Goal: Information Seeking & Learning: Learn about a topic

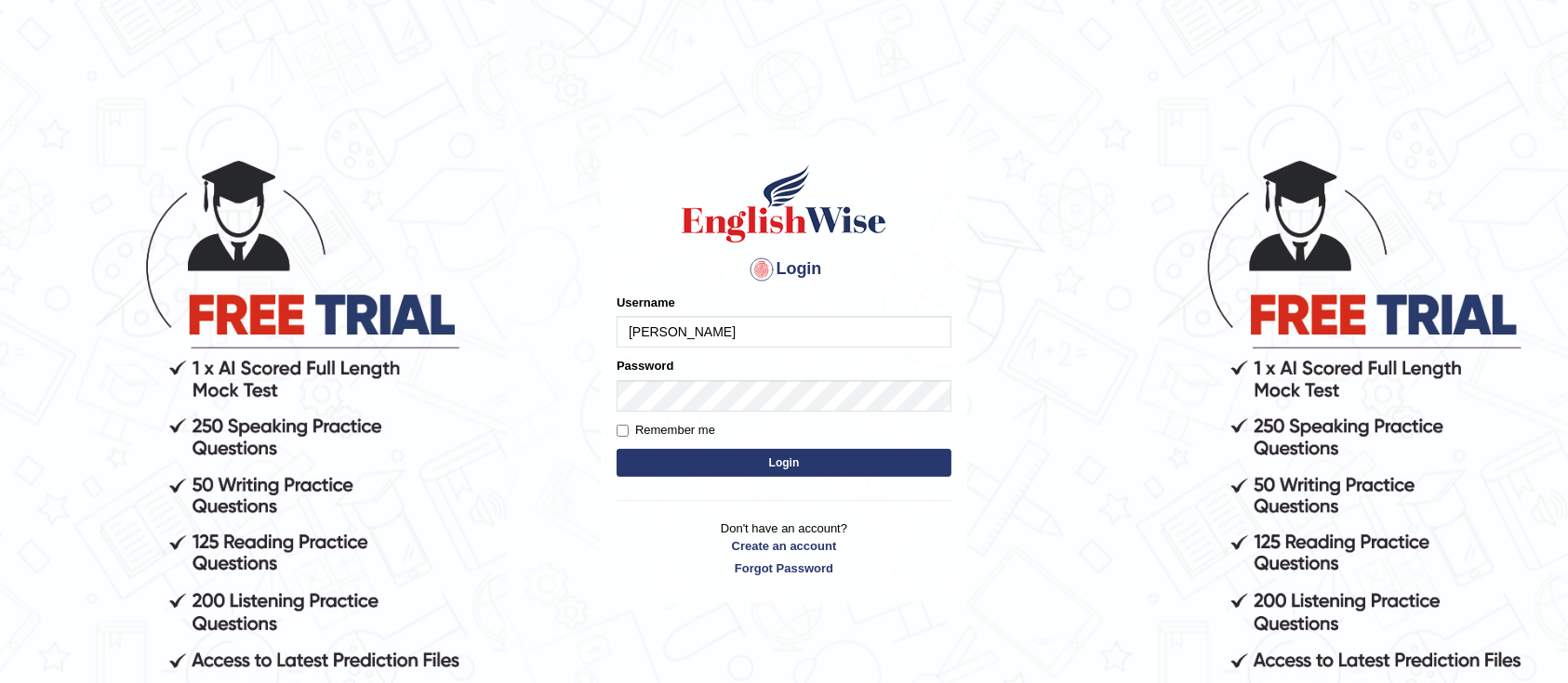
type input "GreeshmaV"
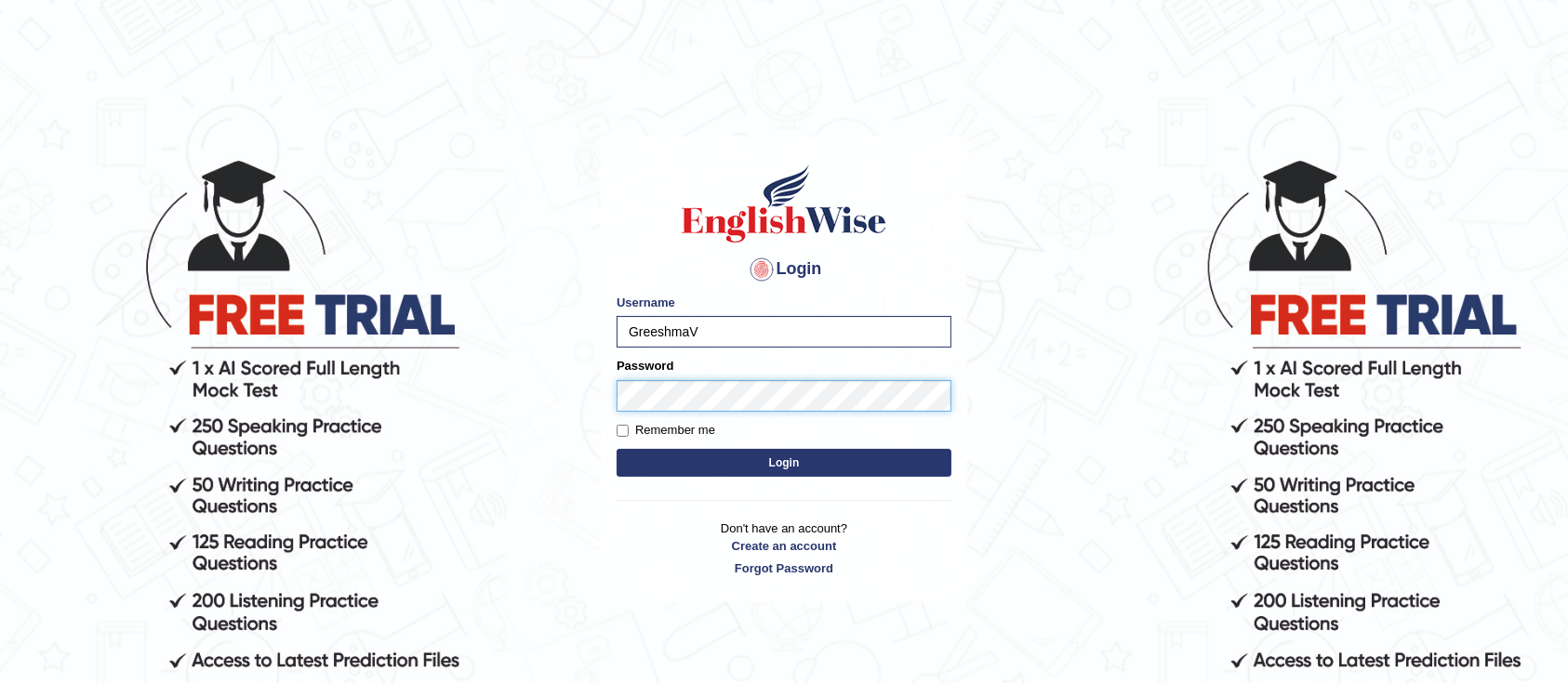
click at [616, 449] on button "Login" at bounding box center [783, 462] width 334 height 28
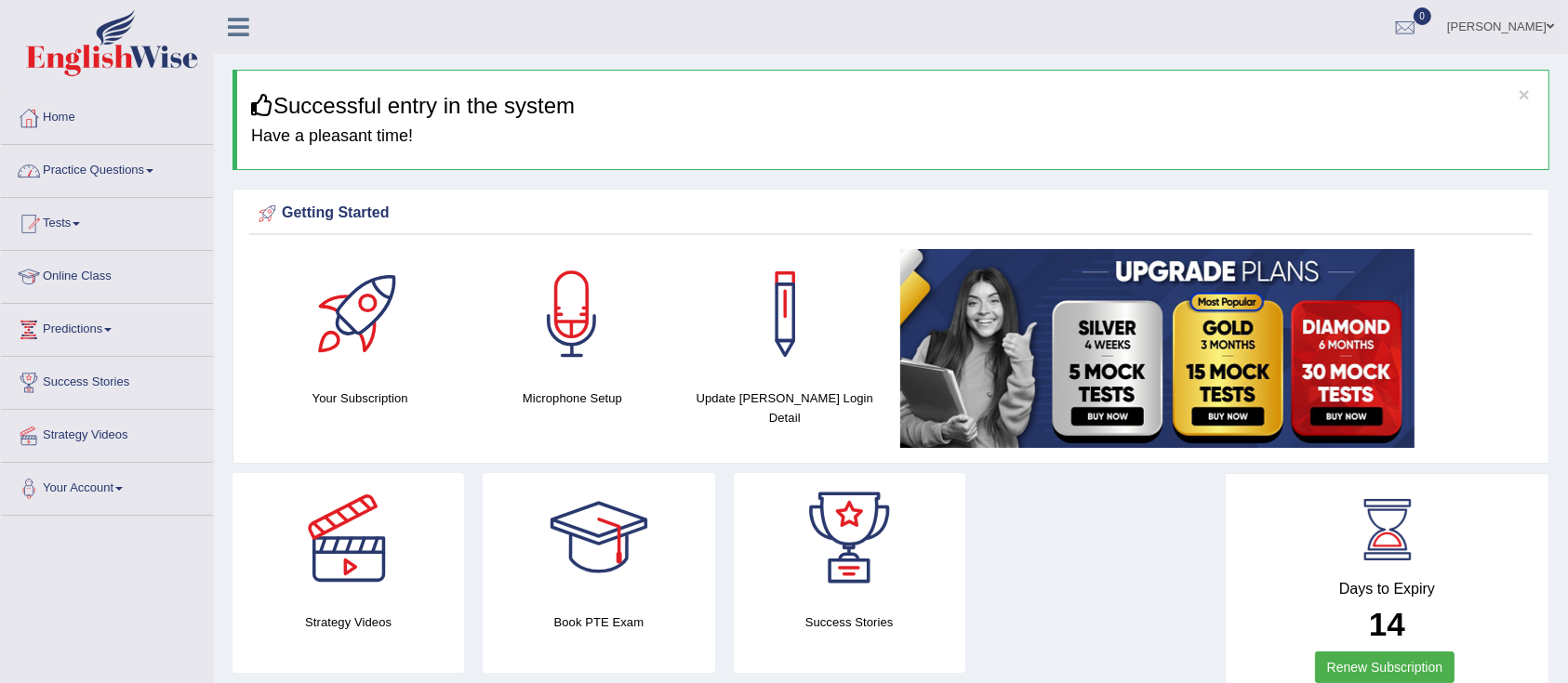
click at [126, 187] on link "Practice Questions" at bounding box center [107, 169] width 212 height 47
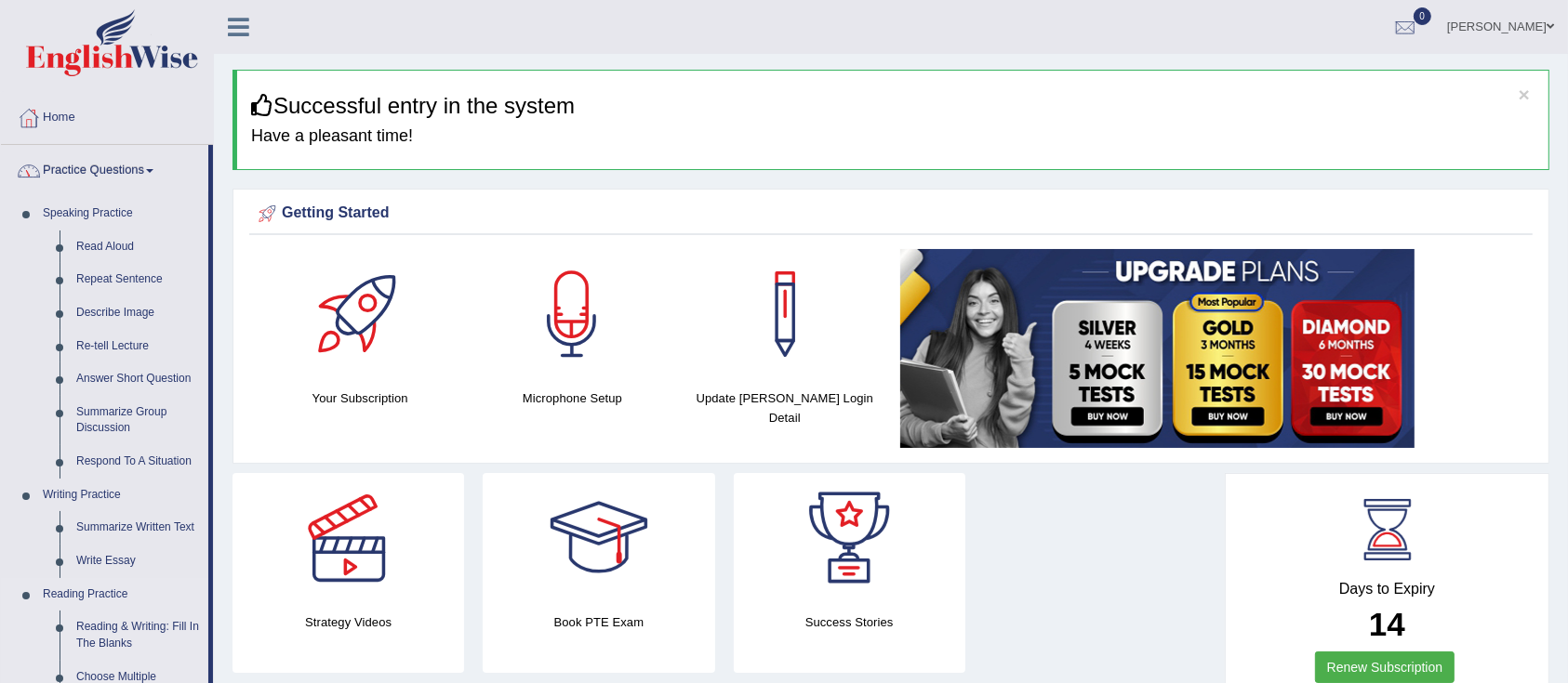
scroll to position [247, 0]
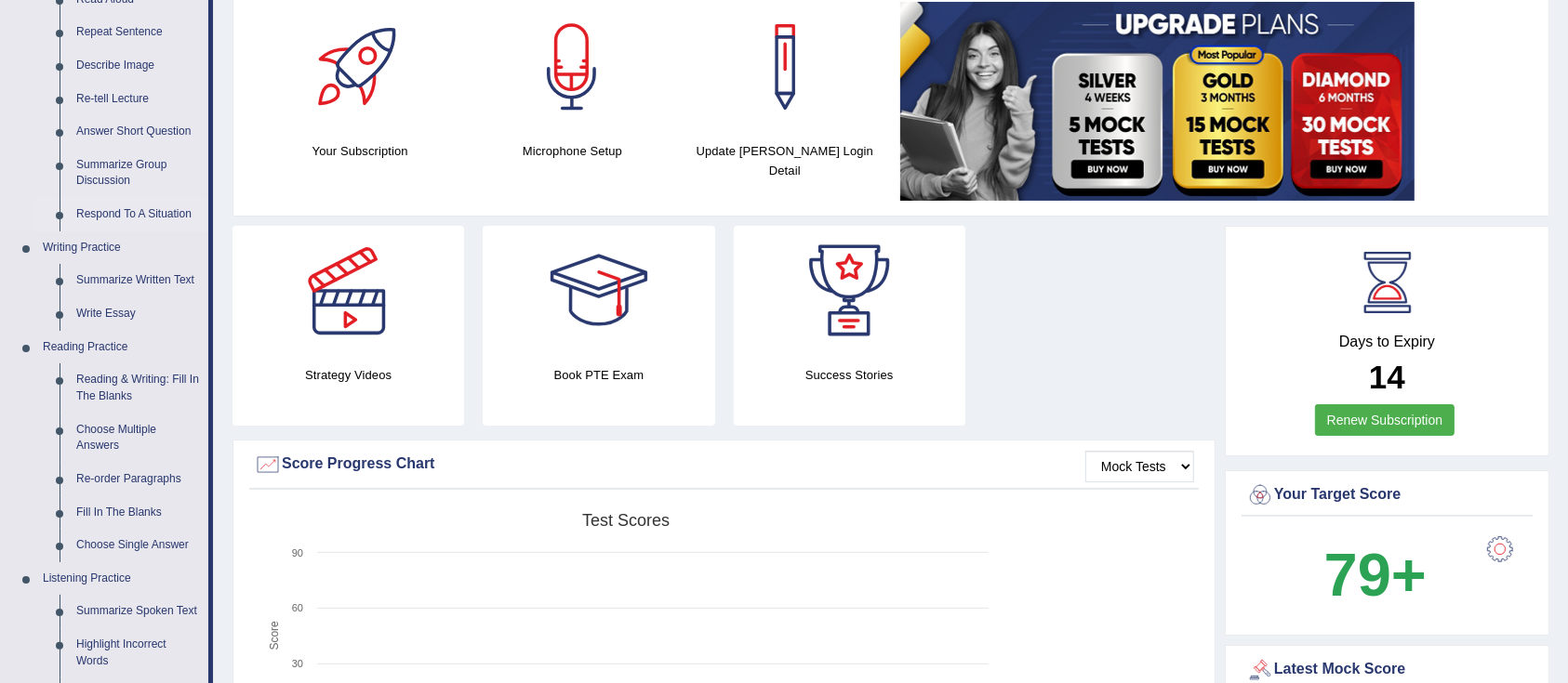
click at [125, 215] on link "Respond To A Situation" at bounding box center [138, 214] width 141 height 34
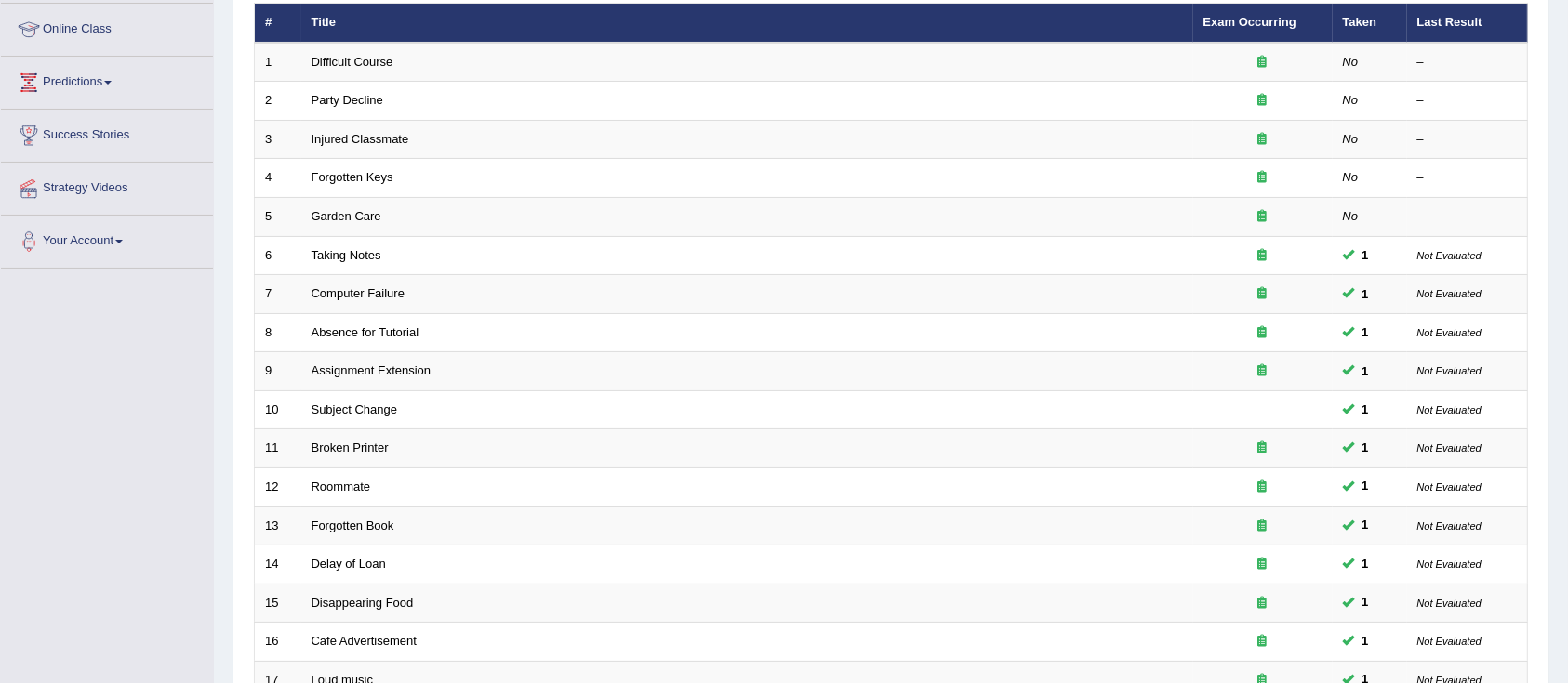
scroll to position [544, 0]
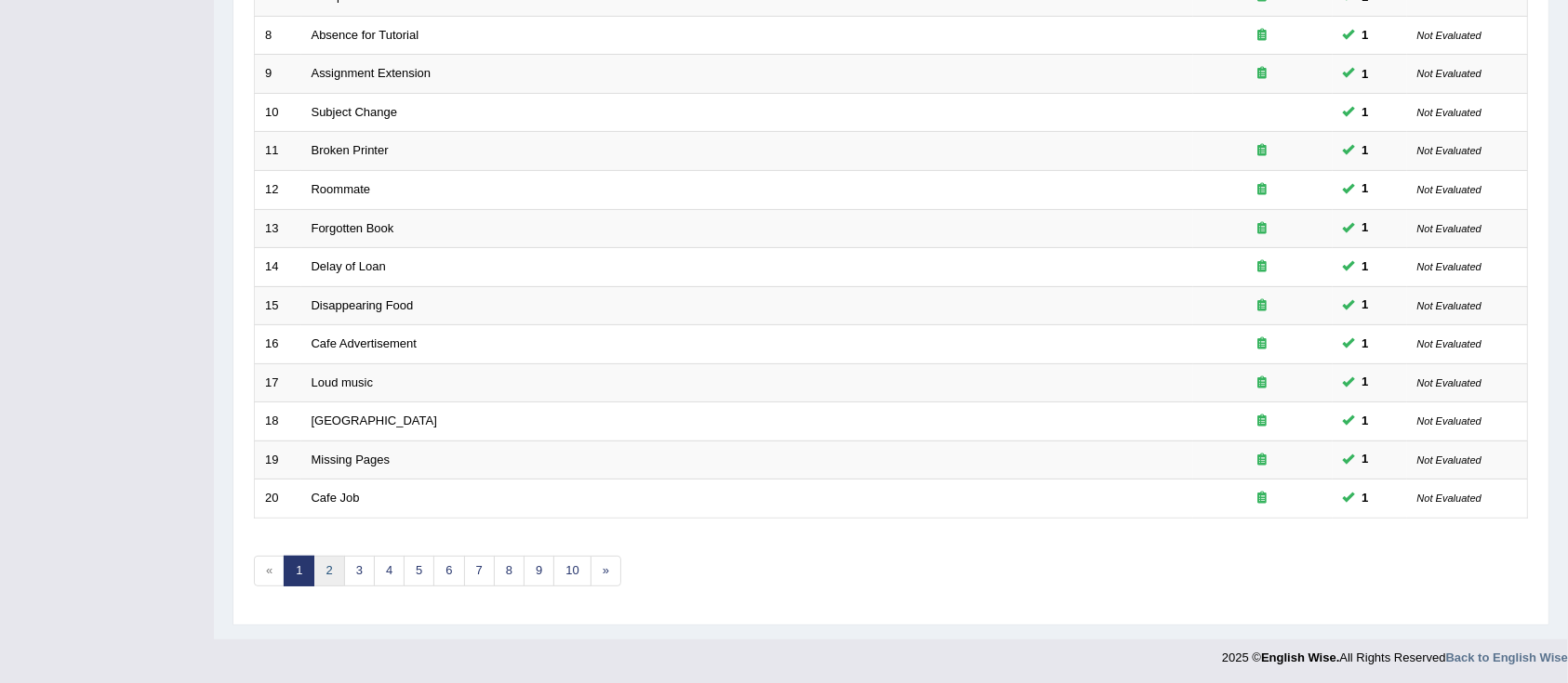
click at [326, 569] on link "2" at bounding box center [329, 572] width 31 height 31
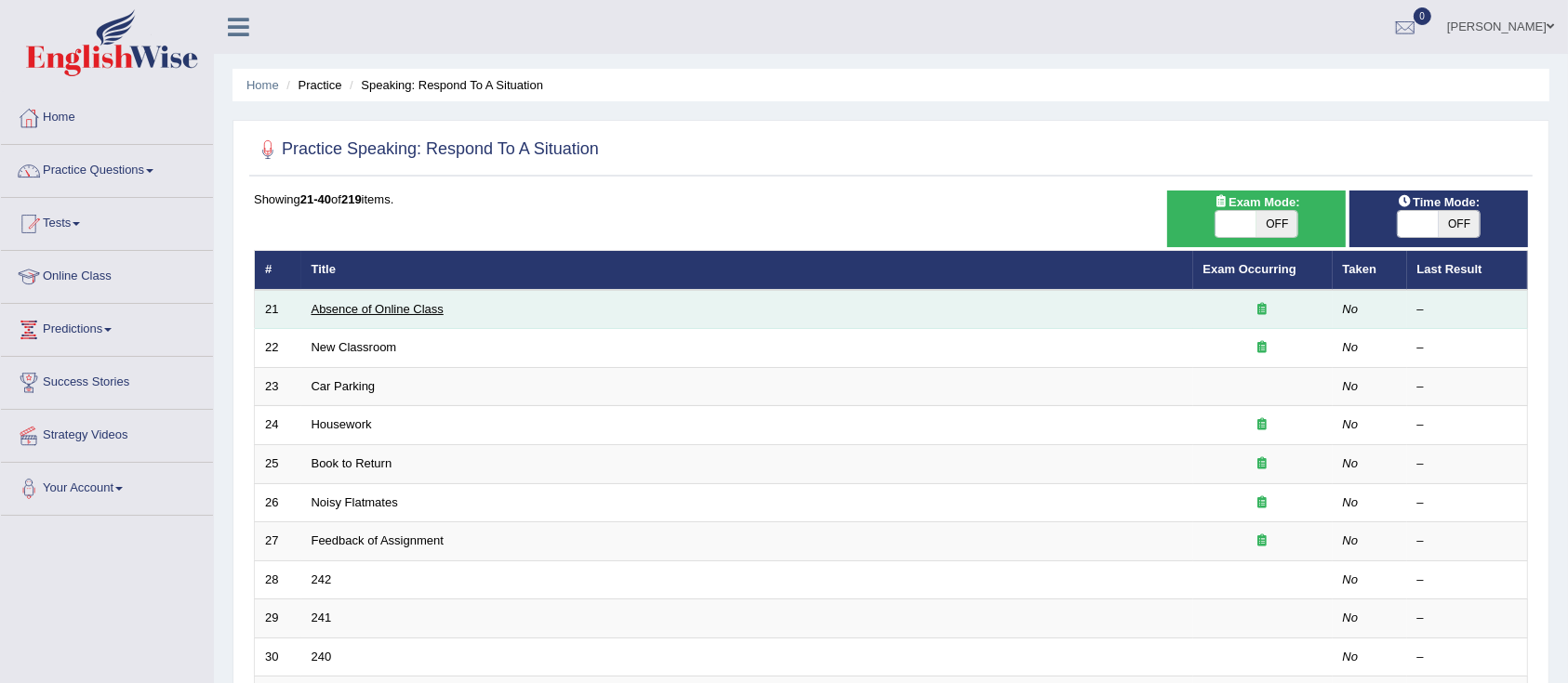
click at [330, 313] on link "Absence of Online Class" at bounding box center [377, 309] width 132 height 14
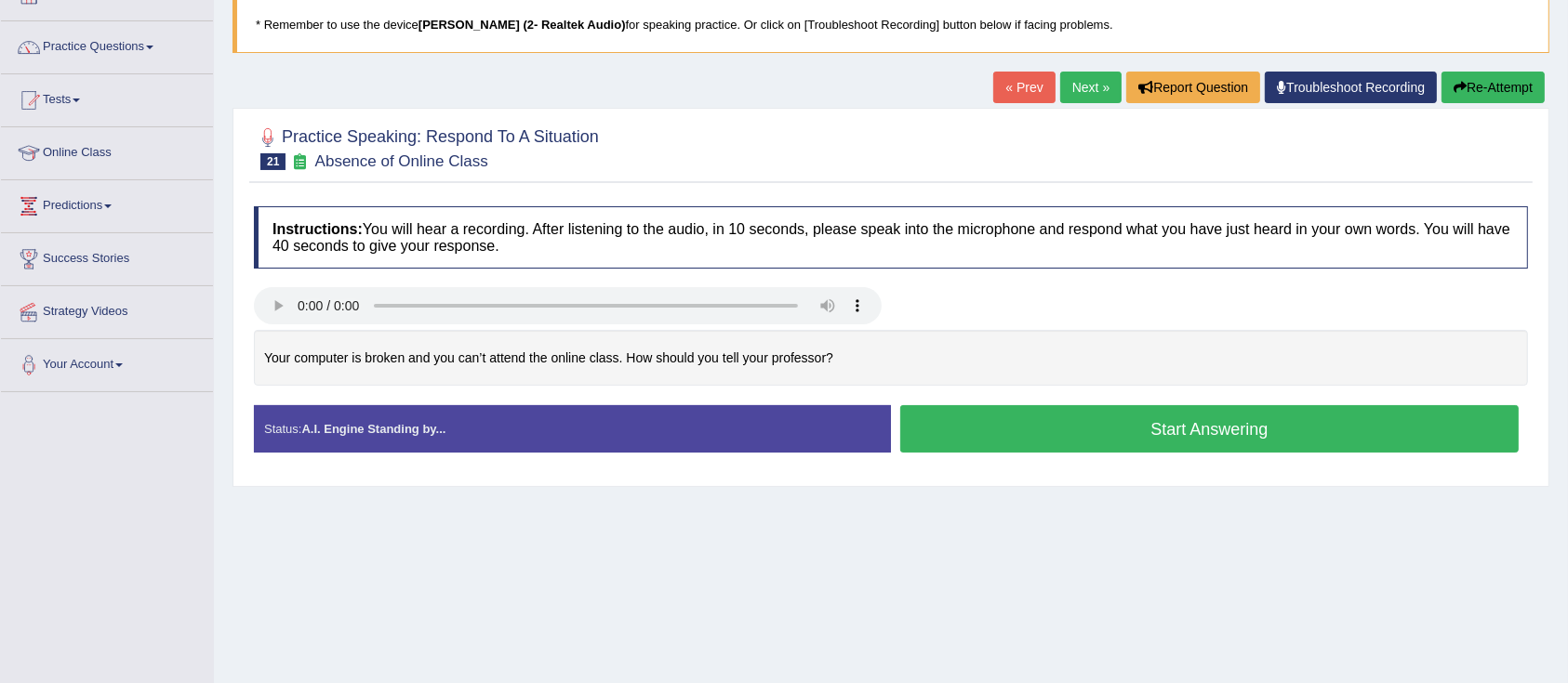
click at [957, 433] on button "Start Answering" at bounding box center [1209, 428] width 618 height 47
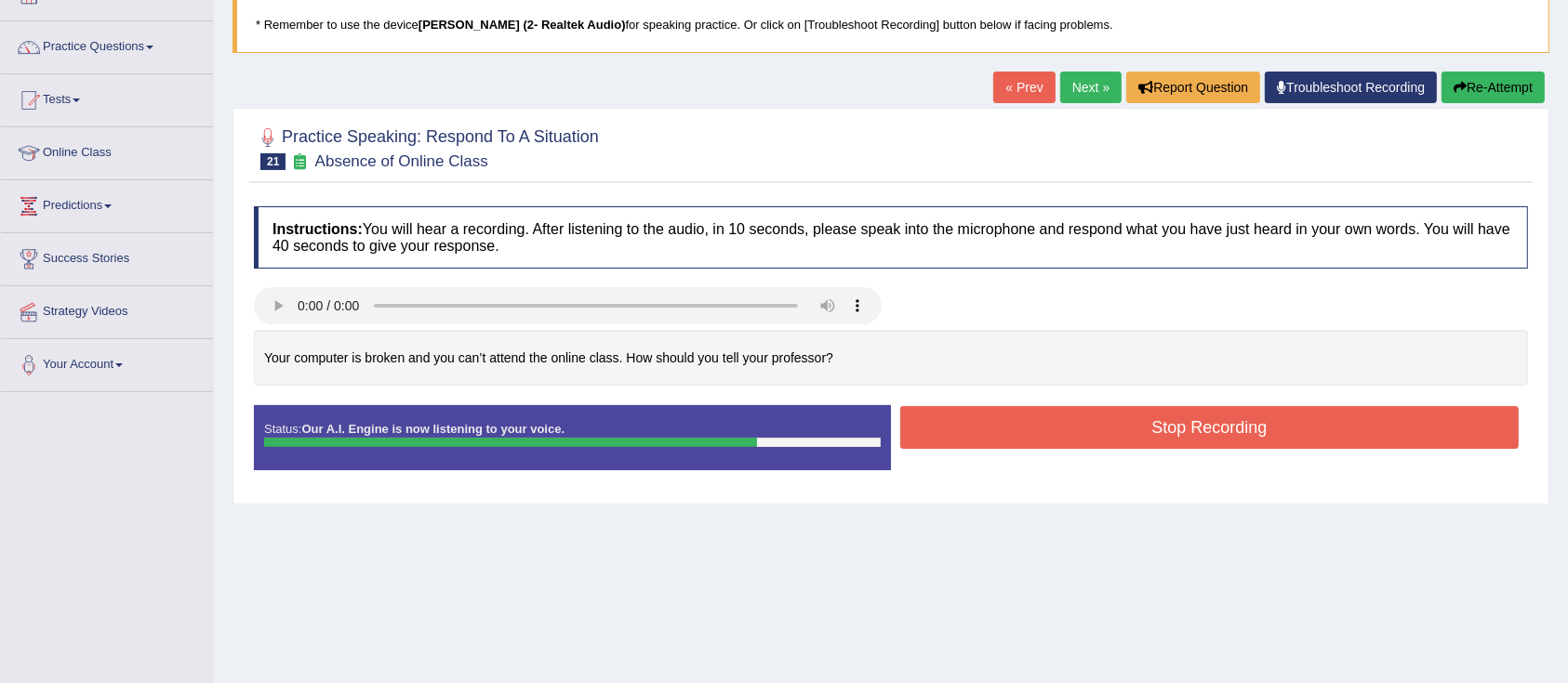
click at [978, 439] on button "Stop Recording" at bounding box center [1209, 427] width 618 height 43
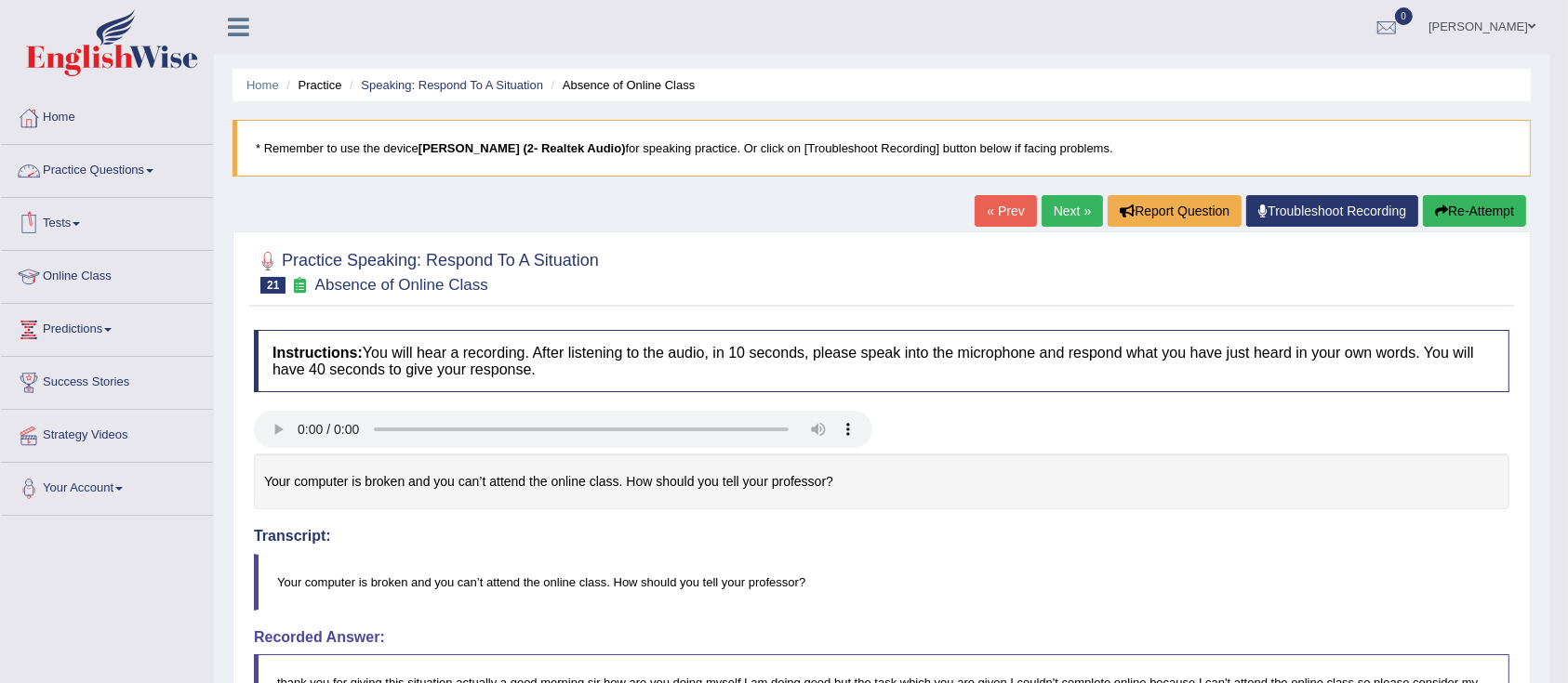
click at [130, 172] on link "Practice Questions" at bounding box center [107, 169] width 212 height 47
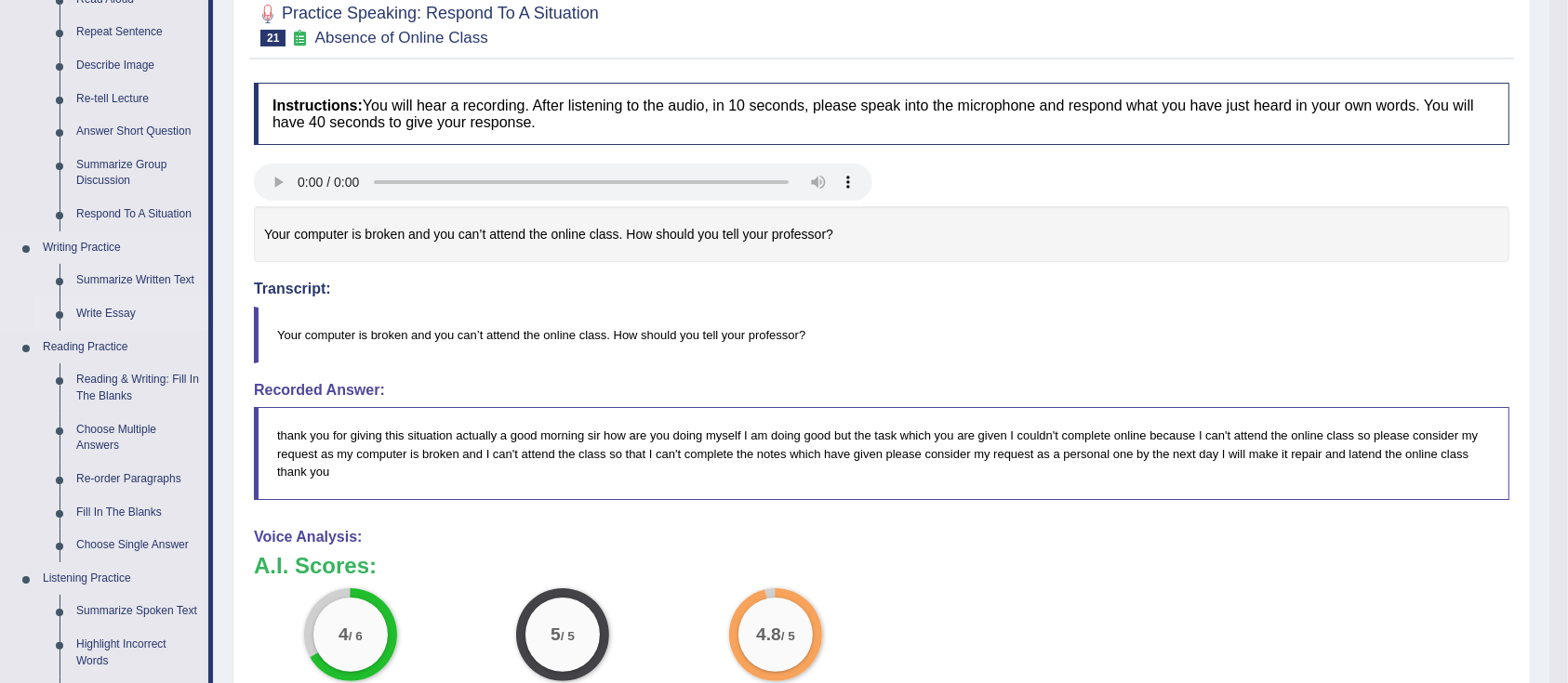
scroll to position [372, 0]
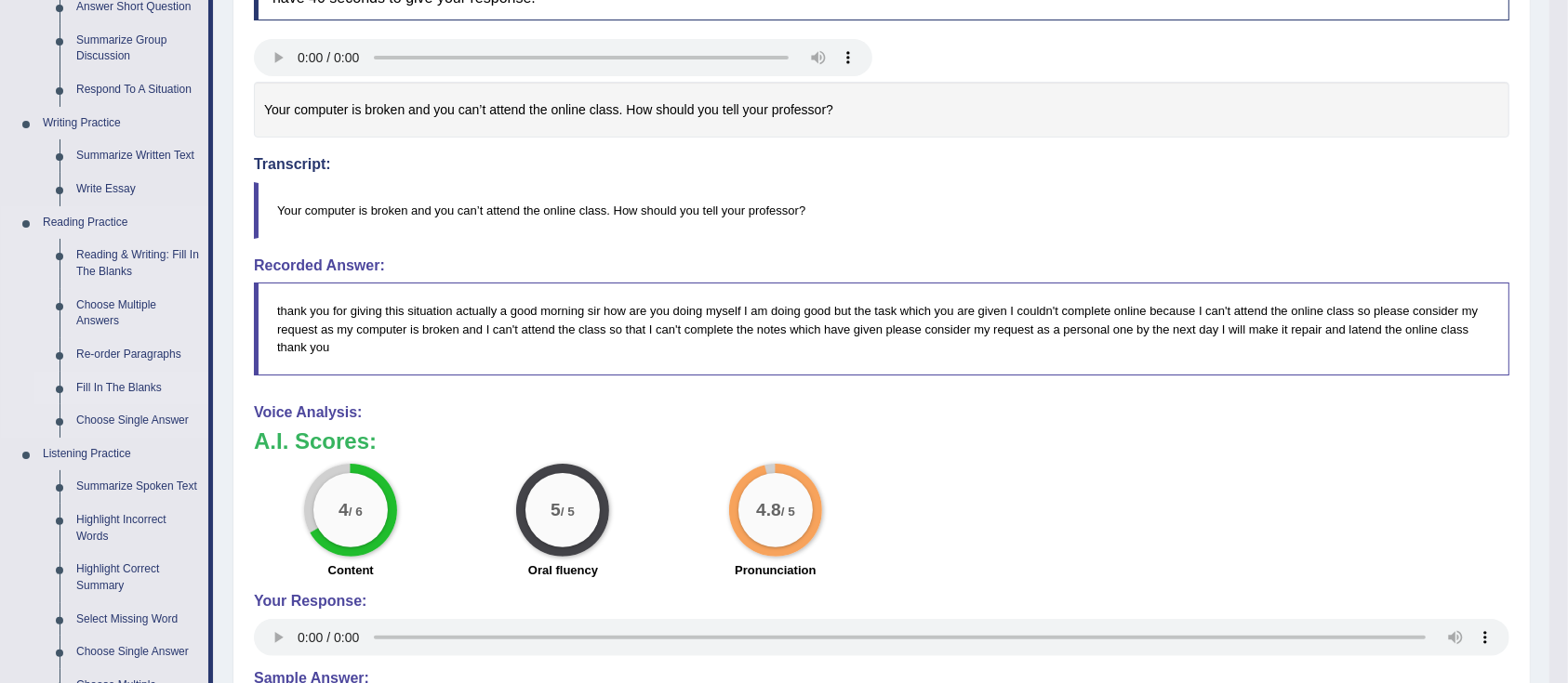
click at [89, 388] on link "Fill In The Blanks" at bounding box center [138, 388] width 141 height 34
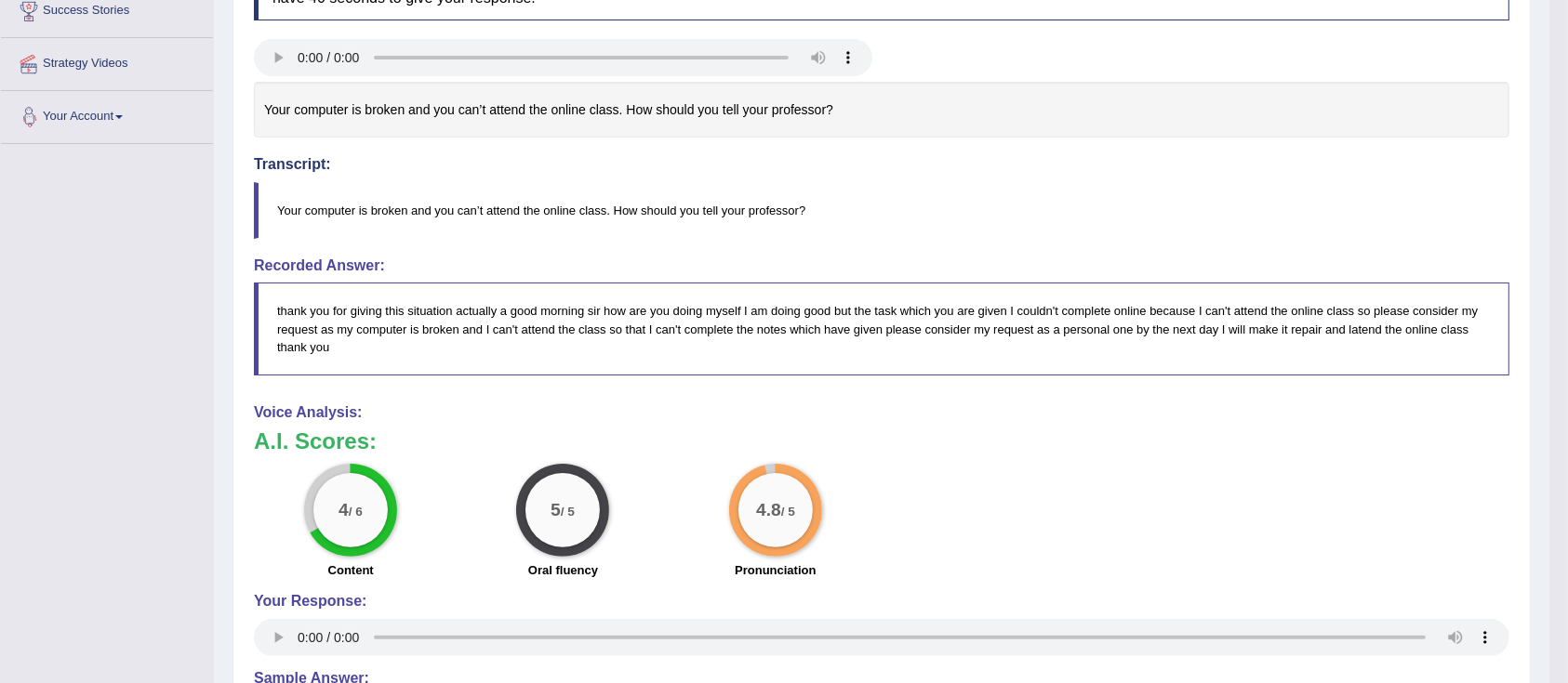
scroll to position [469, 0]
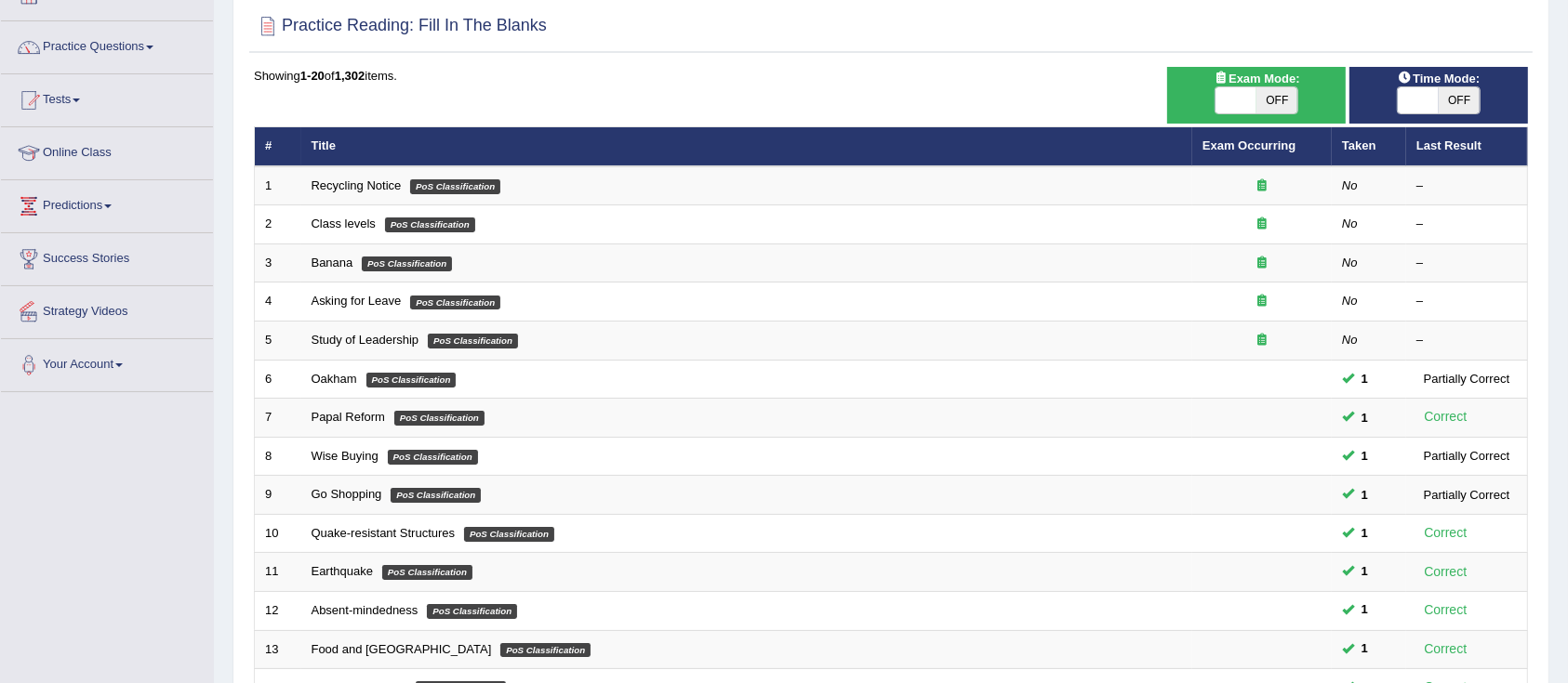
scroll to position [544, 0]
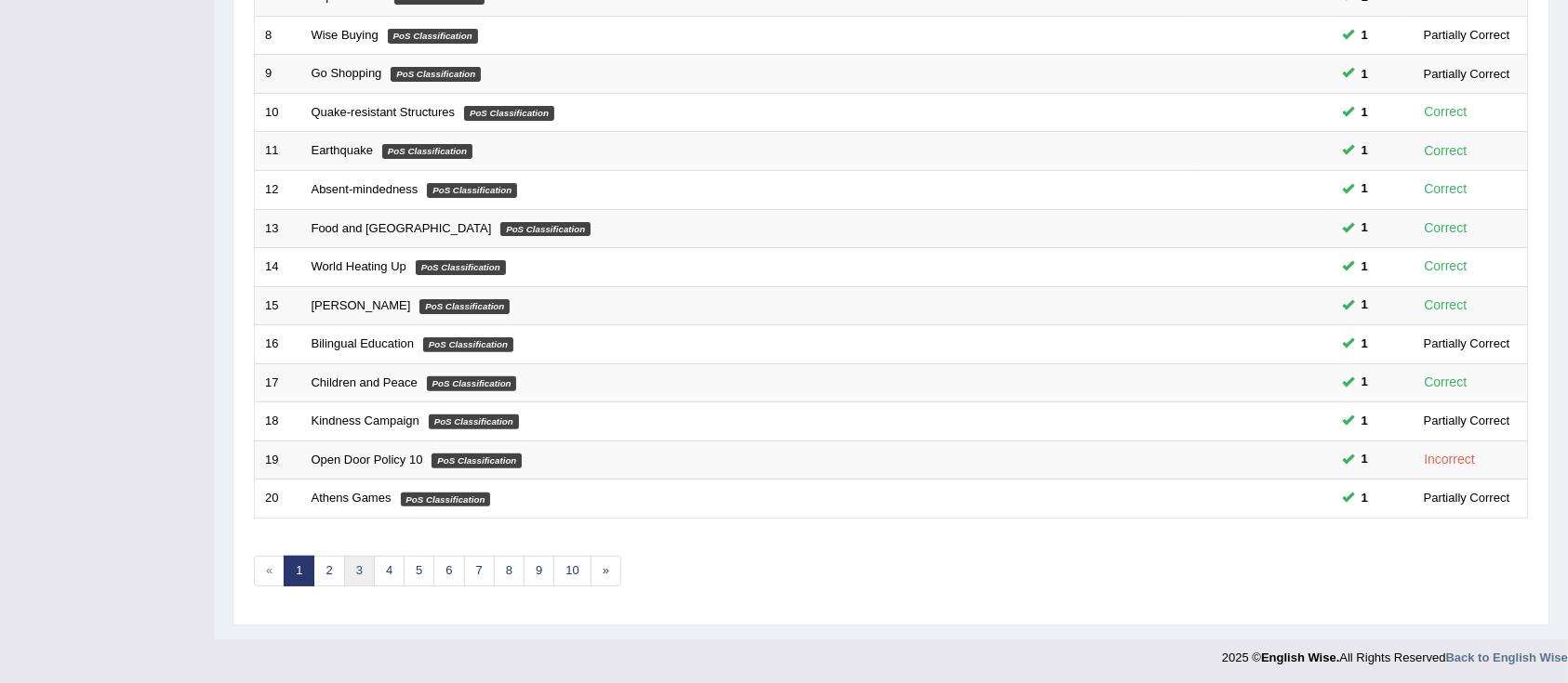
click at [364, 565] on link "3" at bounding box center [360, 572] width 31 height 31
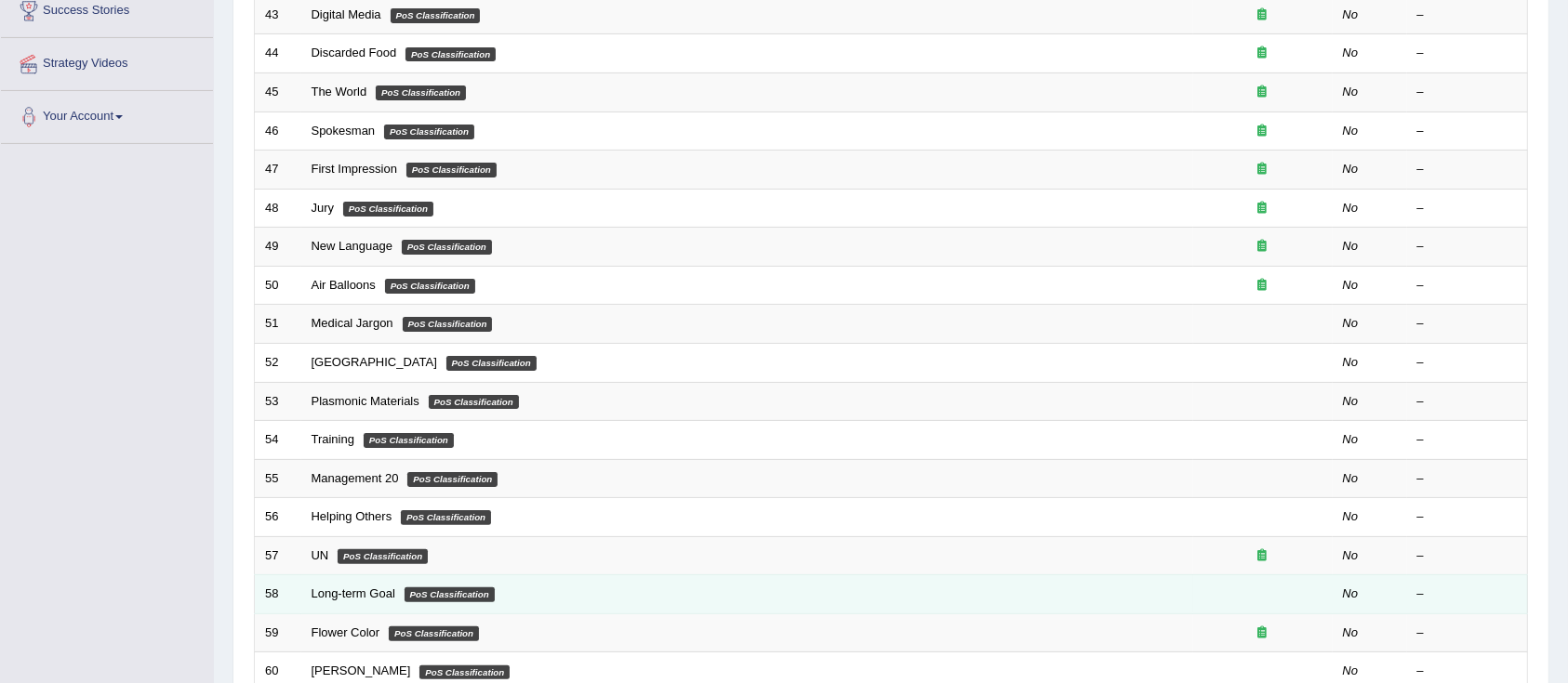
scroll to position [544, 0]
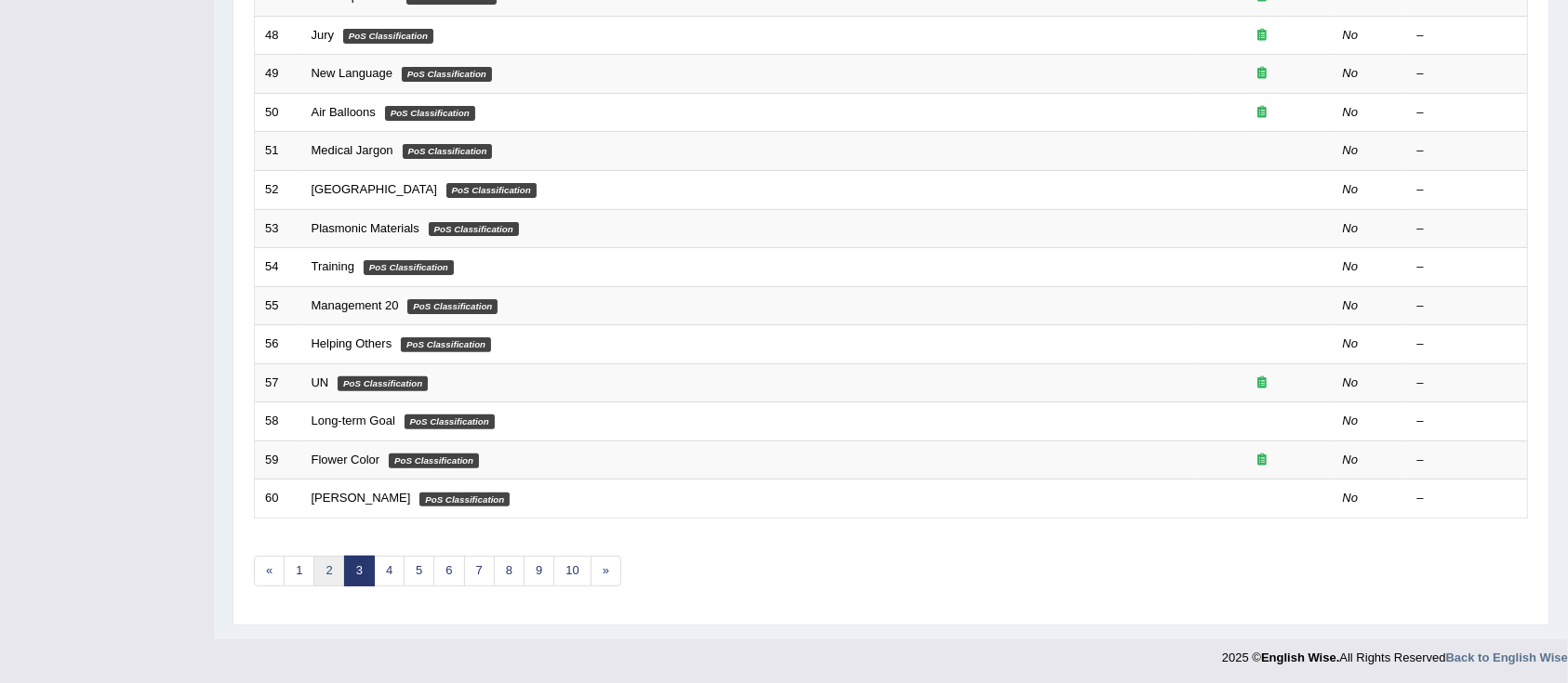
click at [334, 564] on link "2" at bounding box center [329, 572] width 31 height 31
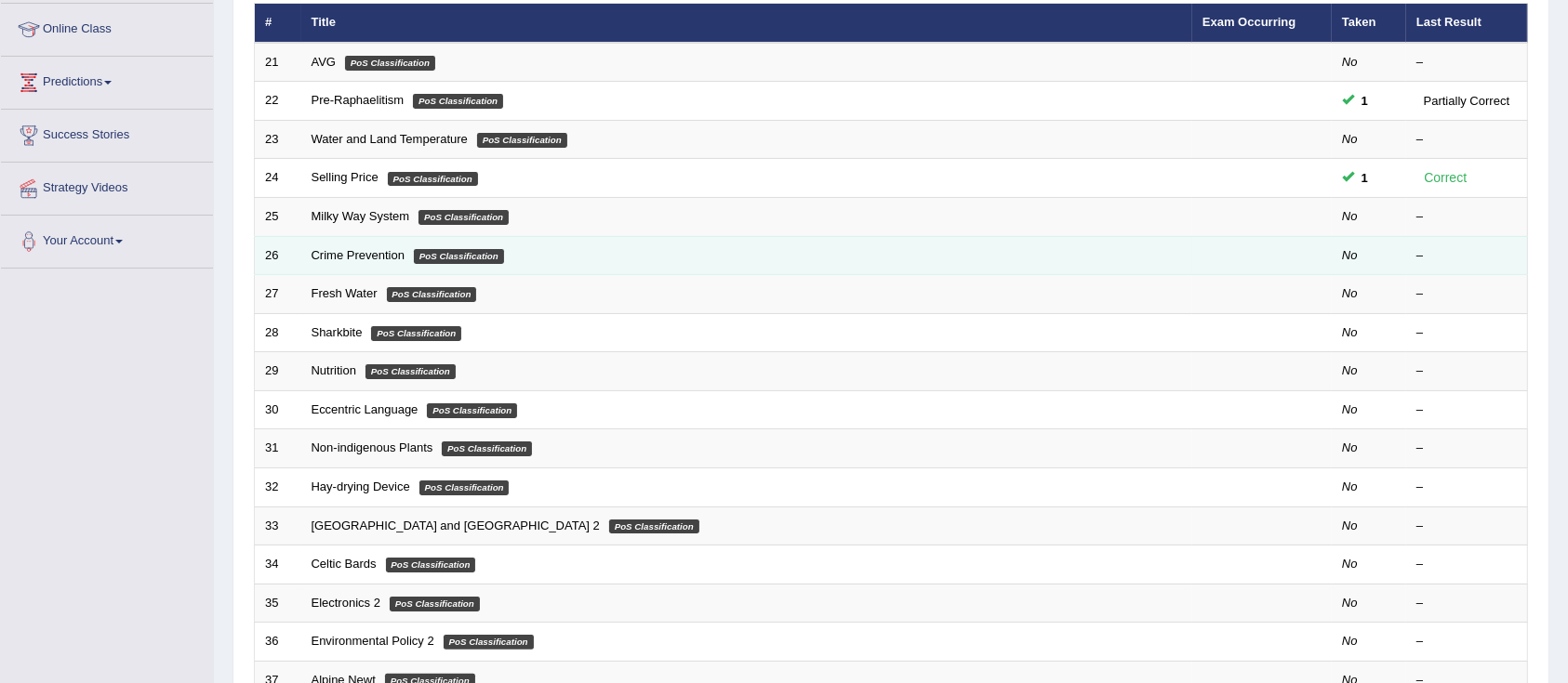
scroll to position [124, 0]
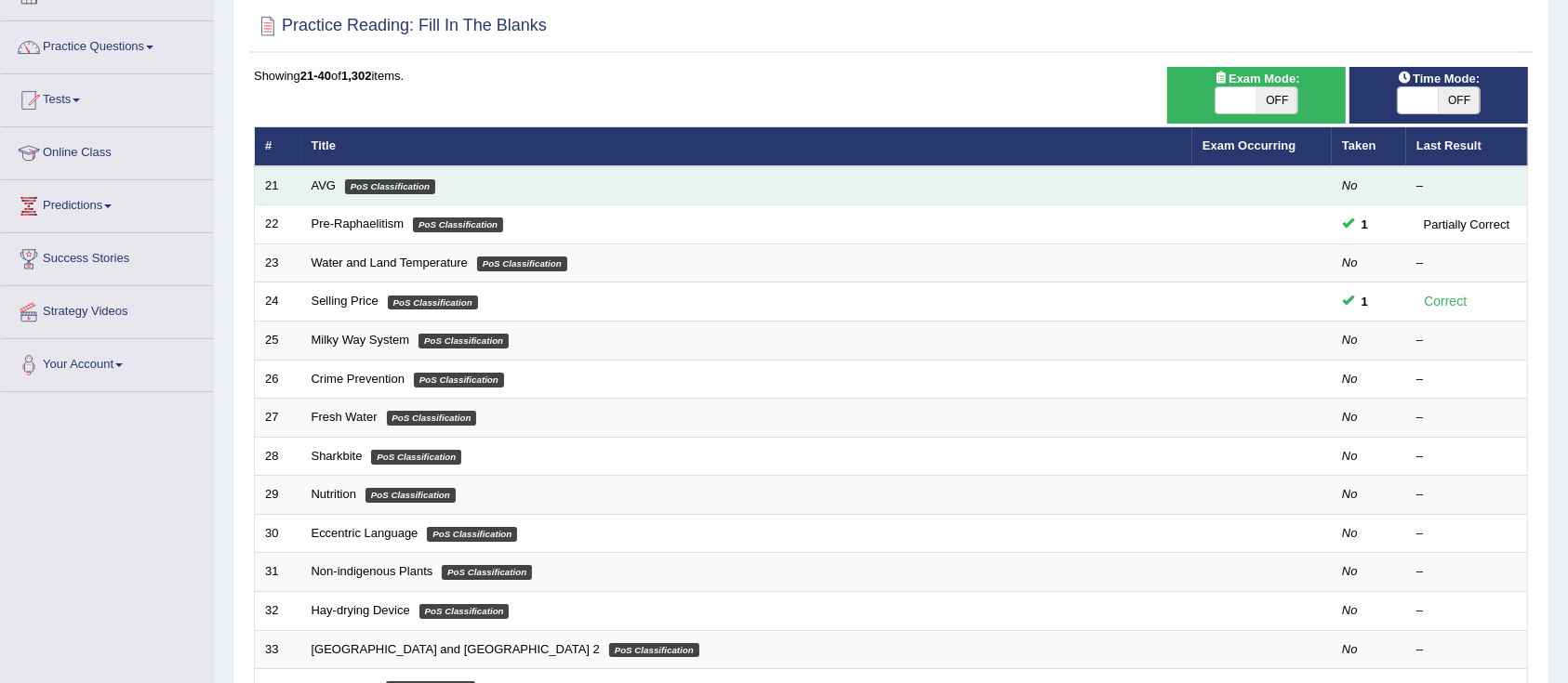
click at [321, 192] on td "AVG PoS Classification" at bounding box center [746, 186] width 891 height 39
click at [328, 182] on link "AVG" at bounding box center [324, 185] width 25 height 14
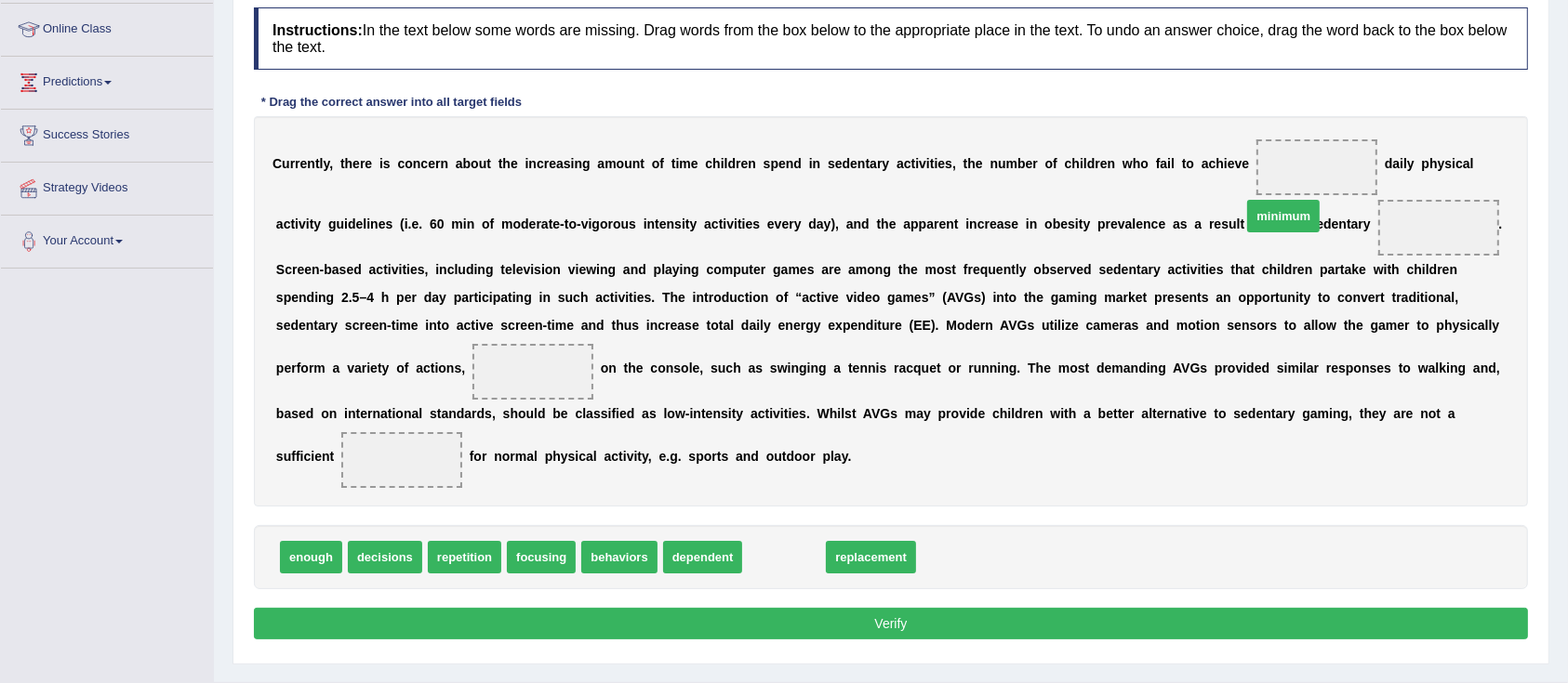
drag, startPoint x: 796, startPoint y: 549, endPoint x: 1312, endPoint y: 176, distance: 636.7
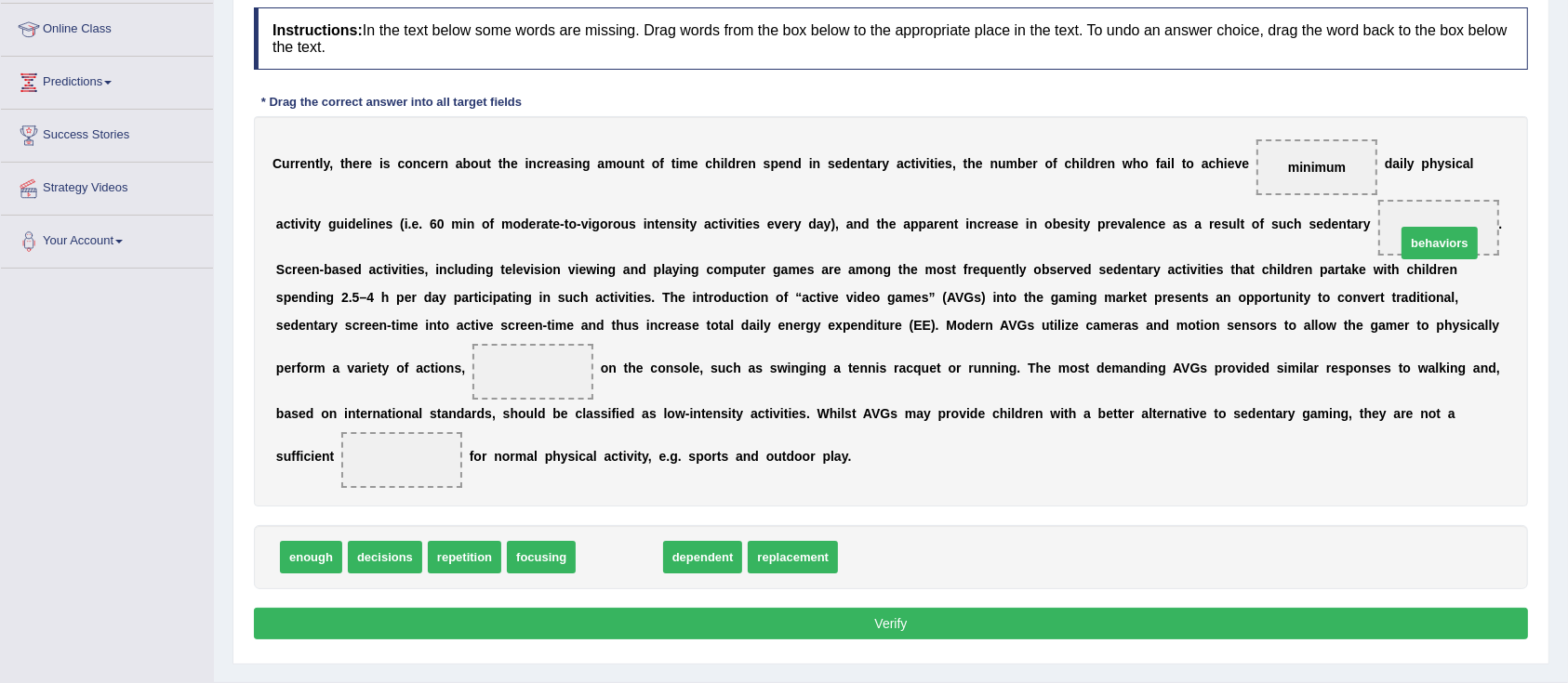
drag, startPoint x: 593, startPoint y: 562, endPoint x: 1414, endPoint y: 233, distance: 884.5
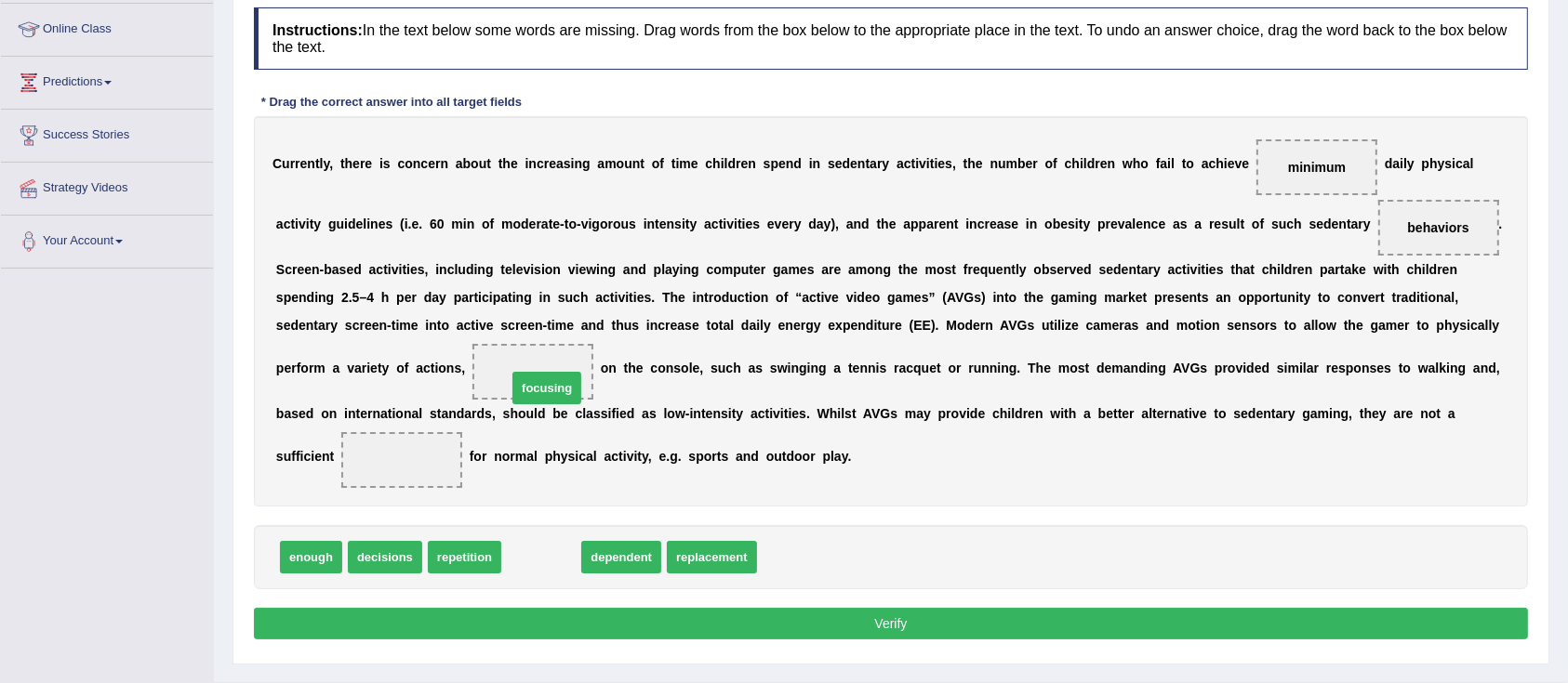
drag, startPoint x: 549, startPoint y: 551, endPoint x: 553, endPoint y: 383, distance: 168.0
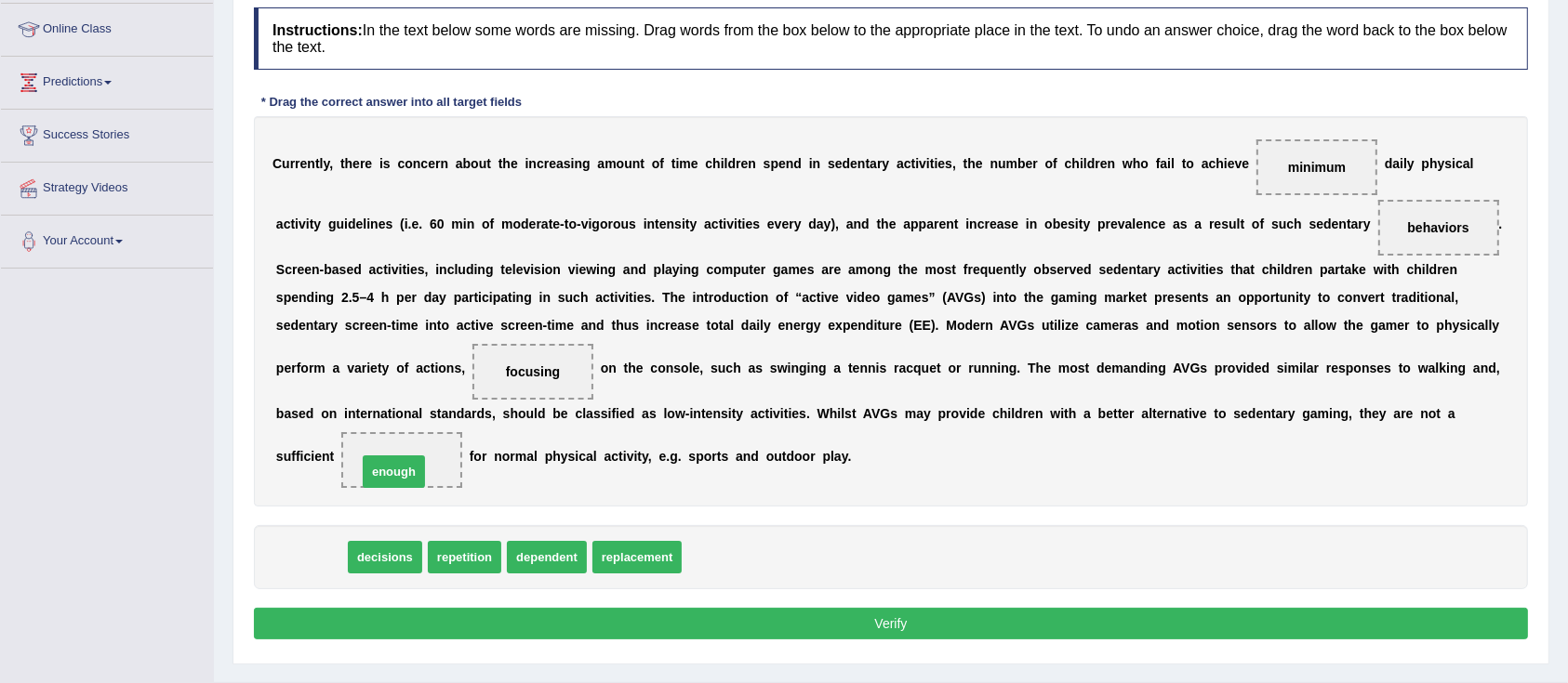
drag, startPoint x: 317, startPoint y: 560, endPoint x: 400, endPoint y: 472, distance: 121.0
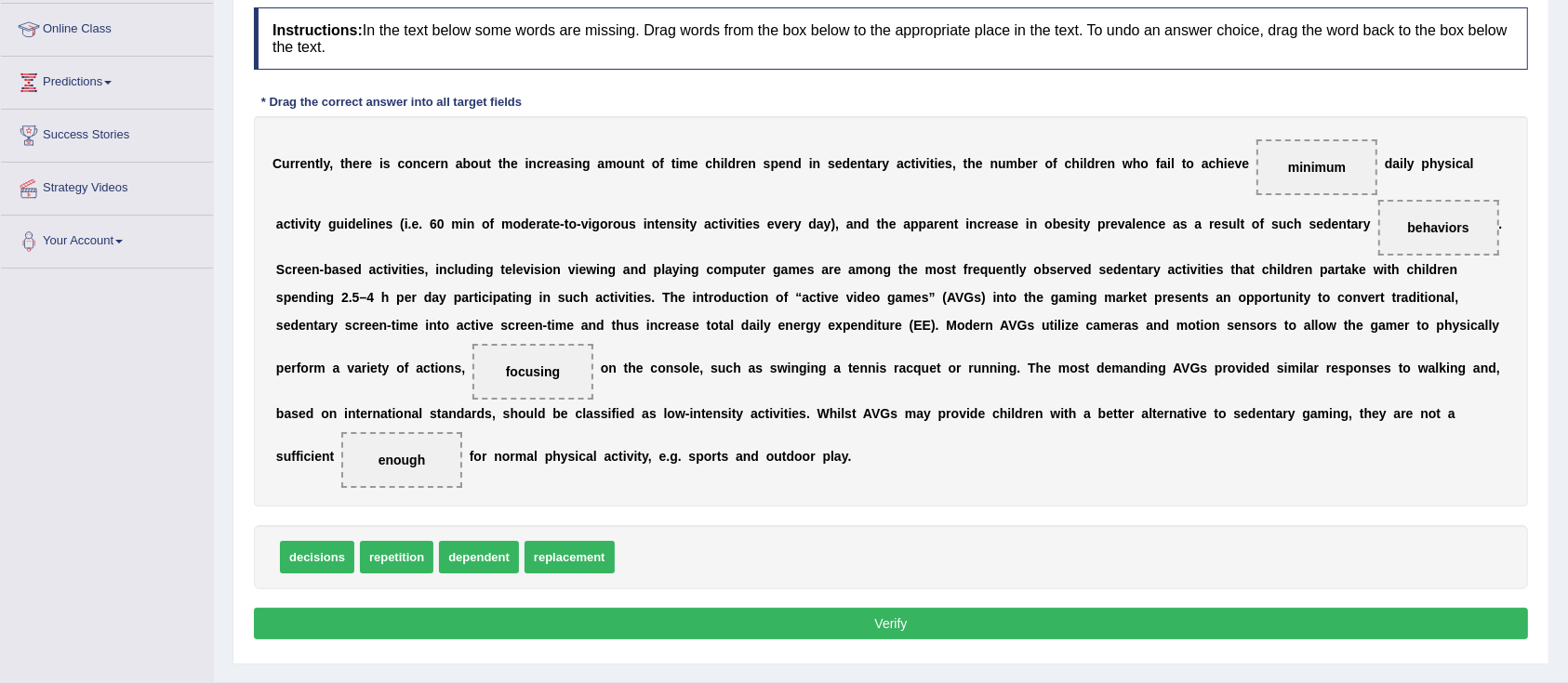
click at [813, 613] on button "Verify" at bounding box center [891, 624] width 1274 height 32
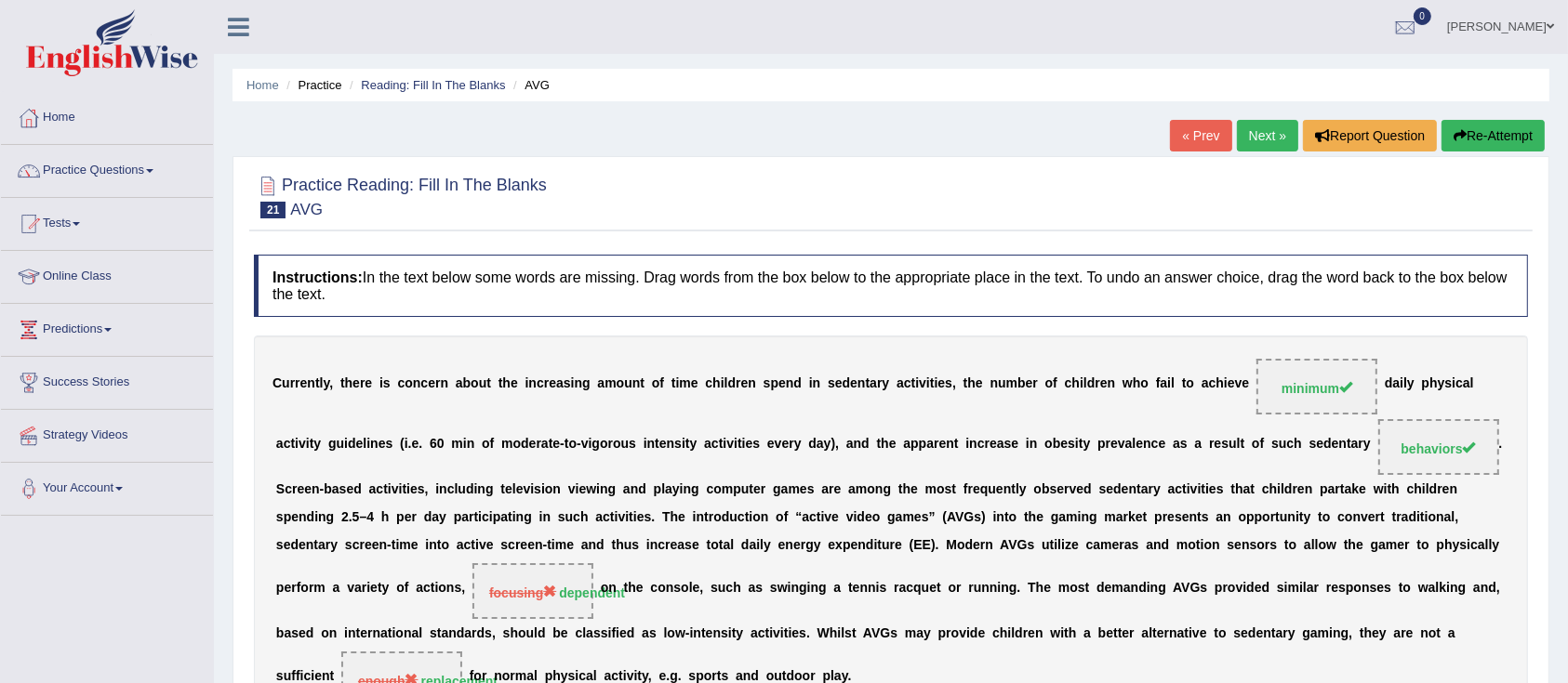
click at [1261, 133] on link "Next »" at bounding box center [1267, 136] width 61 height 32
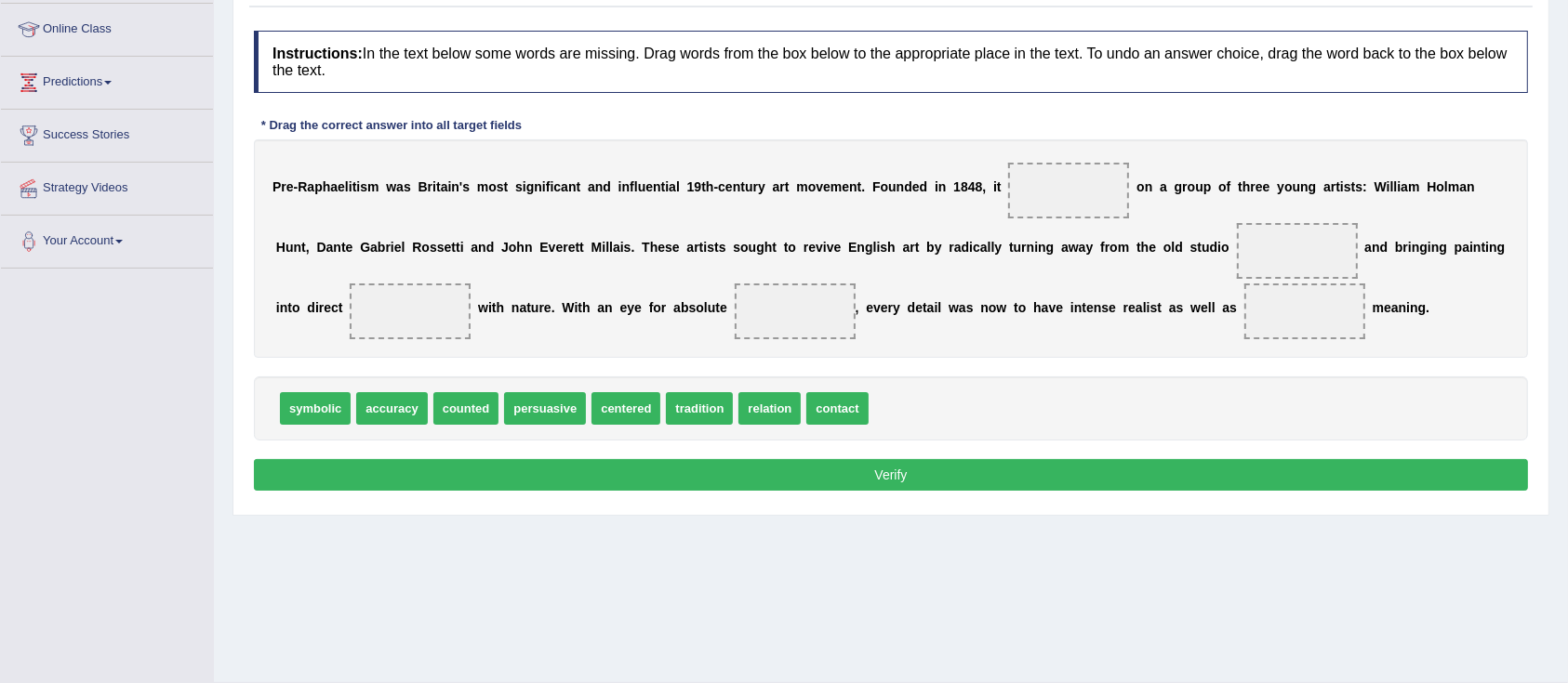
scroll to position [124, 0]
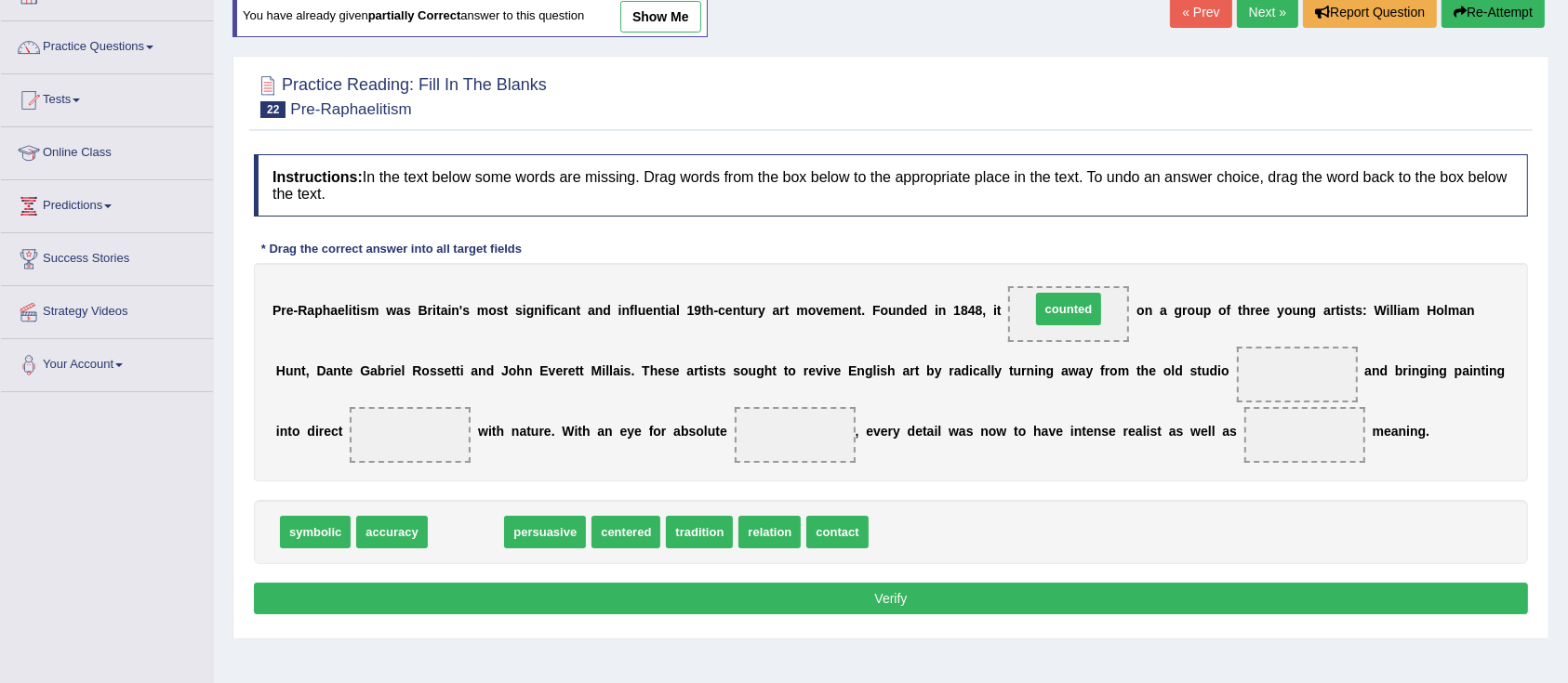
drag, startPoint x: 476, startPoint y: 538, endPoint x: 1079, endPoint y: 314, distance: 643.3
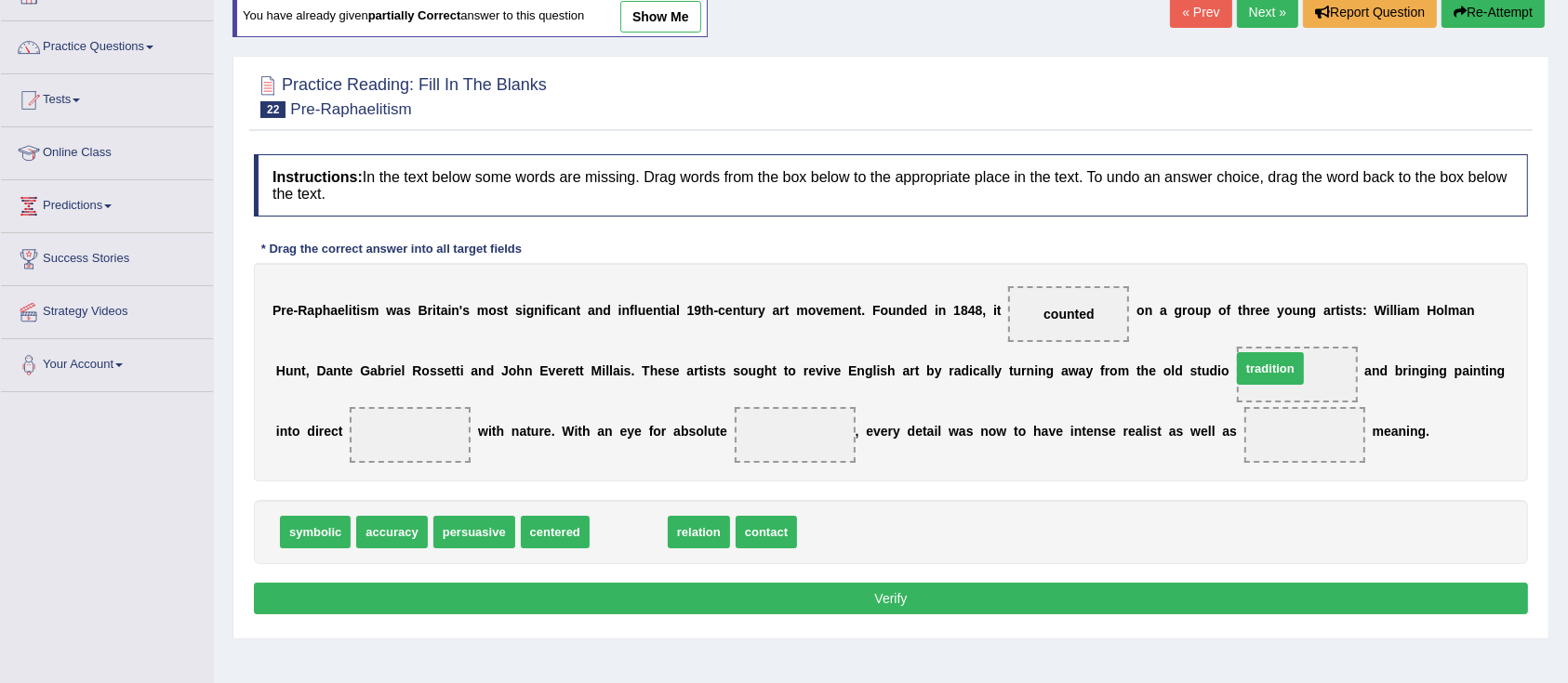
drag, startPoint x: 618, startPoint y: 533, endPoint x: 1259, endPoint y: 369, distance: 661.6
drag, startPoint x: 610, startPoint y: 536, endPoint x: 392, endPoint y: 445, distance: 236.2
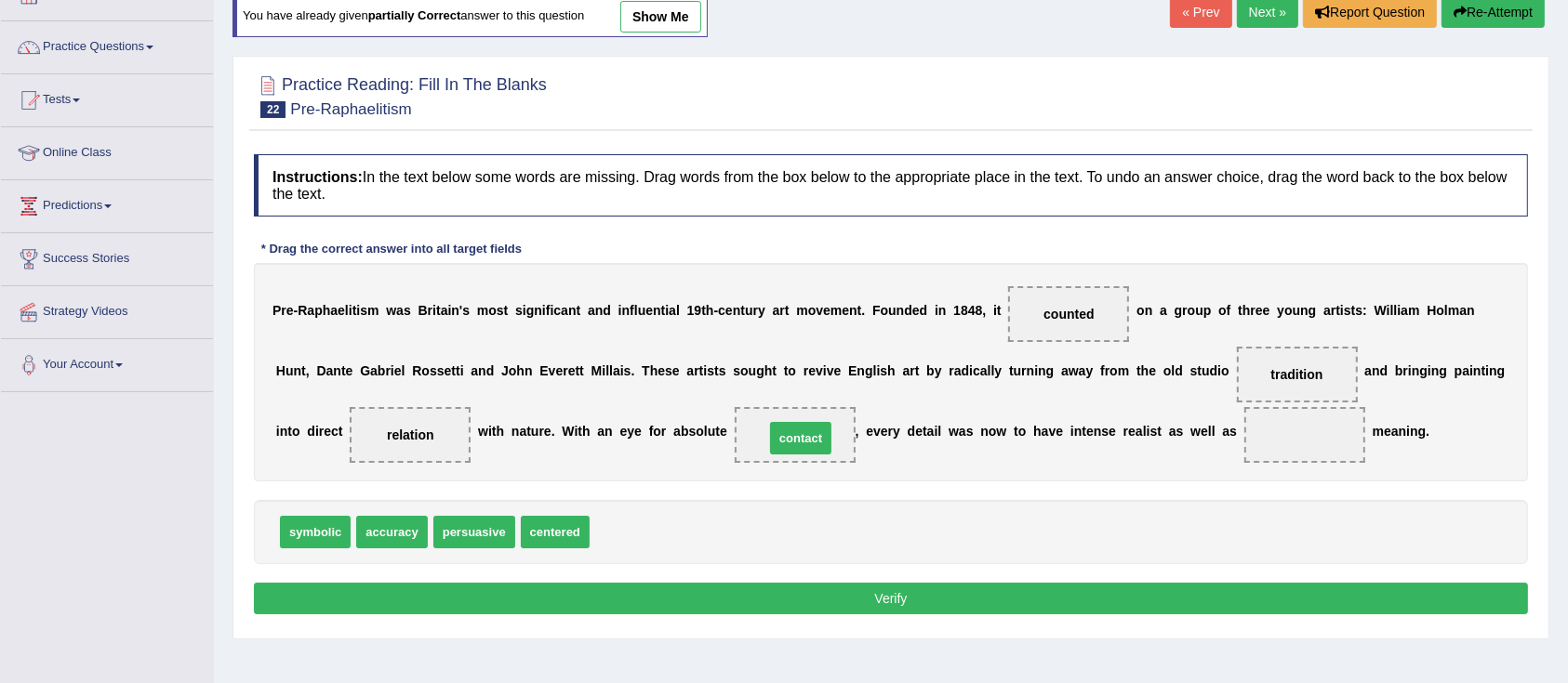
drag, startPoint x: 631, startPoint y: 534, endPoint x: 804, endPoint y: 441, distance: 196.4
drag, startPoint x: 334, startPoint y: 532, endPoint x: 1342, endPoint y: 427, distance: 1013.5
click at [835, 602] on button "Verify" at bounding box center [891, 599] width 1274 height 32
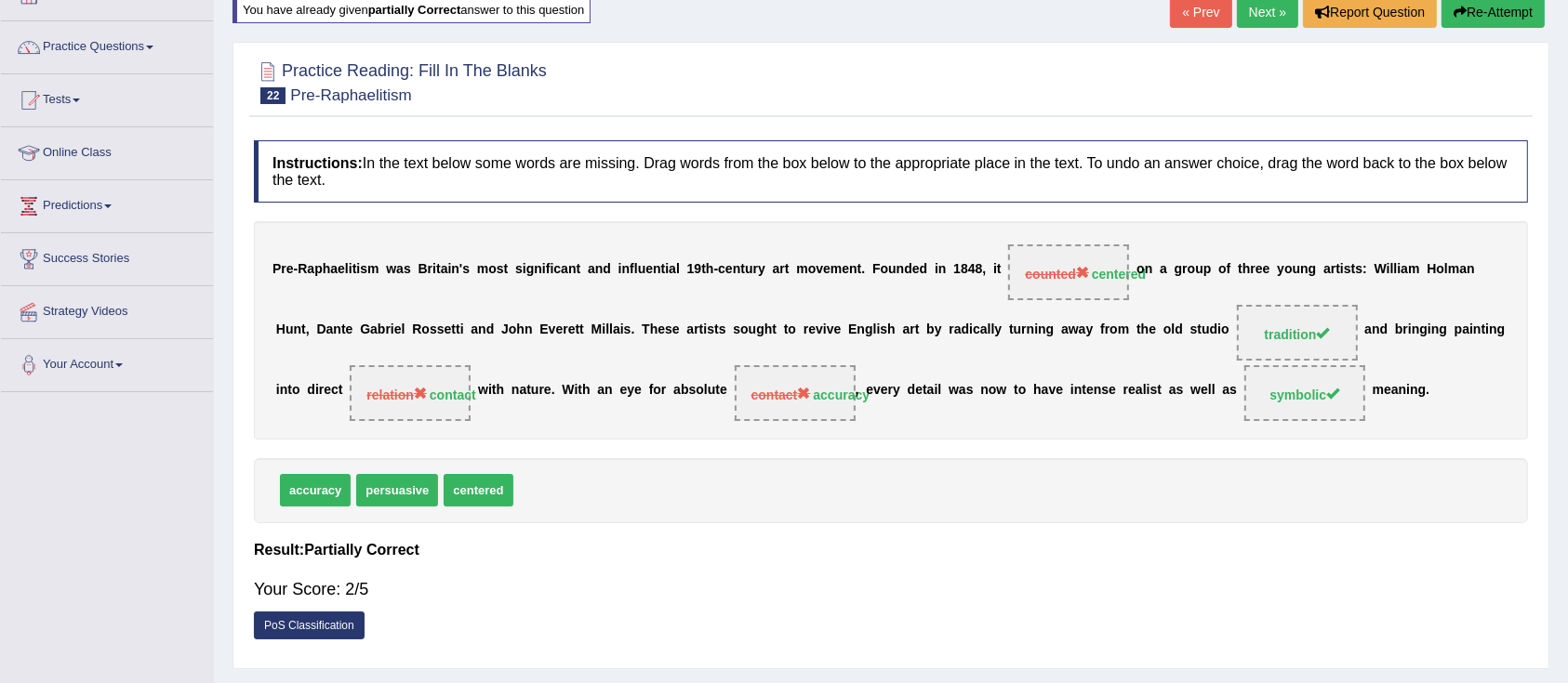
scroll to position [0, 0]
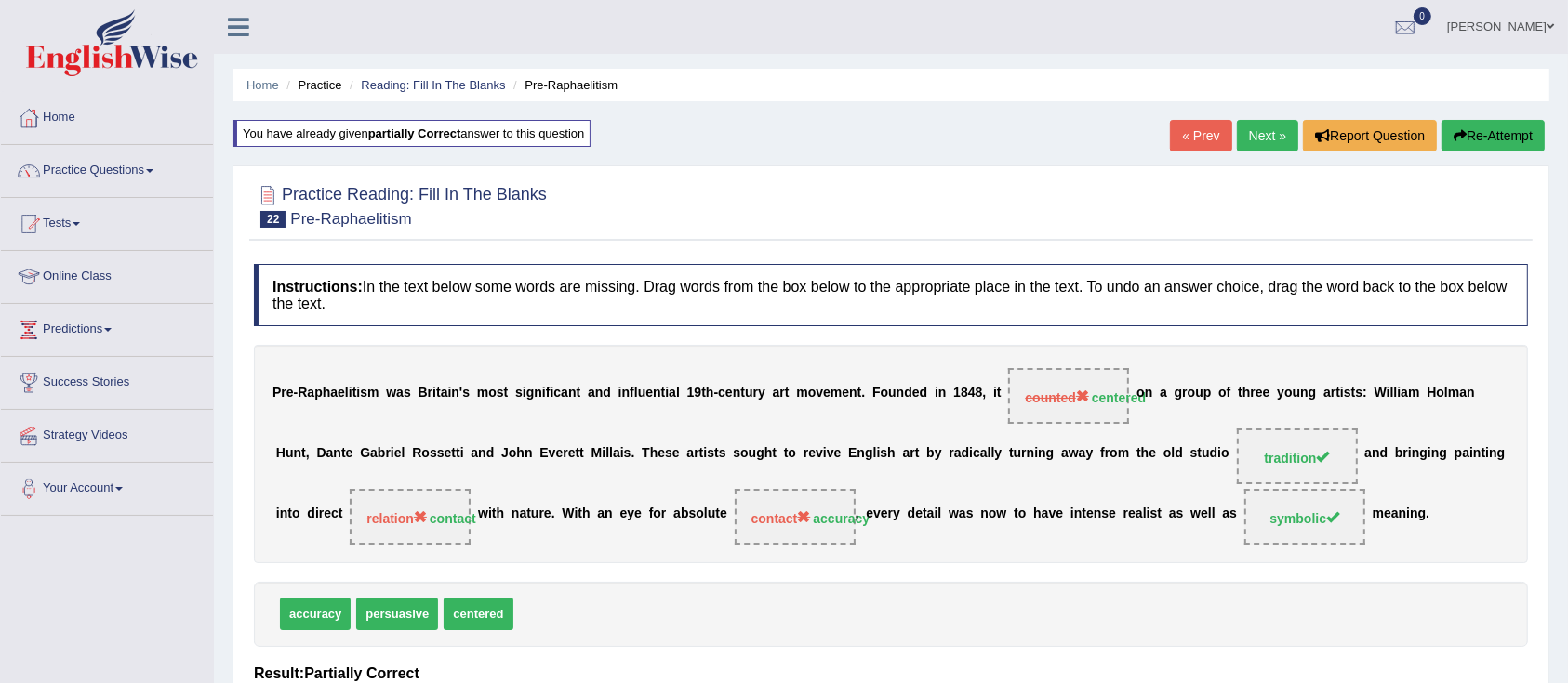
click at [1246, 143] on link "Next »" at bounding box center [1267, 136] width 61 height 32
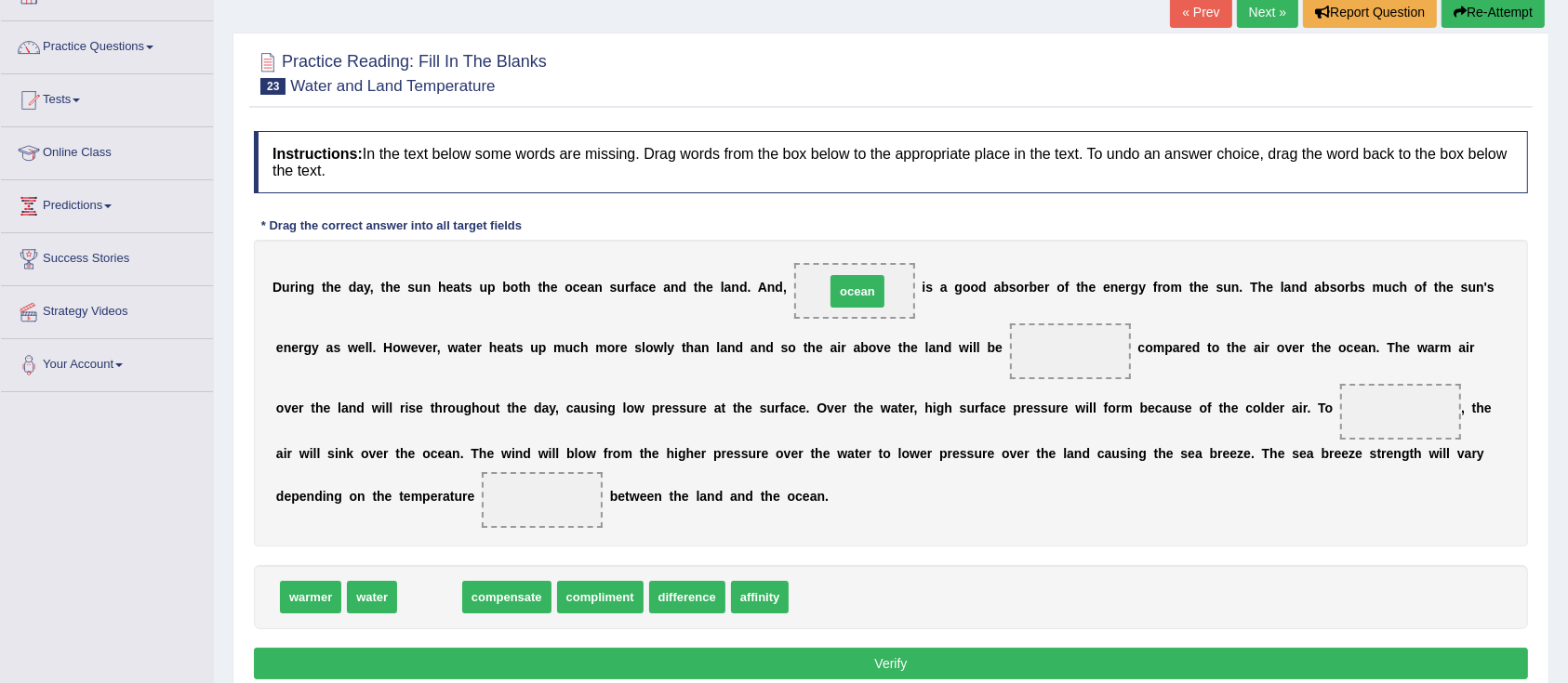
drag, startPoint x: 429, startPoint y: 605, endPoint x: 858, endPoint y: 298, distance: 527.5
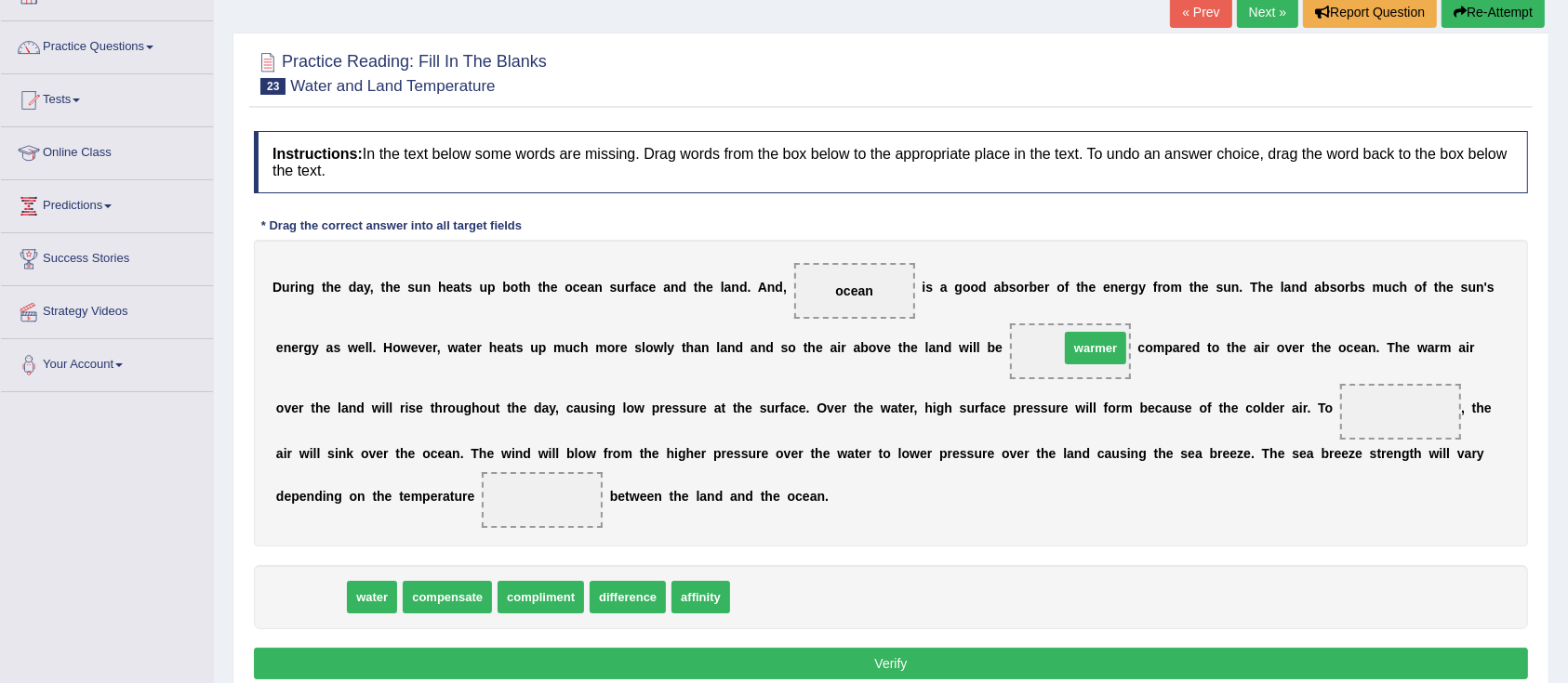
drag, startPoint x: 299, startPoint y: 595, endPoint x: 1085, endPoint y: 346, distance: 824.5
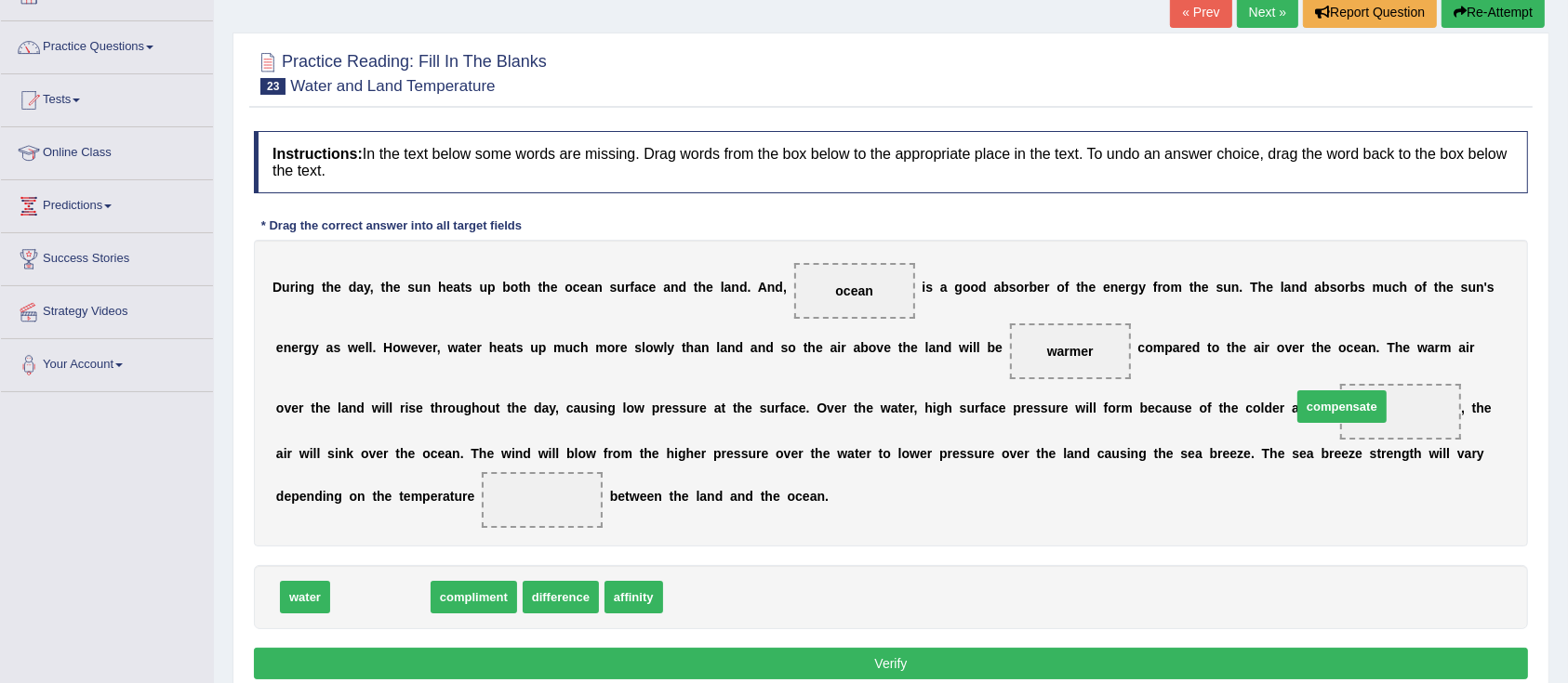
drag, startPoint x: 400, startPoint y: 602, endPoint x: 1362, endPoint y: 411, distance: 980.8
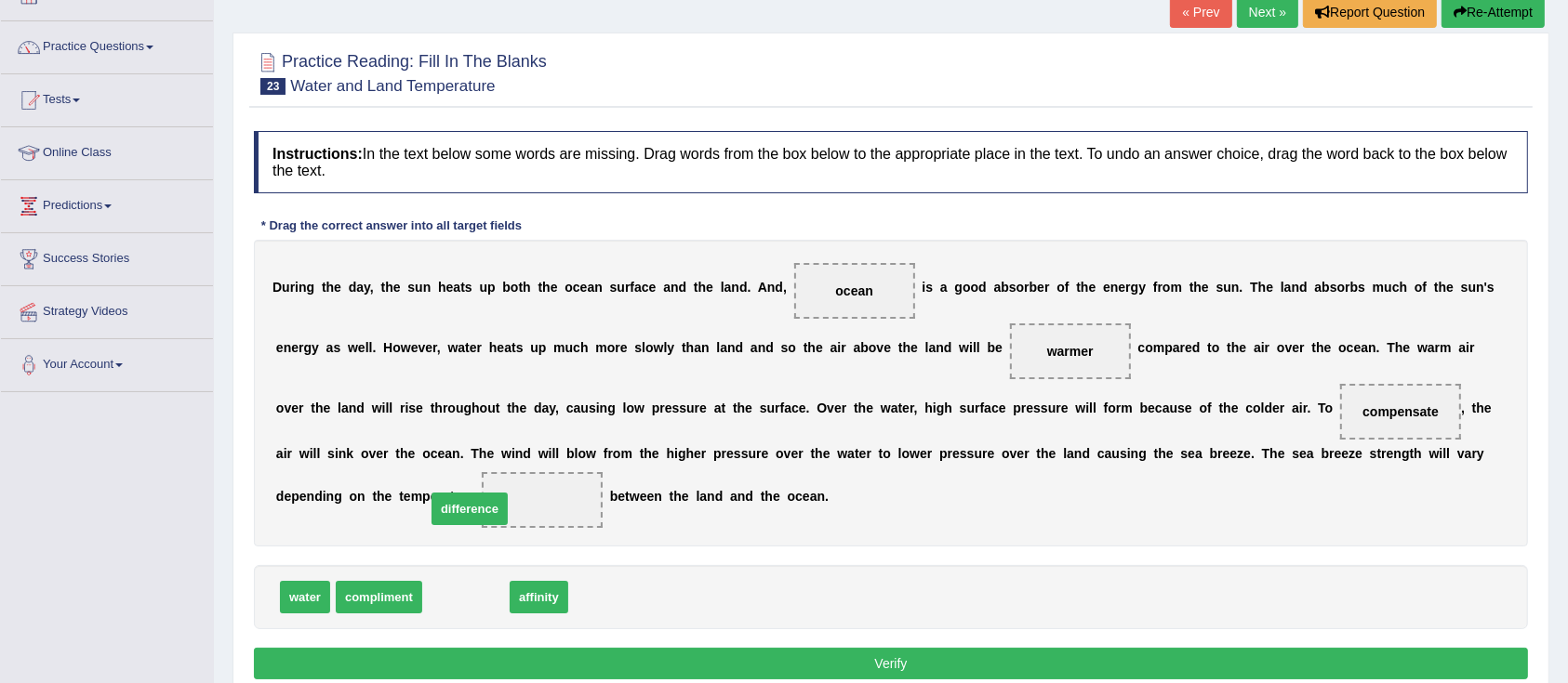
drag, startPoint x: 465, startPoint y: 591, endPoint x: 469, endPoint y: 502, distance: 89.1
click at [619, 652] on button "Verify" at bounding box center [891, 664] width 1274 height 32
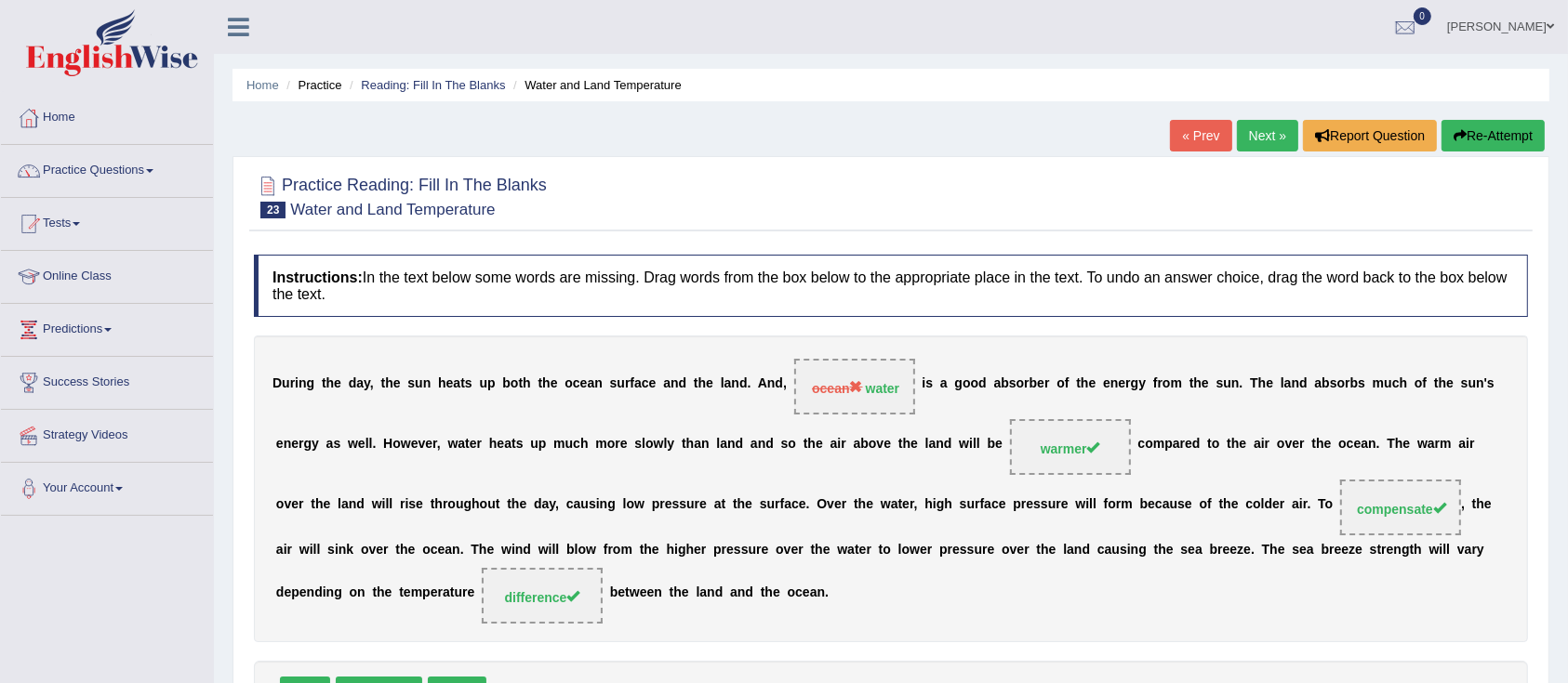
click at [1250, 127] on link "Next »" at bounding box center [1267, 136] width 61 height 32
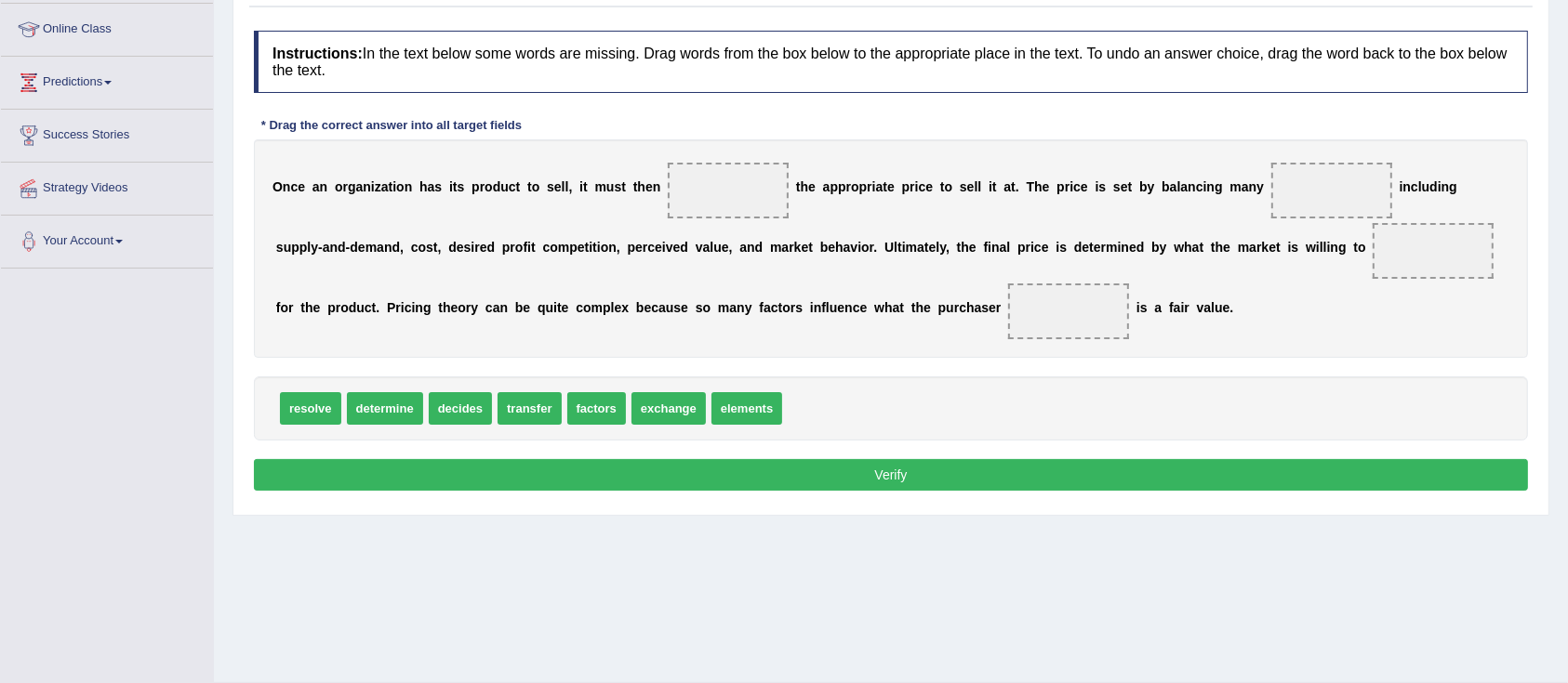
click at [462, 397] on span "decides" at bounding box center [459, 409] width 63 height 33
drag, startPoint x: 468, startPoint y: 398, endPoint x: 747, endPoint y: 190, distance: 348.0
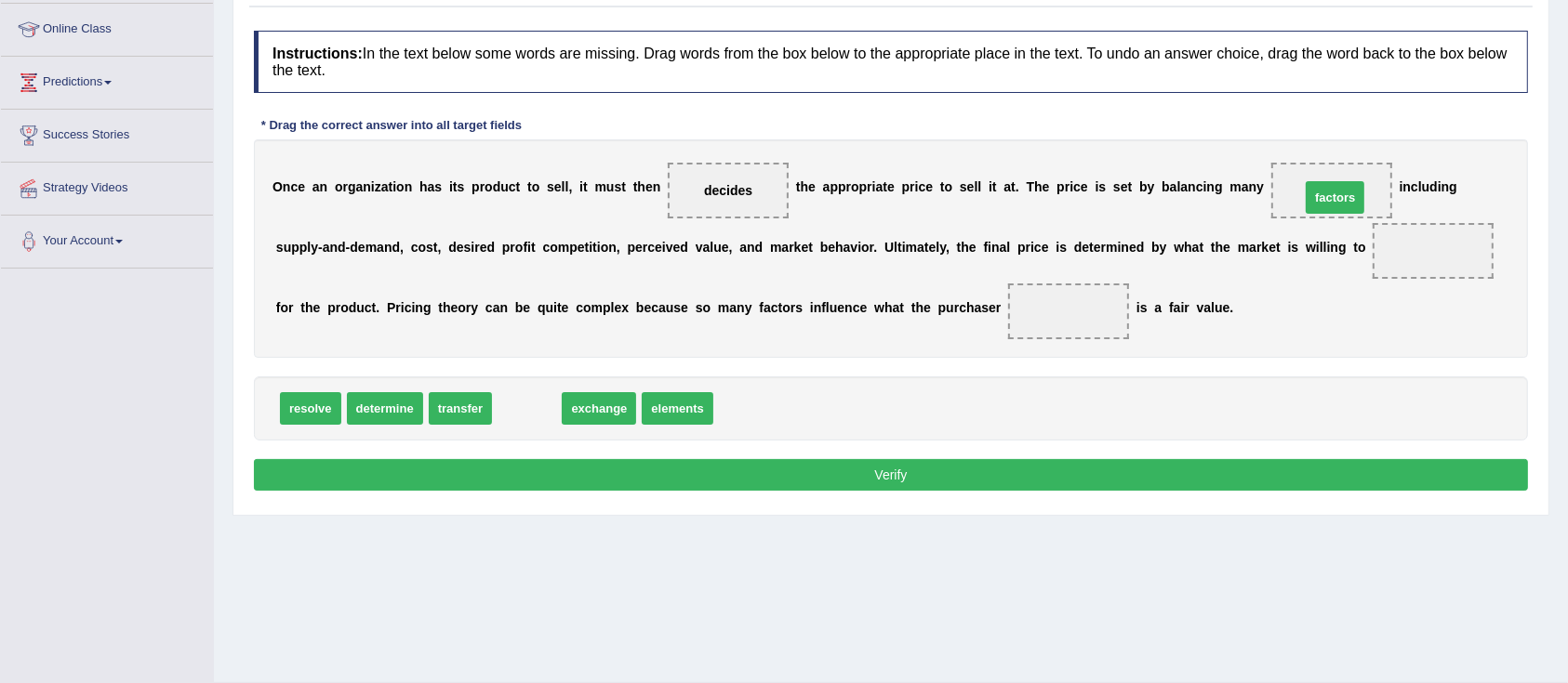
drag, startPoint x: 532, startPoint y: 405, endPoint x: 1340, endPoint y: 195, distance: 834.8
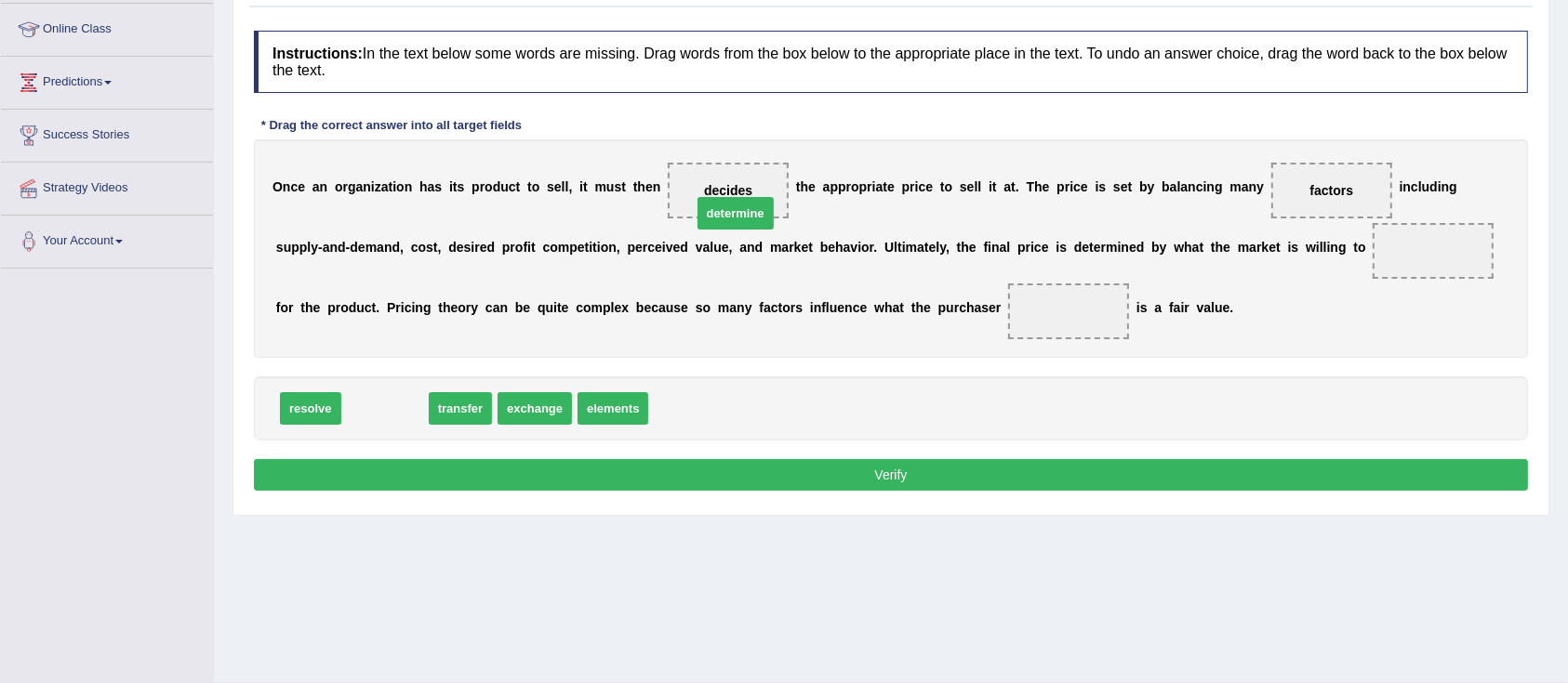
drag, startPoint x: 383, startPoint y: 410, endPoint x: 734, endPoint y: 204, distance: 407.0
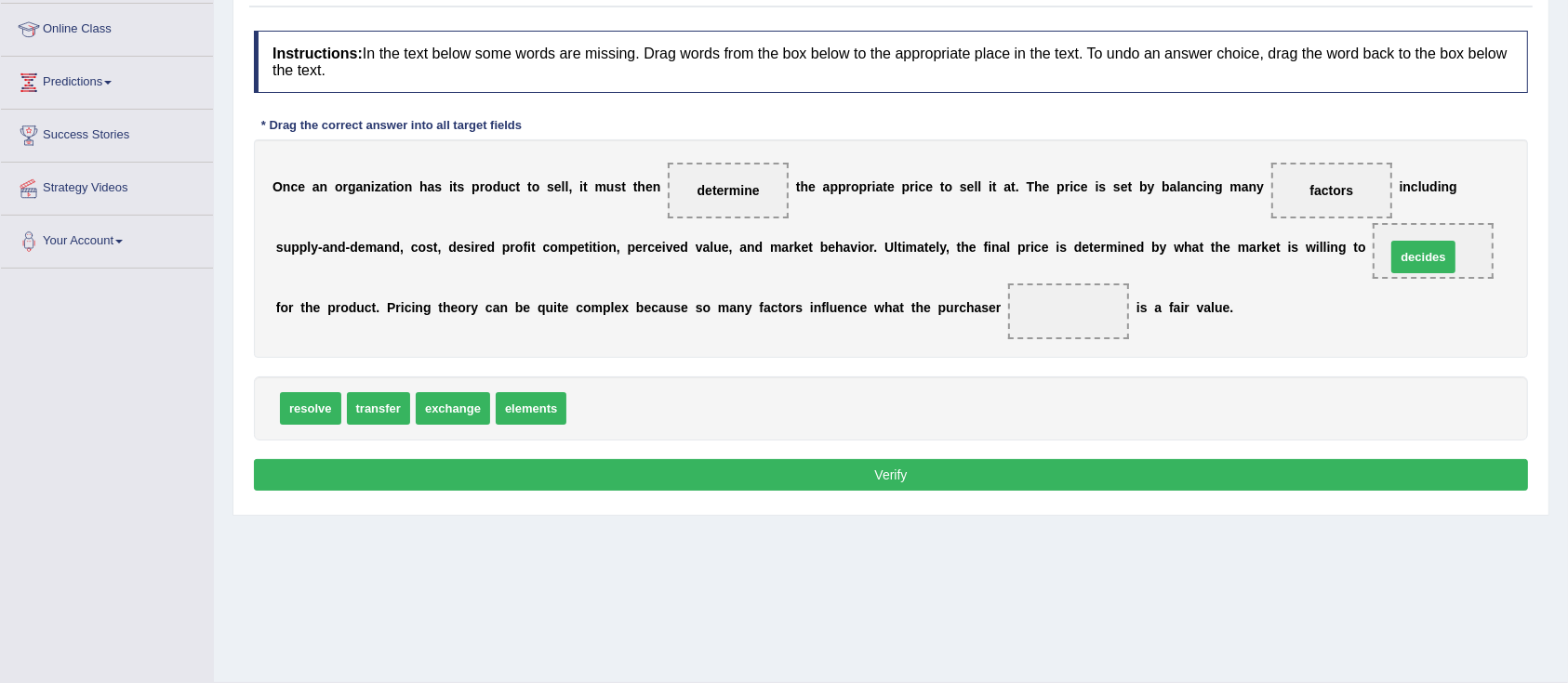
drag, startPoint x: 594, startPoint y: 405, endPoint x: 1415, endPoint y: 253, distance: 835.0
drag, startPoint x: 1430, startPoint y: 243, endPoint x: 1056, endPoint y: 310, distance: 380.0
drag, startPoint x: 439, startPoint y: 405, endPoint x: 1428, endPoint y: 242, distance: 1002.3
click at [872, 474] on button "Verify" at bounding box center [891, 475] width 1274 height 32
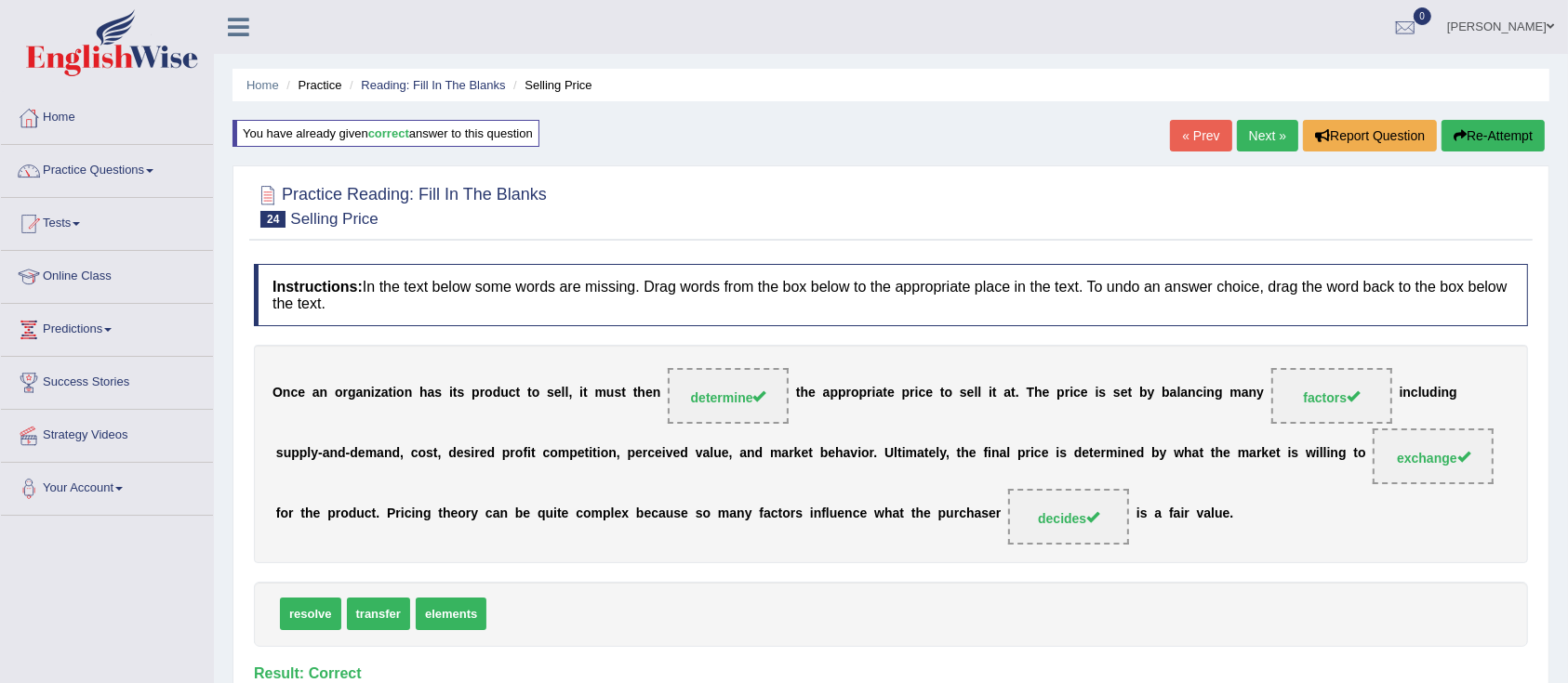
click at [1254, 144] on link "Next »" at bounding box center [1267, 136] width 61 height 32
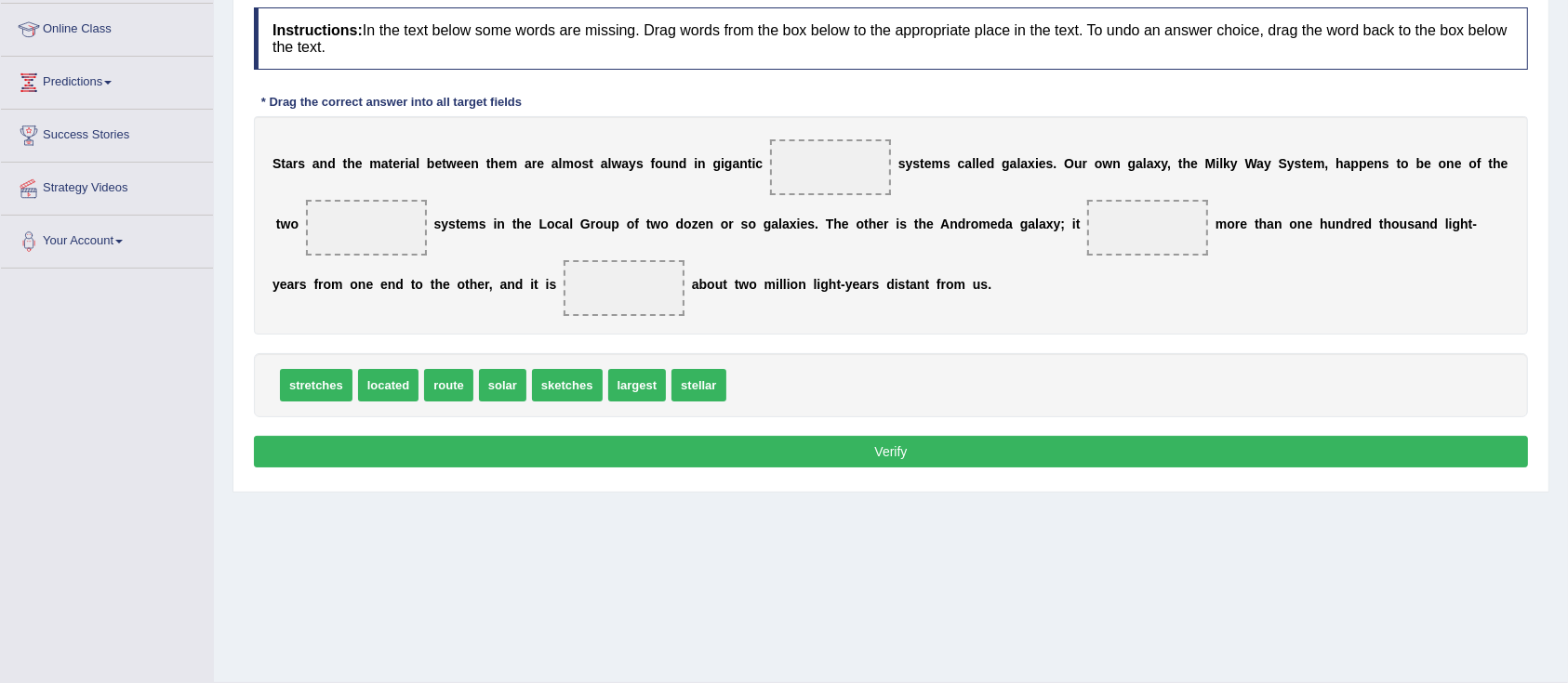
scroll to position [247, 0]
drag, startPoint x: 497, startPoint y: 389, endPoint x: 826, endPoint y: 164, distance: 398.6
drag, startPoint x: 651, startPoint y: 383, endPoint x: 829, endPoint y: 174, distance: 274.5
drag, startPoint x: 633, startPoint y: 383, endPoint x: 370, endPoint y: 234, distance: 302.3
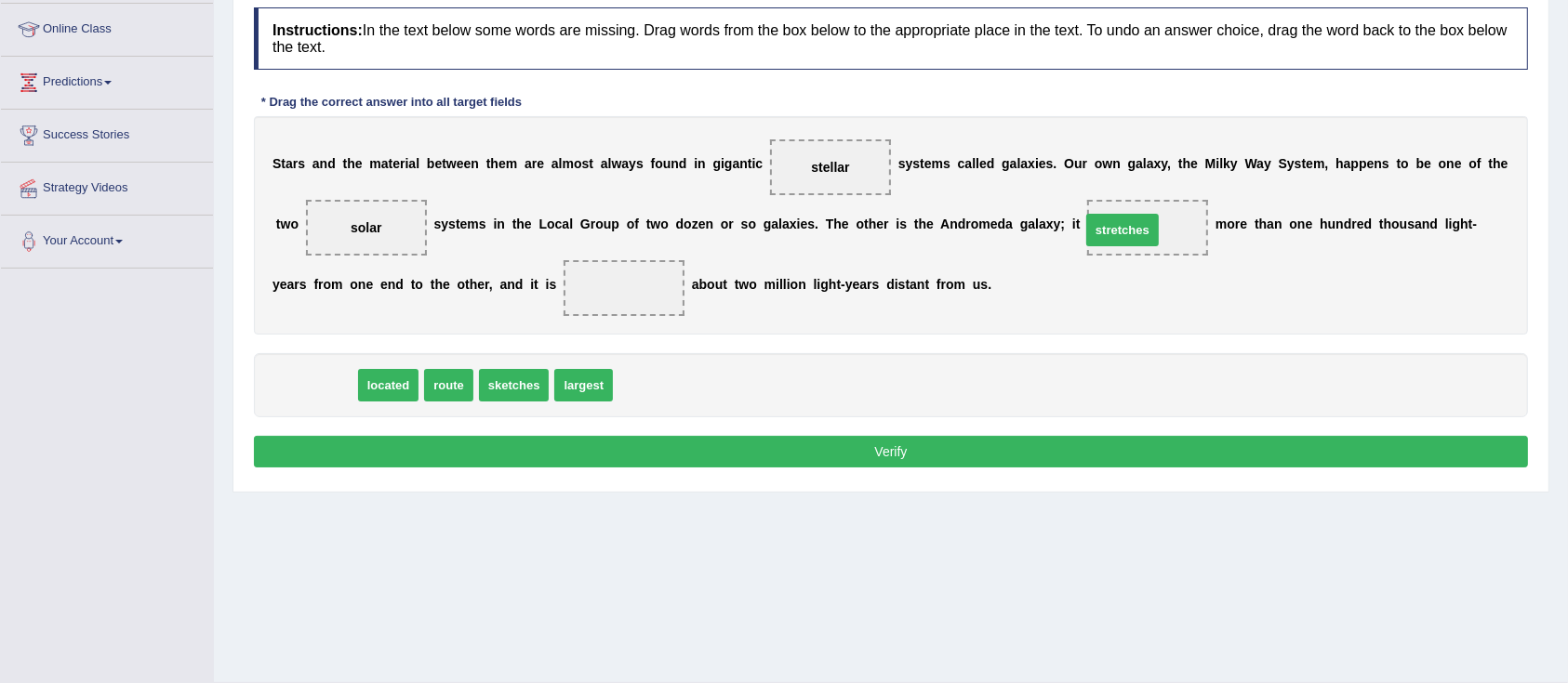
drag, startPoint x: 310, startPoint y: 379, endPoint x: 1115, endPoint y: 224, distance: 819.8
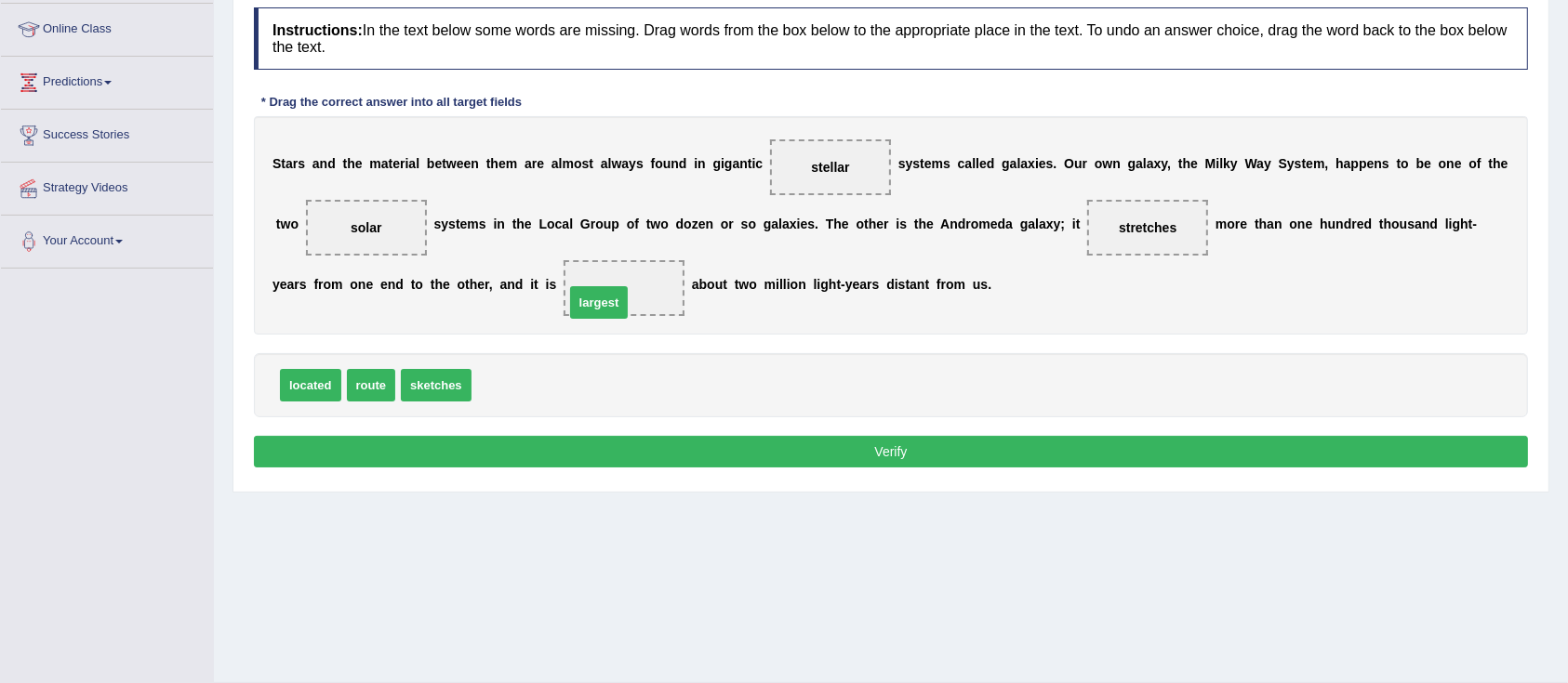
drag, startPoint x: 512, startPoint y: 390, endPoint x: 613, endPoint y: 304, distance: 132.7
drag, startPoint x: 307, startPoint y: 384, endPoint x: 614, endPoint y: 296, distance: 319.4
click at [607, 450] on button "Verify" at bounding box center [891, 451] width 1274 height 32
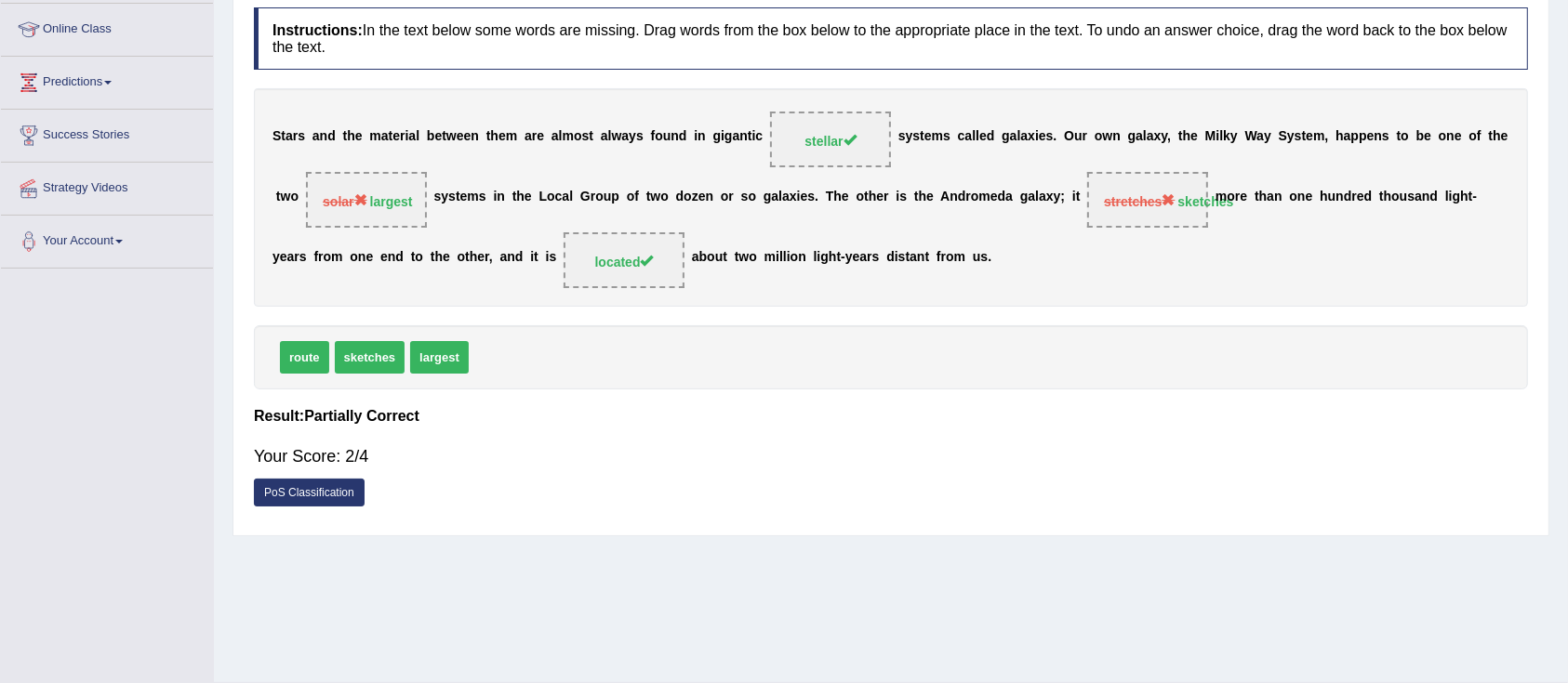
scroll to position [0, 0]
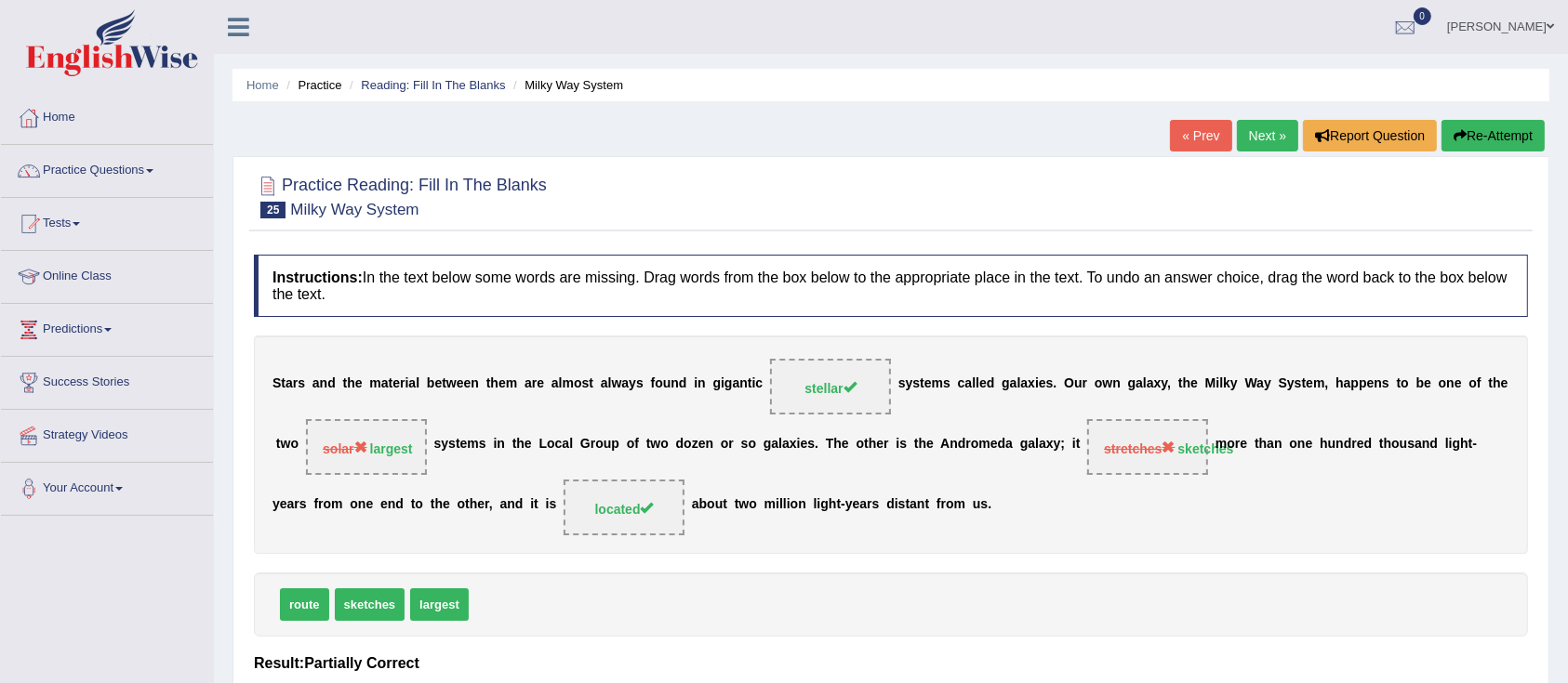
click at [1254, 126] on link "Next »" at bounding box center [1267, 136] width 61 height 32
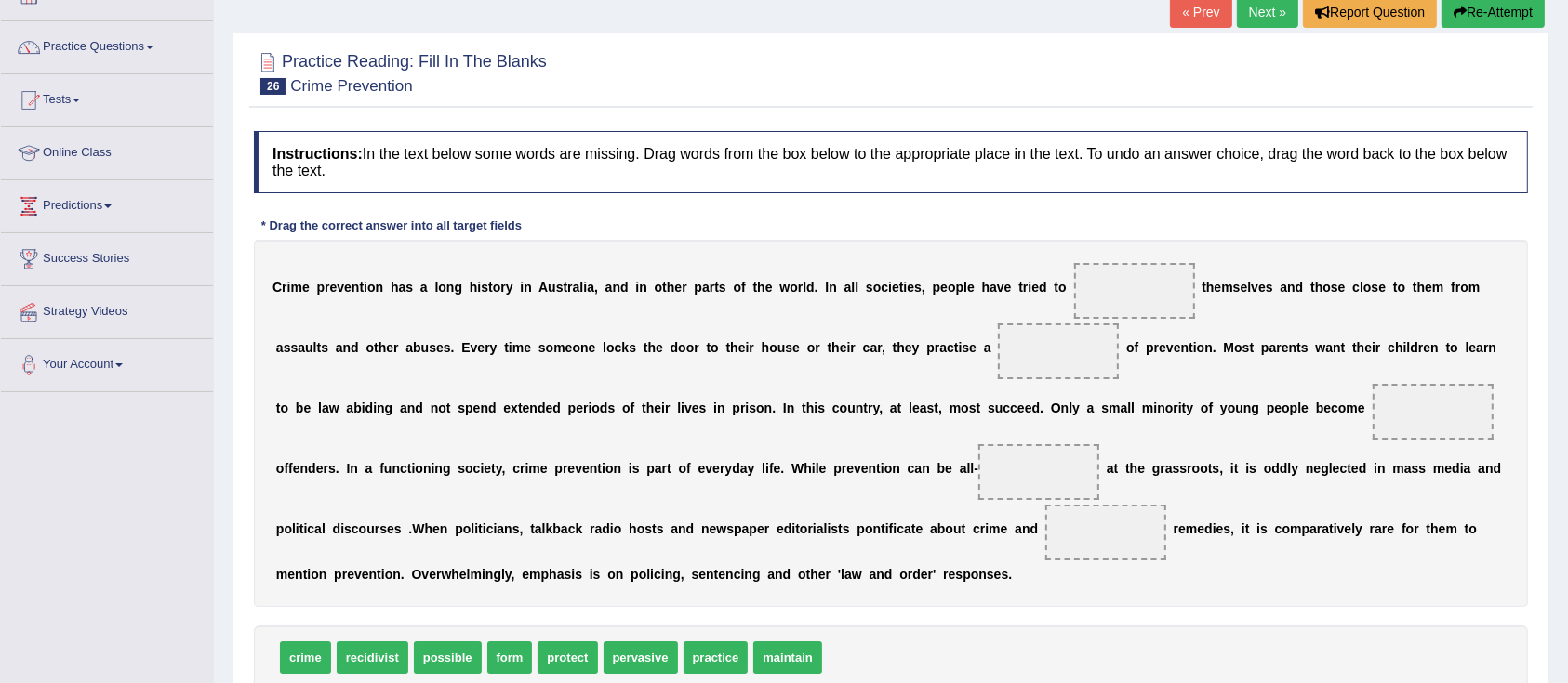
scroll to position [247, 0]
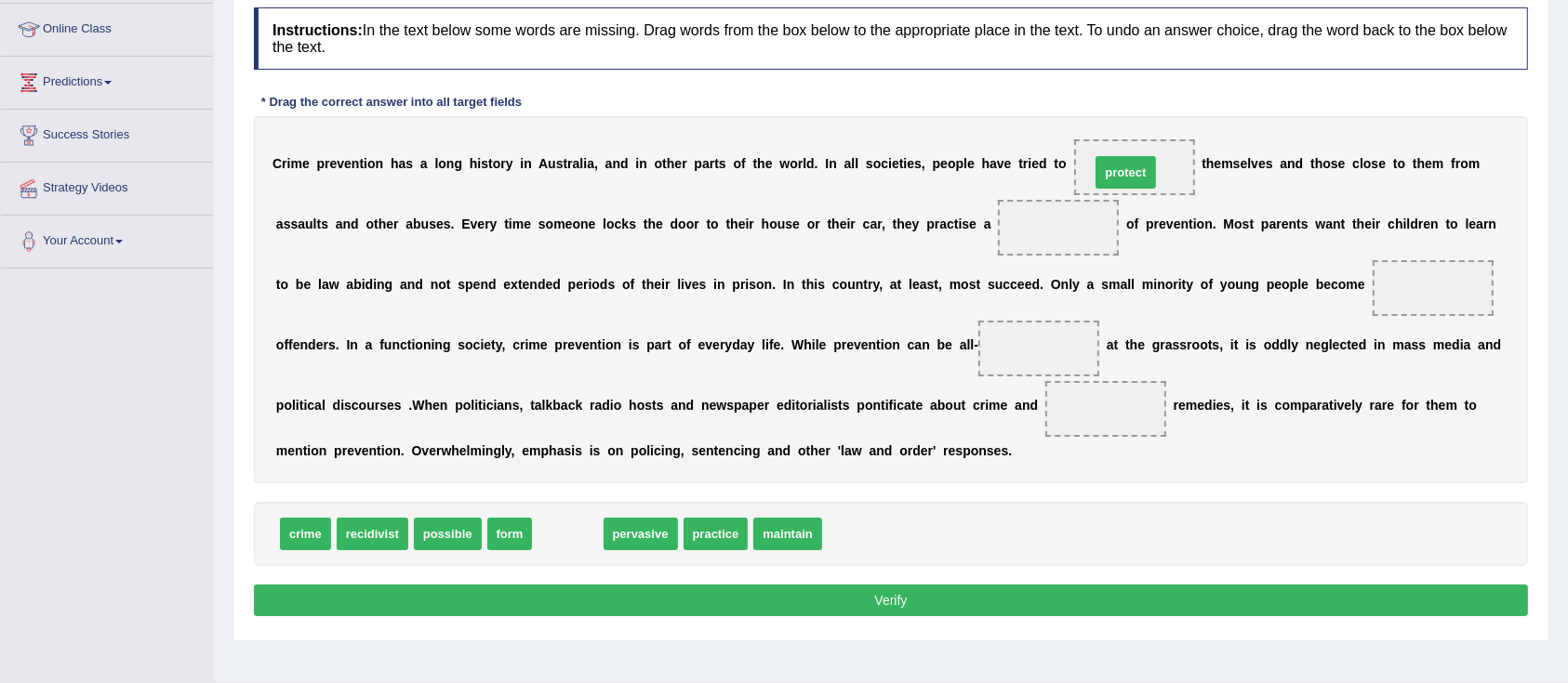
drag, startPoint x: 550, startPoint y: 535, endPoint x: 1109, endPoint y: 173, distance: 666.0
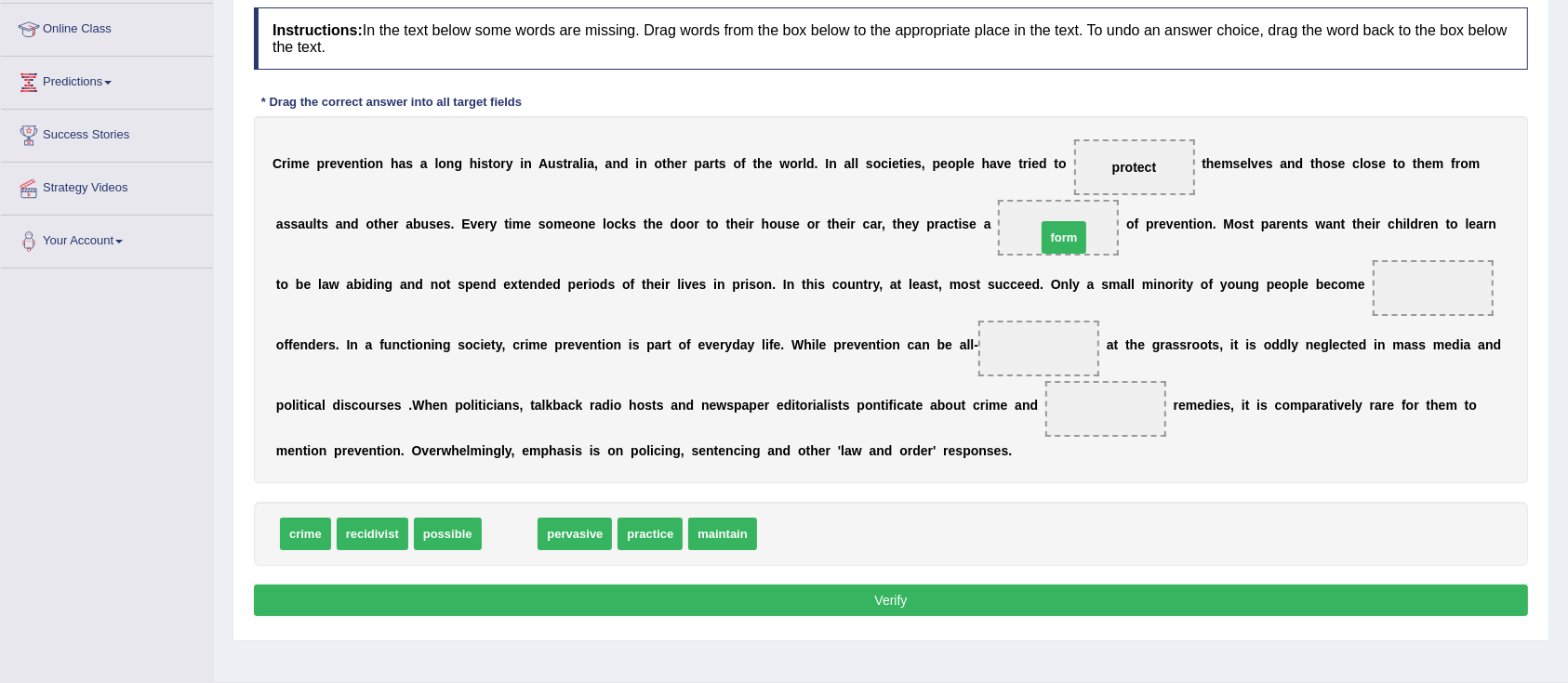
drag, startPoint x: 510, startPoint y: 537, endPoint x: 1057, endPoint y: 233, distance: 625.8
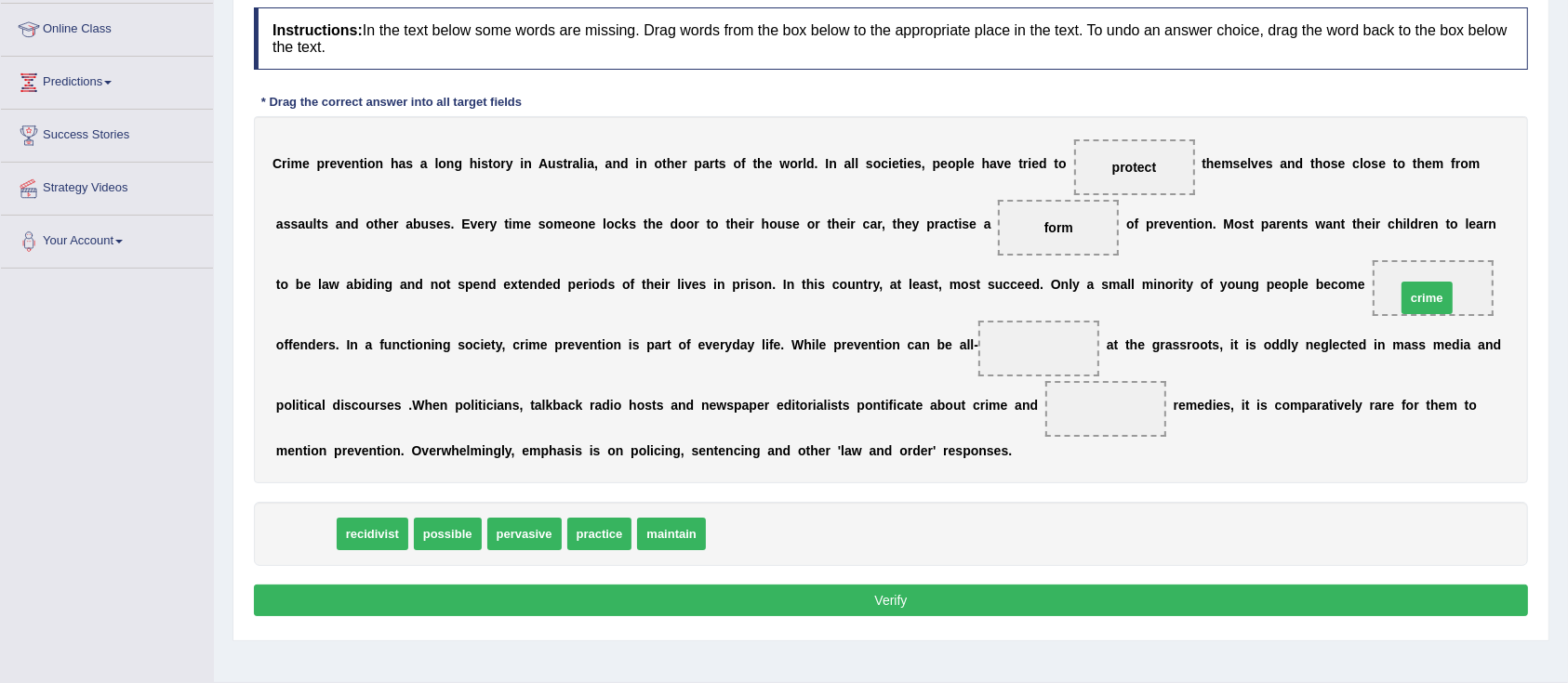
drag, startPoint x: 308, startPoint y: 530, endPoint x: 1429, endPoint y: 293, distance: 1145.8
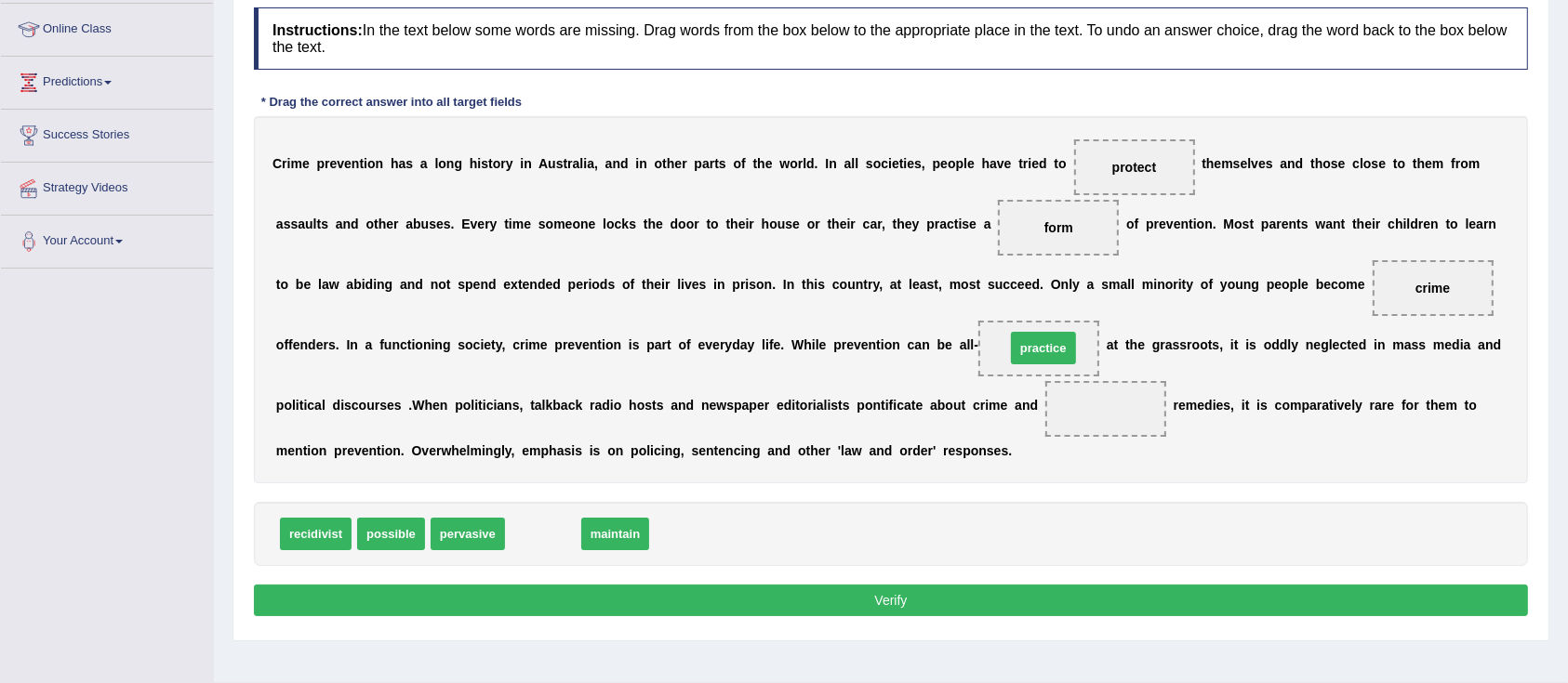
drag, startPoint x: 525, startPoint y: 524, endPoint x: 1026, endPoint y: 338, distance: 534.4
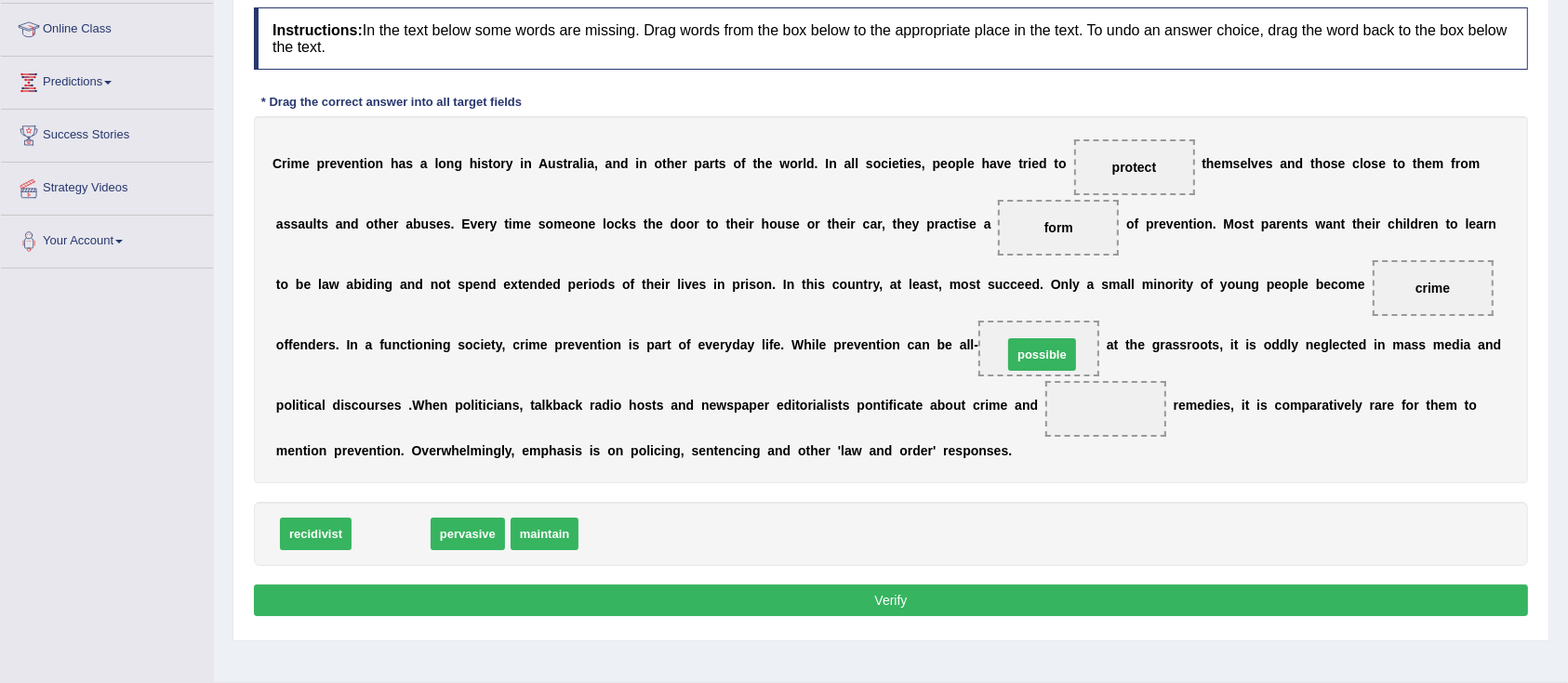
drag, startPoint x: 381, startPoint y: 532, endPoint x: 1032, endPoint y: 353, distance: 675.2
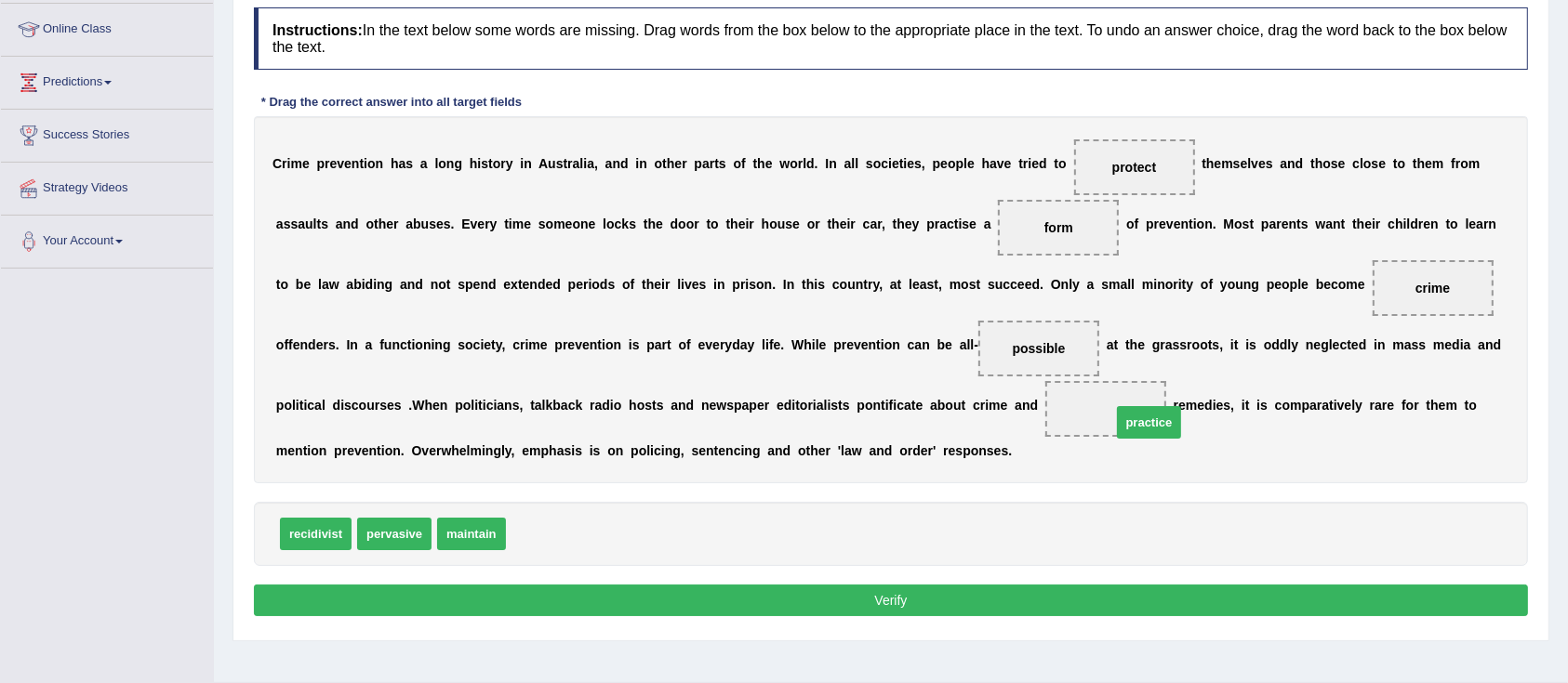
drag, startPoint x: 551, startPoint y: 531, endPoint x: 1139, endPoint y: 409, distance: 600.5
click at [970, 606] on button "Verify" at bounding box center [891, 601] width 1274 height 32
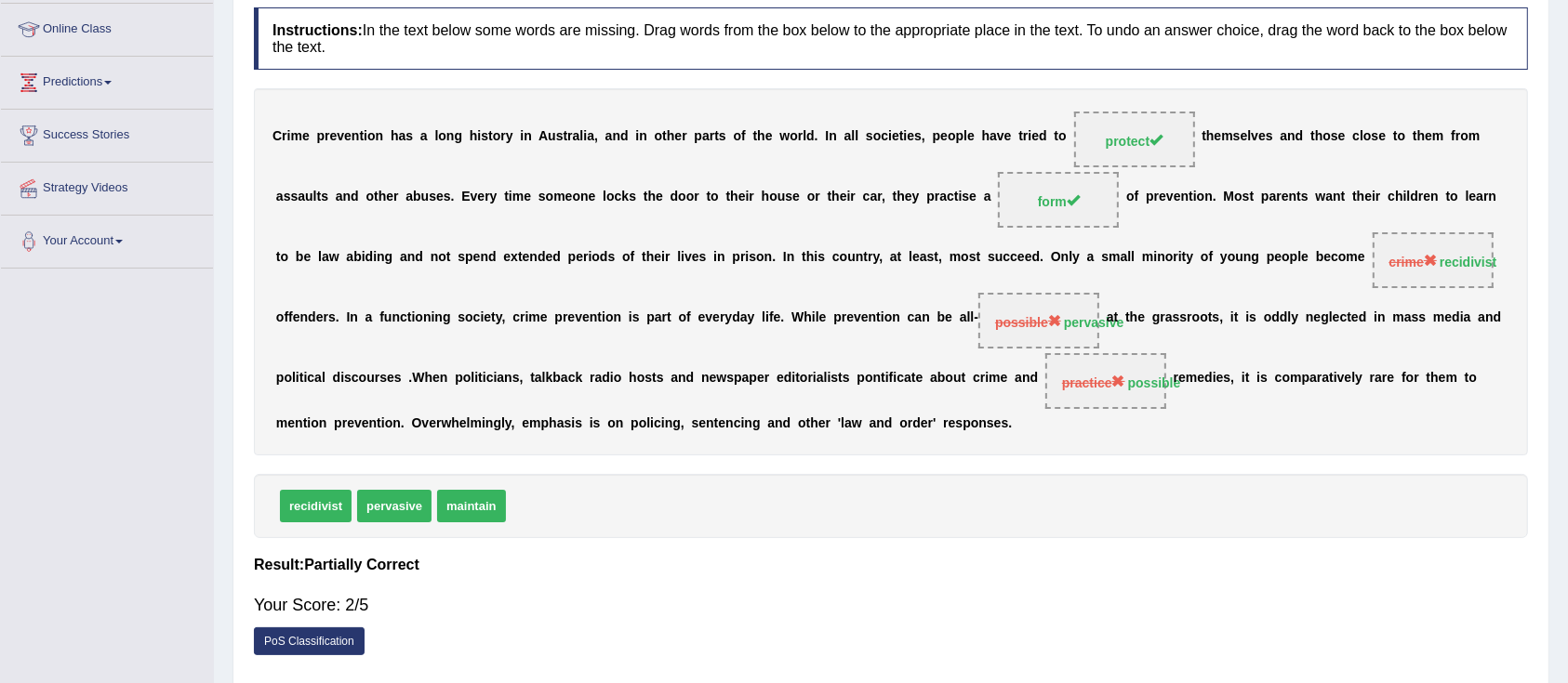
scroll to position [0, 0]
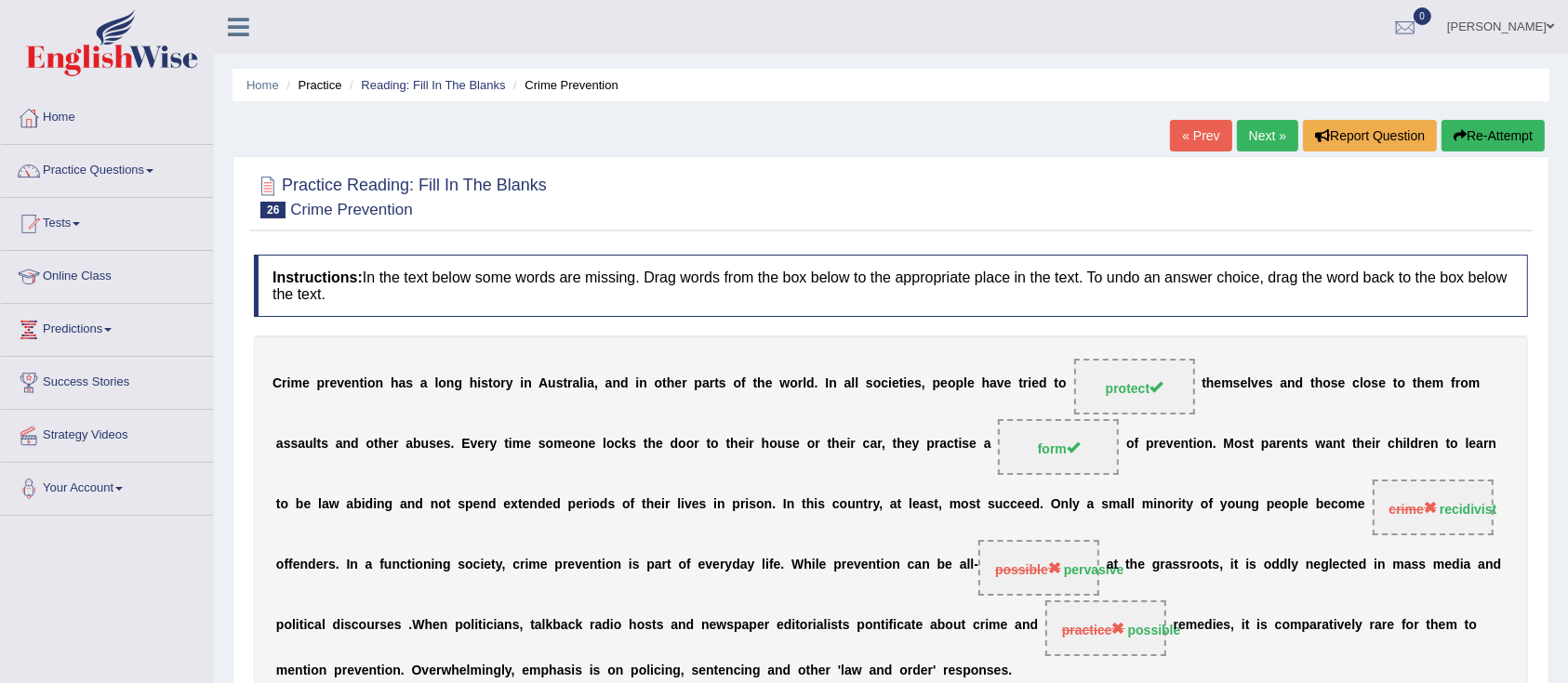
drag, startPoint x: 1263, startPoint y: 128, endPoint x: 1237, endPoint y: 152, distance: 35.4
click at [1263, 128] on link "Next »" at bounding box center [1267, 136] width 61 height 32
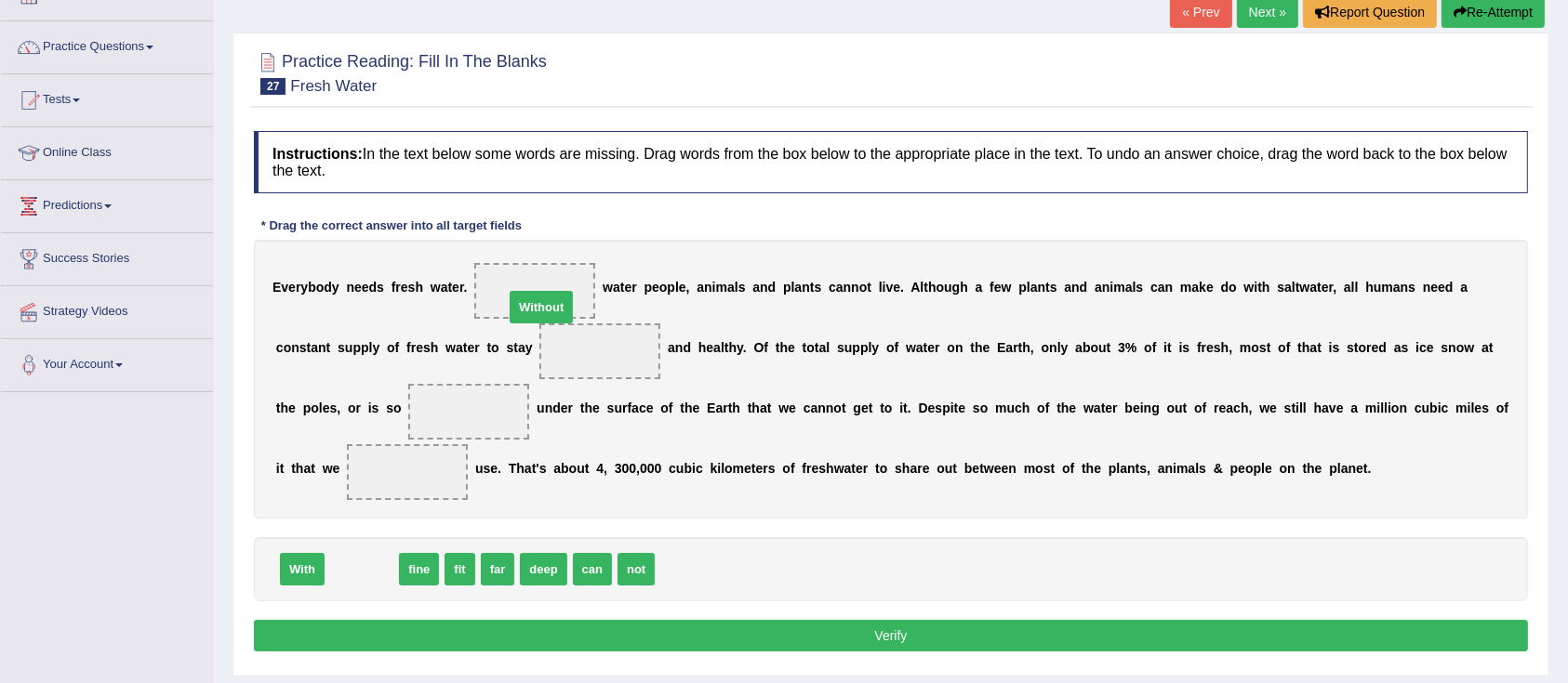
drag, startPoint x: 354, startPoint y: 574, endPoint x: 534, endPoint y: 311, distance: 318.7
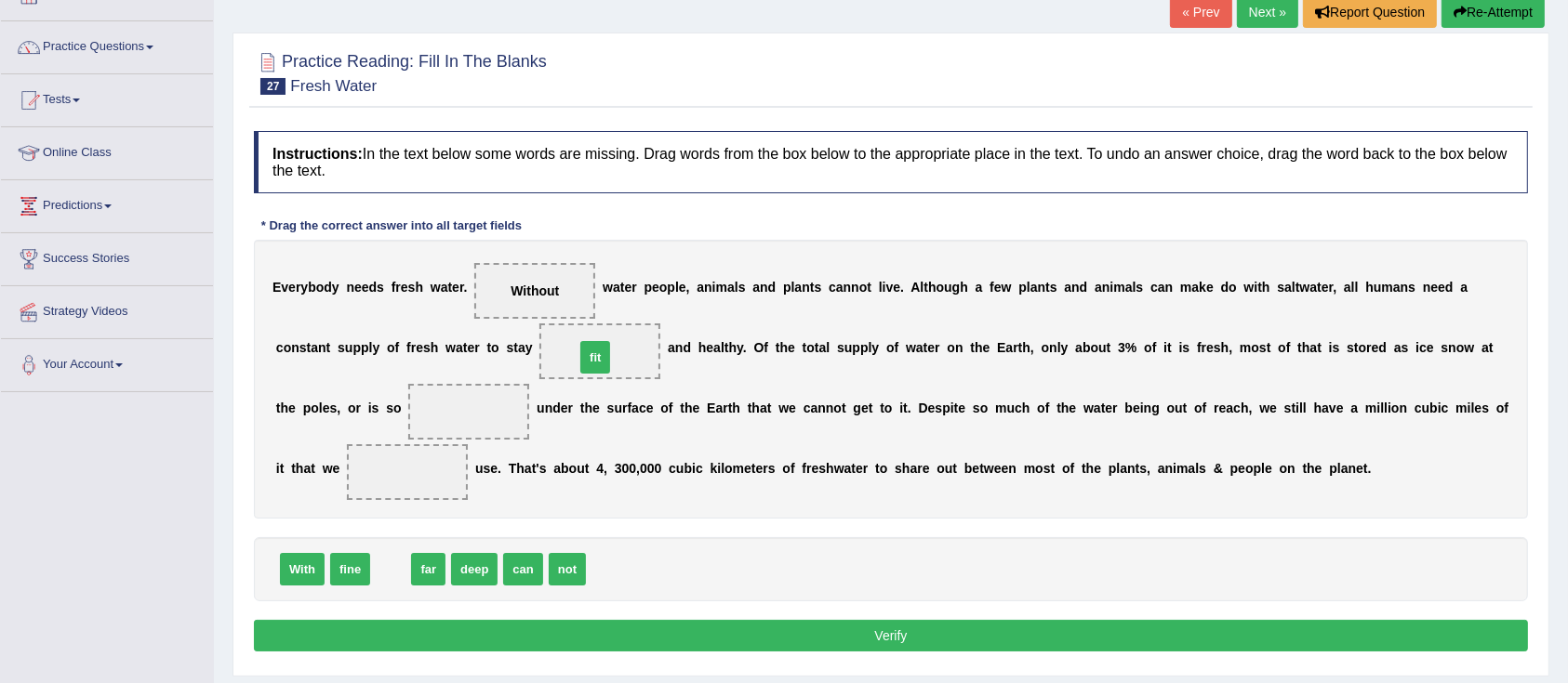
drag, startPoint x: 383, startPoint y: 566, endPoint x: 591, endPoint y: 351, distance: 299.1
drag, startPoint x: 409, startPoint y: 565, endPoint x: 487, endPoint y: 424, distance: 161.1
drag, startPoint x: 393, startPoint y: 564, endPoint x: 379, endPoint y: 457, distance: 107.9
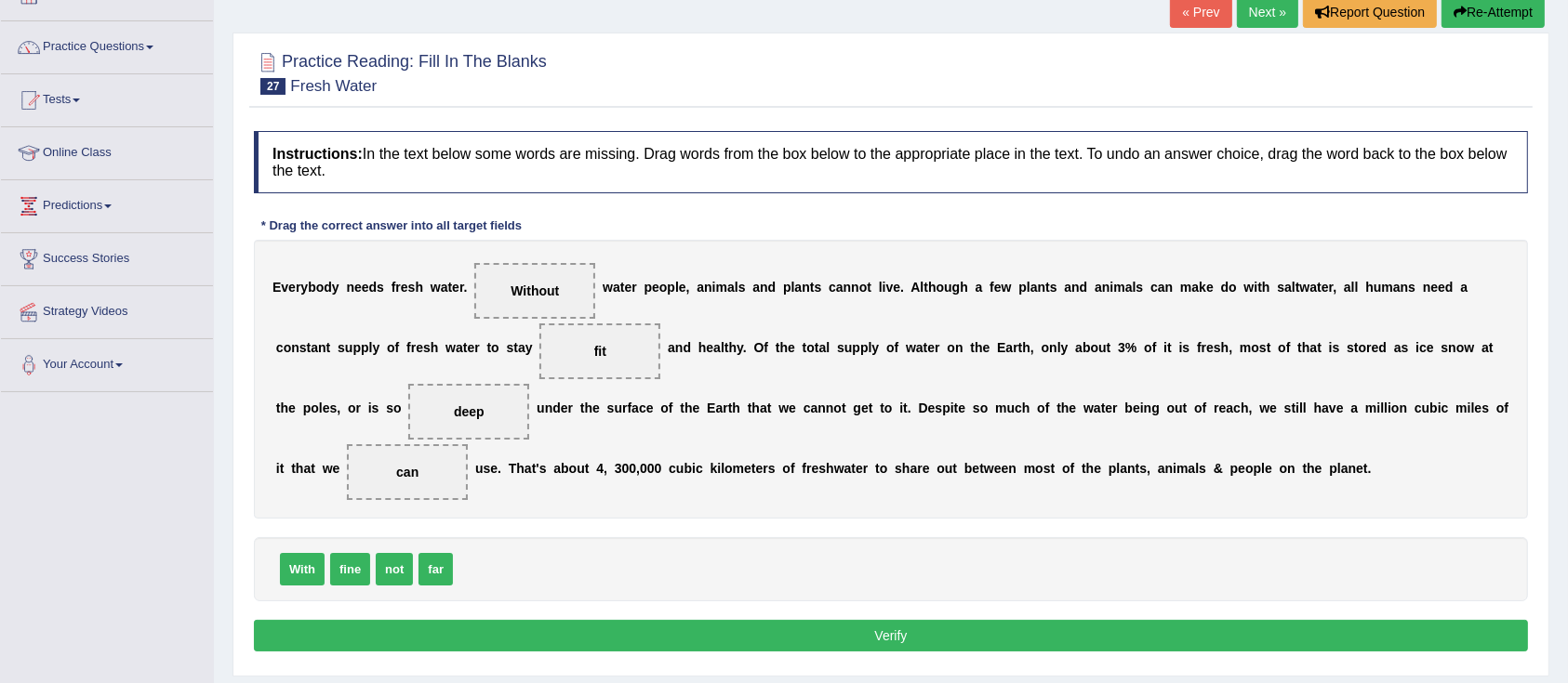
click at [619, 625] on button "Verify" at bounding box center [891, 636] width 1274 height 32
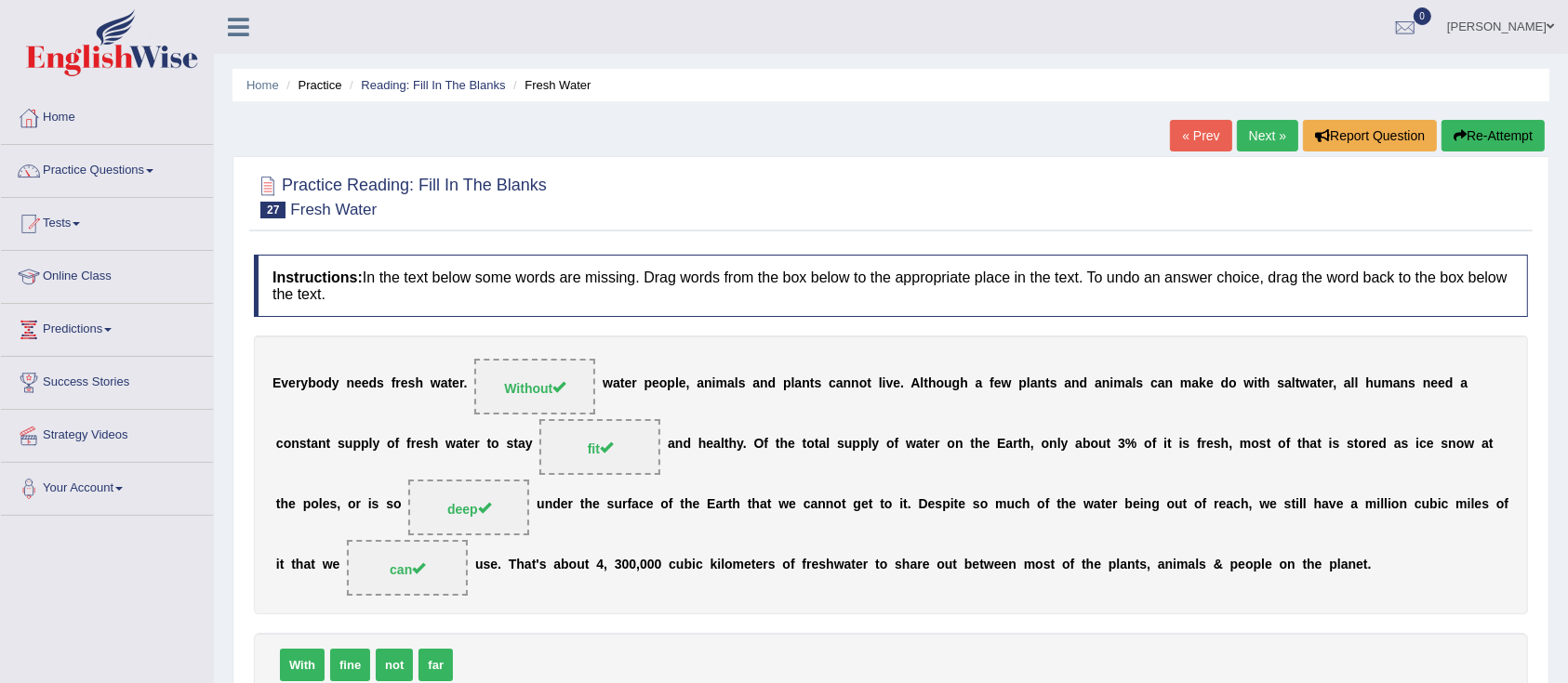
click at [1252, 130] on link "Next »" at bounding box center [1267, 136] width 61 height 32
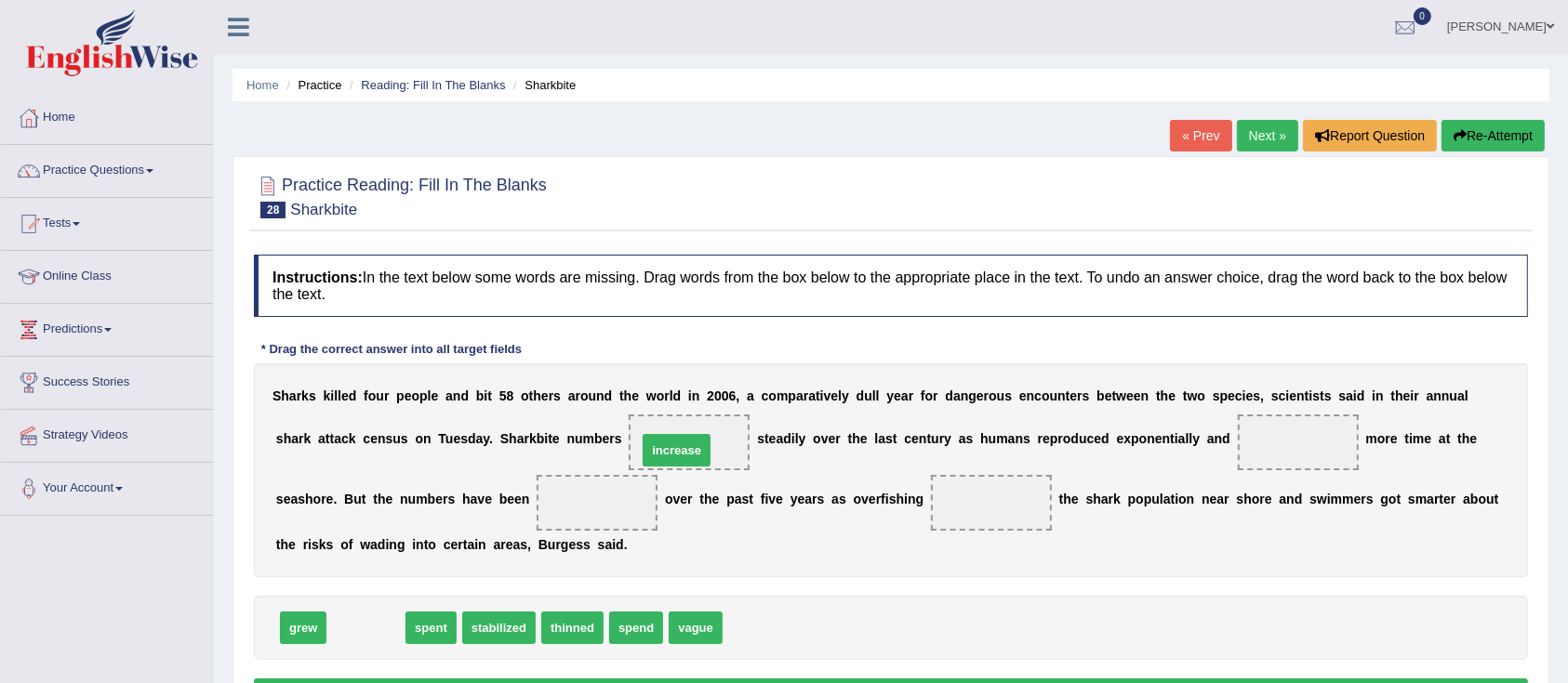
drag, startPoint x: 364, startPoint y: 621, endPoint x: 677, endPoint y: 441, distance: 361.1
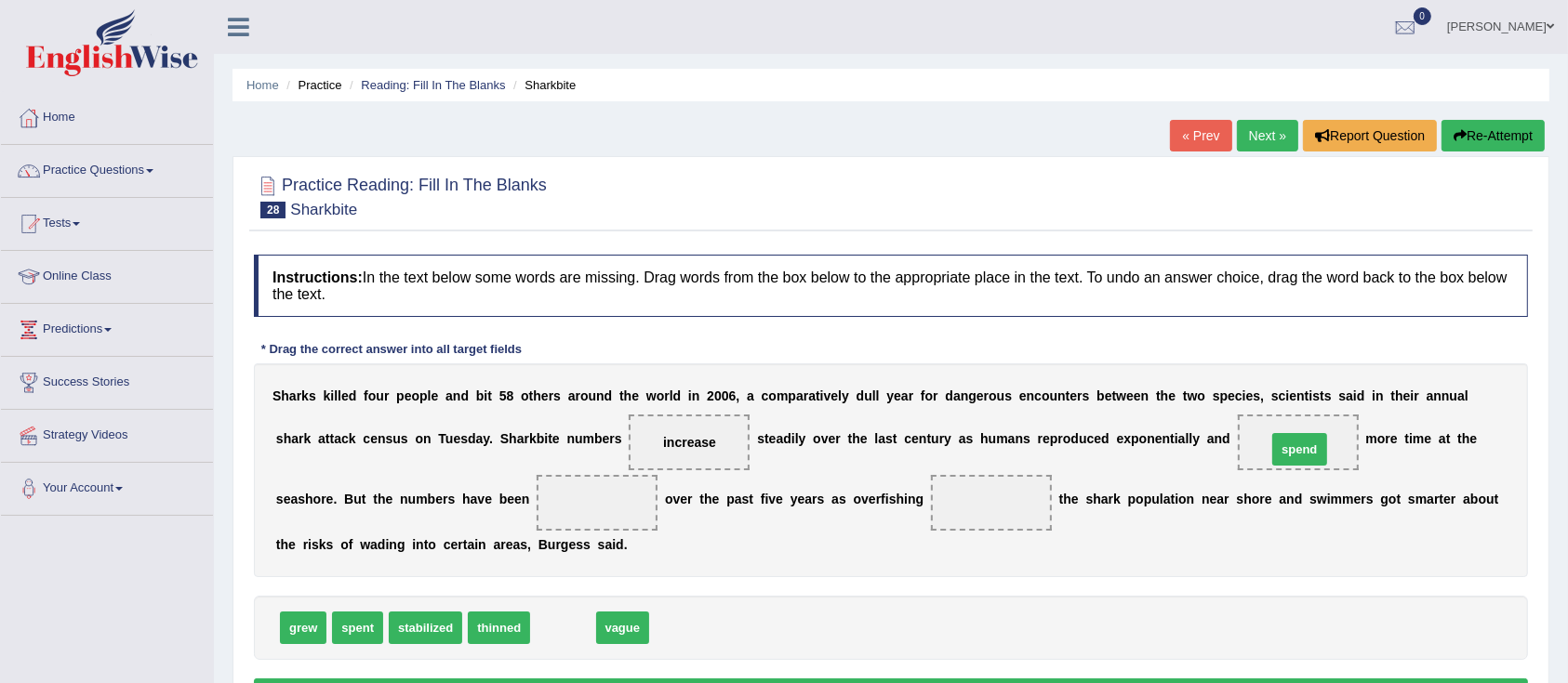
drag, startPoint x: 558, startPoint y: 636, endPoint x: 1295, endPoint y: 457, distance: 758.4
drag, startPoint x: 359, startPoint y: 630, endPoint x: 1306, endPoint y: 450, distance: 964.0
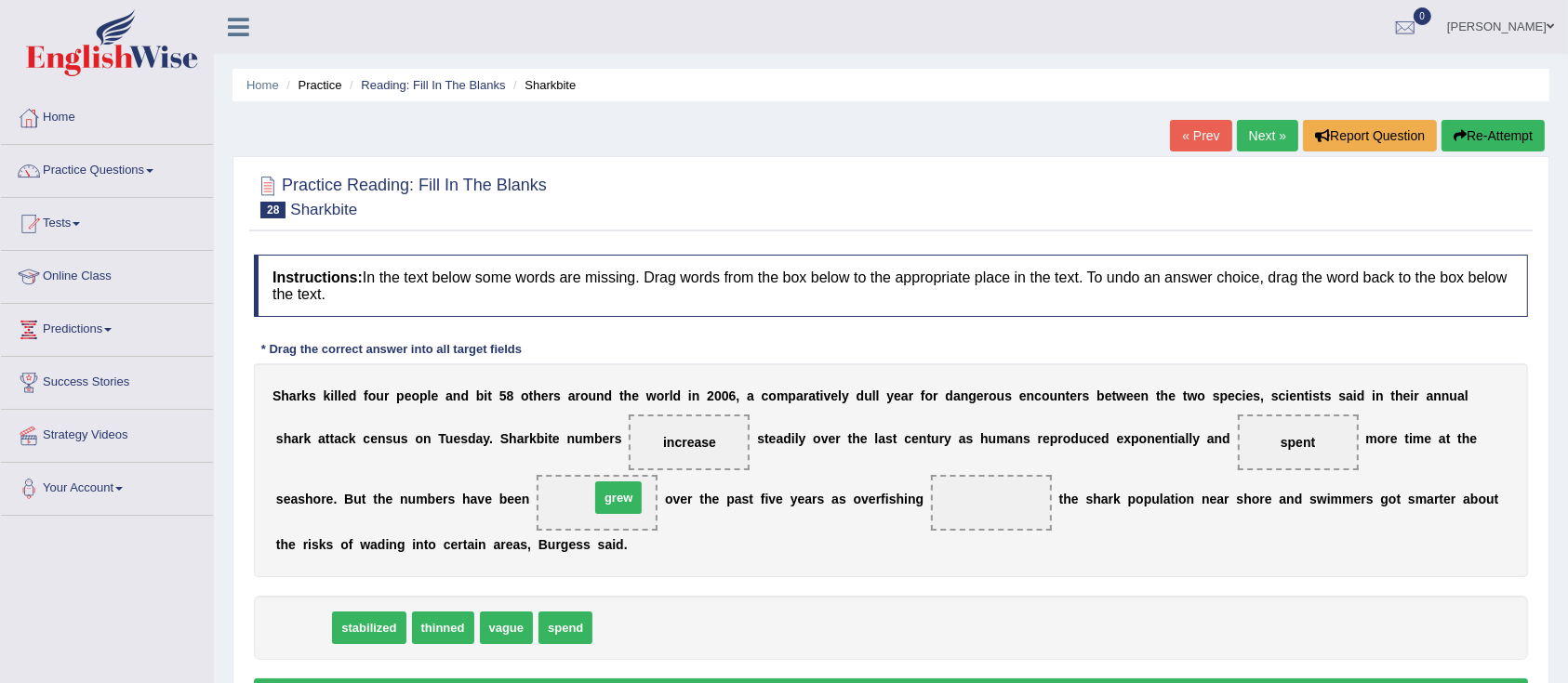
drag, startPoint x: 313, startPoint y: 632, endPoint x: 629, endPoint y: 501, distance: 342.1
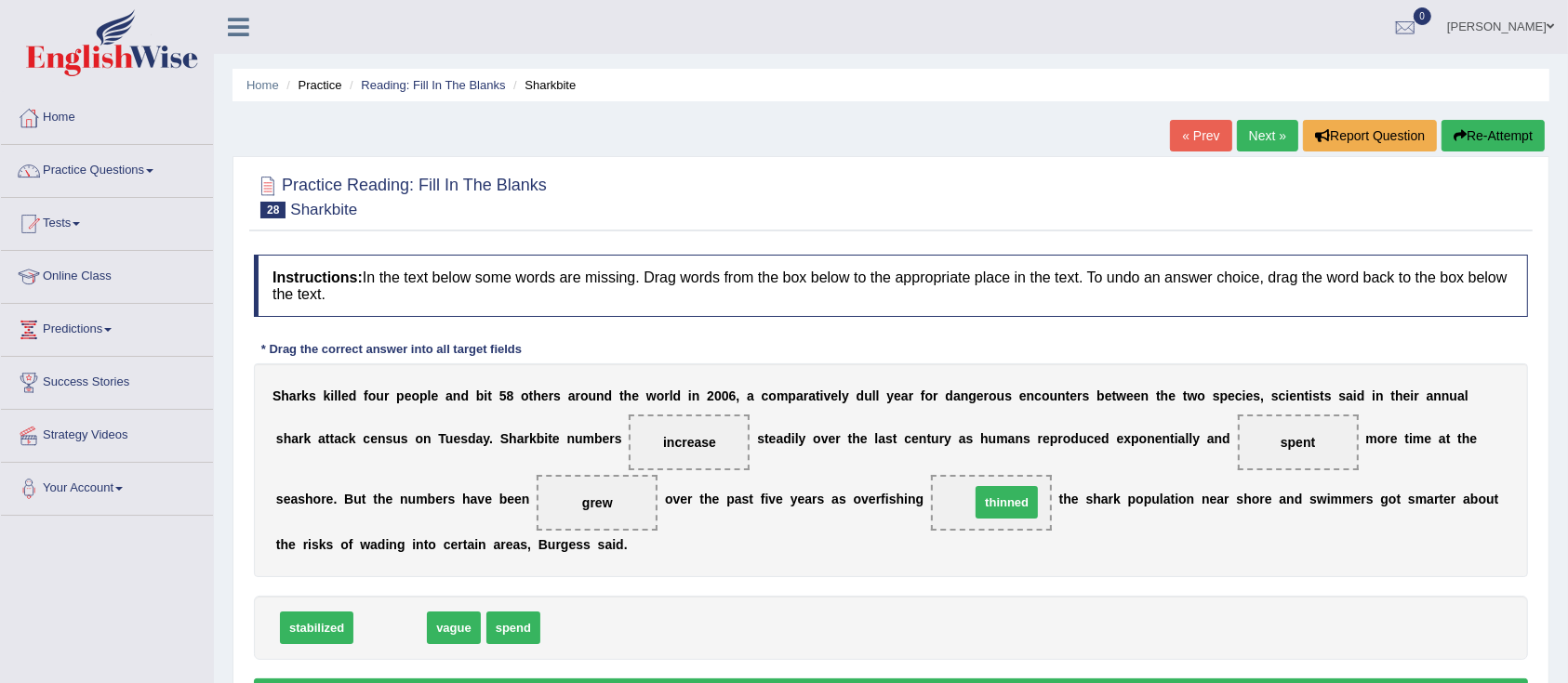
drag, startPoint x: 387, startPoint y: 628, endPoint x: 1002, endPoint y: 502, distance: 627.8
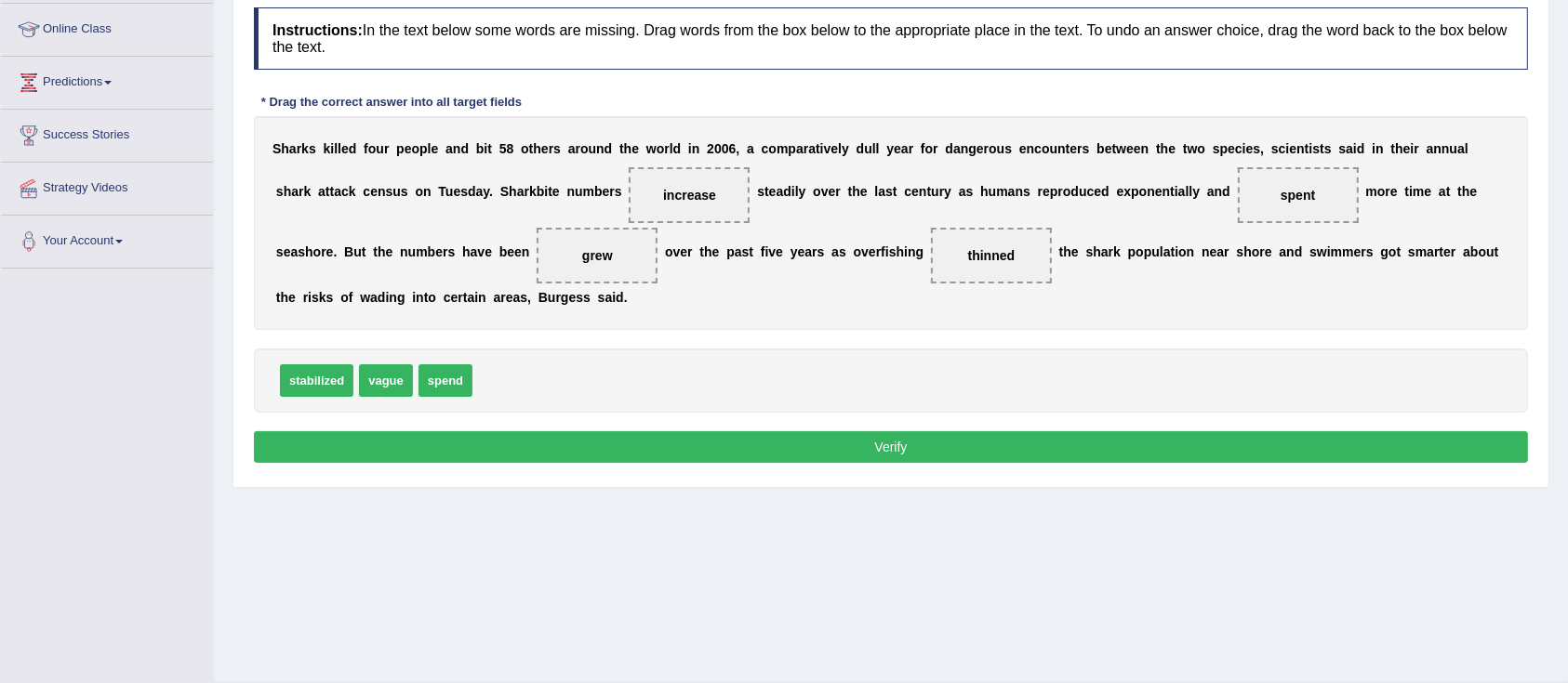
click at [849, 441] on button "Verify" at bounding box center [891, 447] width 1274 height 32
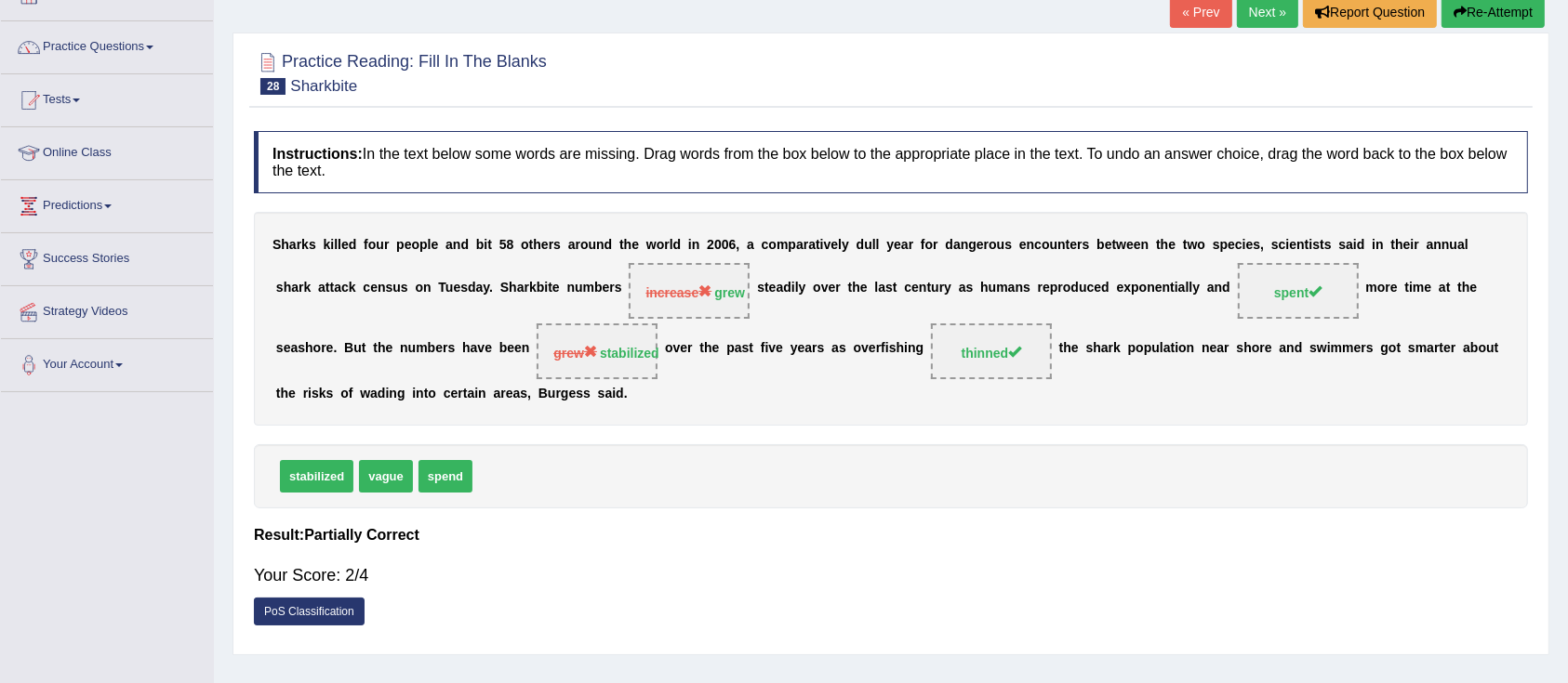
scroll to position [0, 0]
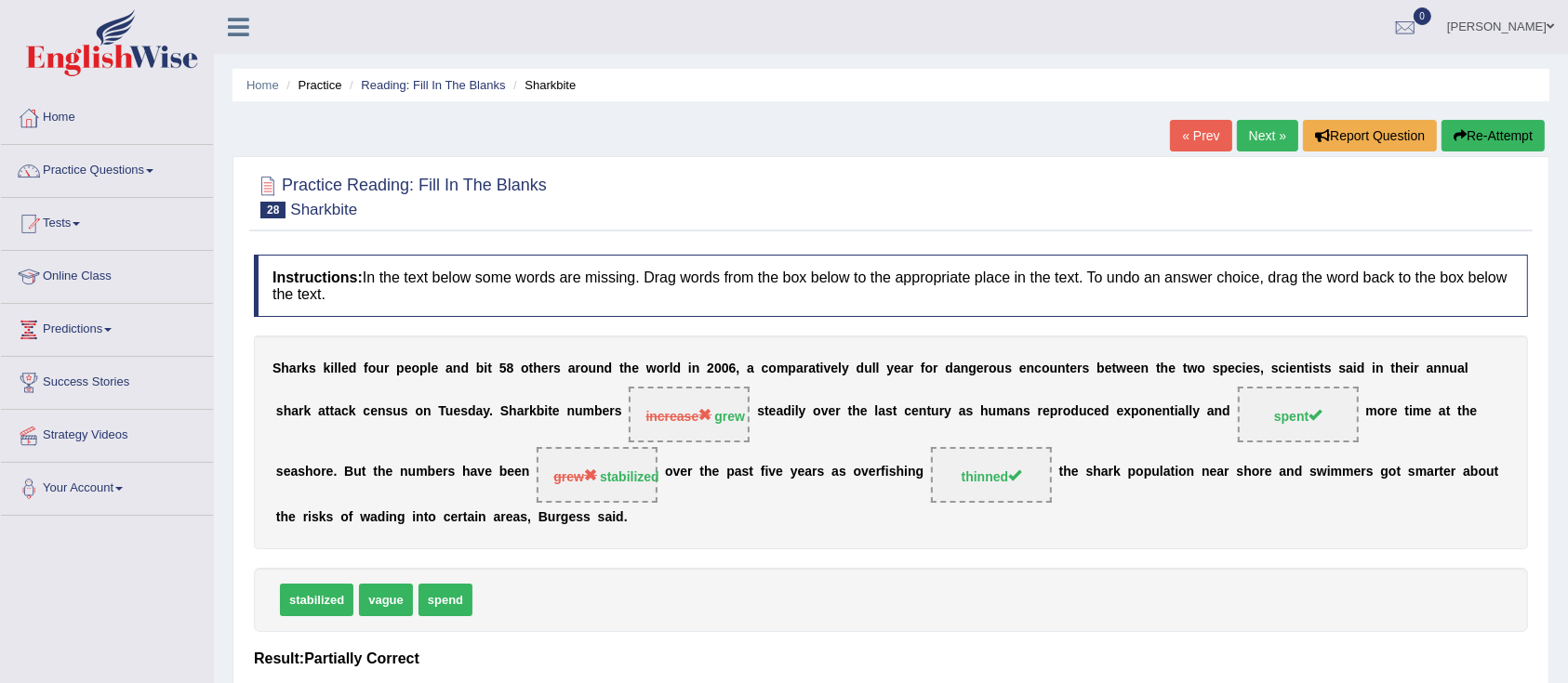
click at [1257, 130] on link "Next »" at bounding box center [1267, 136] width 61 height 32
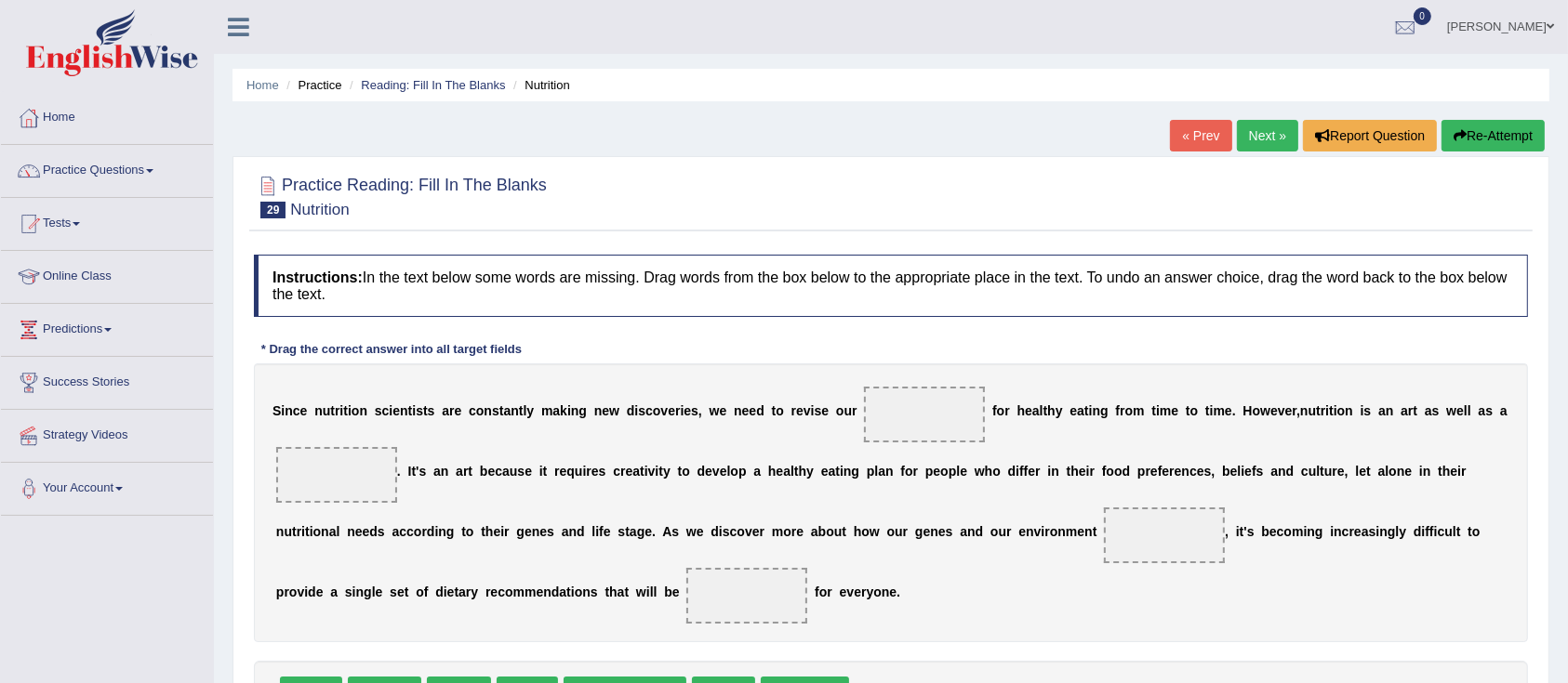
scroll to position [124, 0]
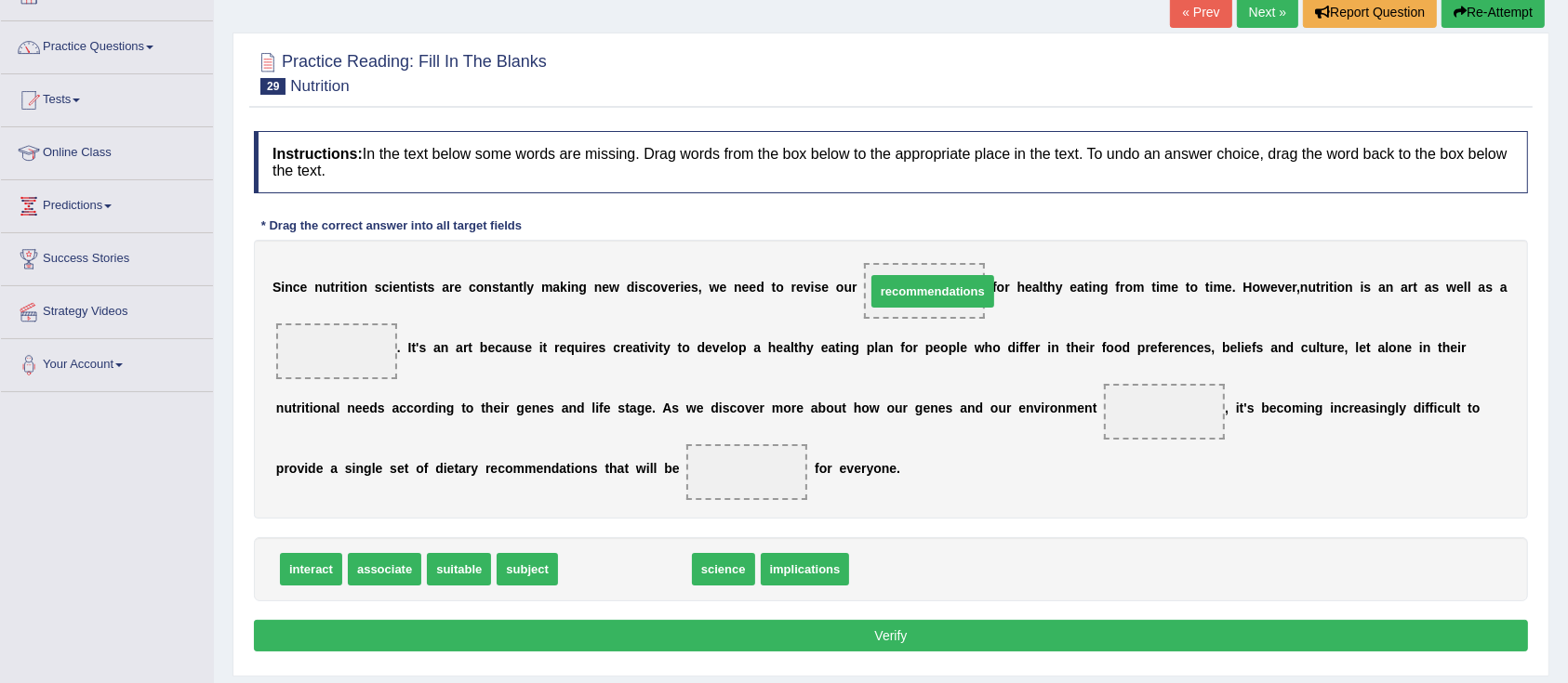
drag, startPoint x: 617, startPoint y: 561, endPoint x: 925, endPoint y: 283, distance: 414.9
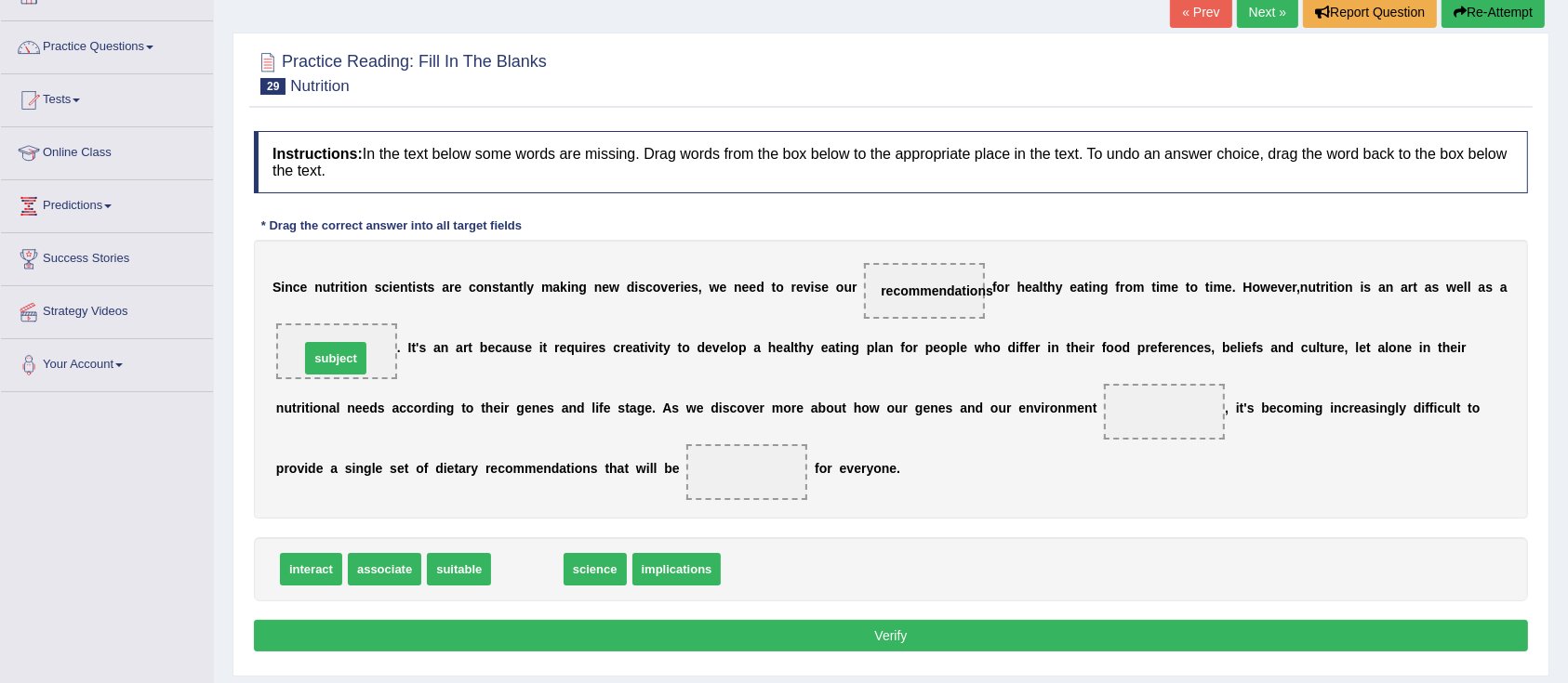
drag, startPoint x: 541, startPoint y: 570, endPoint x: 349, endPoint y: 360, distance: 284.5
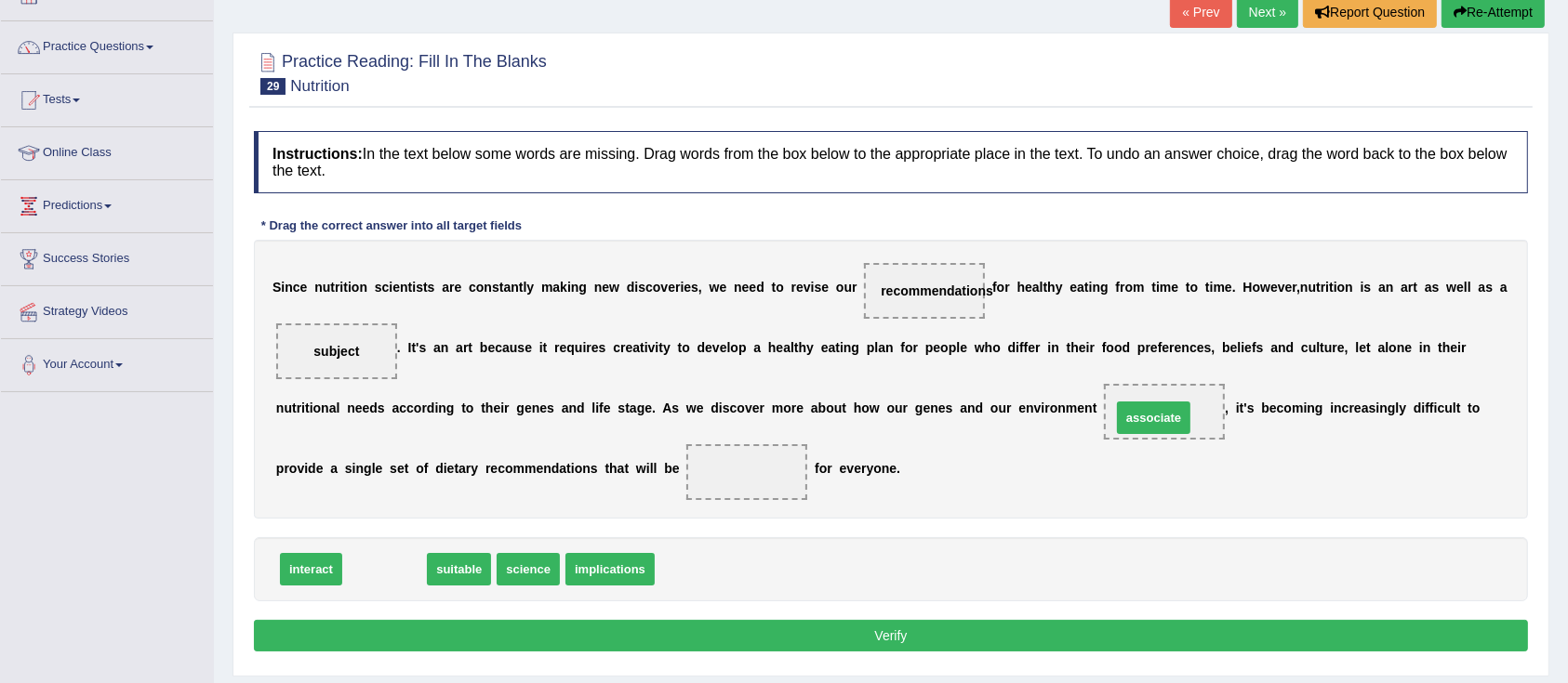
drag, startPoint x: 364, startPoint y: 569, endPoint x: 1134, endPoint y: 418, distance: 784.7
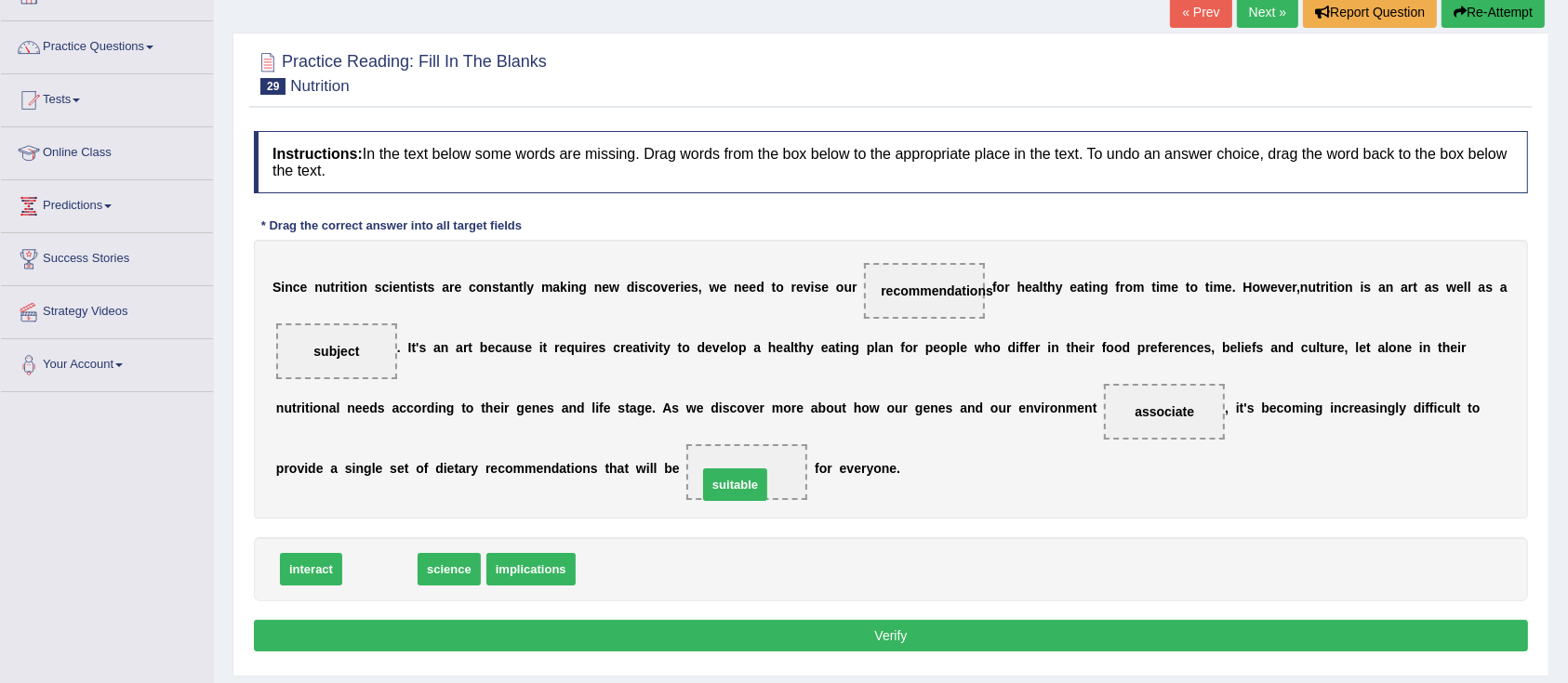
drag, startPoint x: 393, startPoint y: 573, endPoint x: 754, endPoint y: 480, distance: 372.8
click at [773, 637] on button "Verify" at bounding box center [891, 636] width 1274 height 32
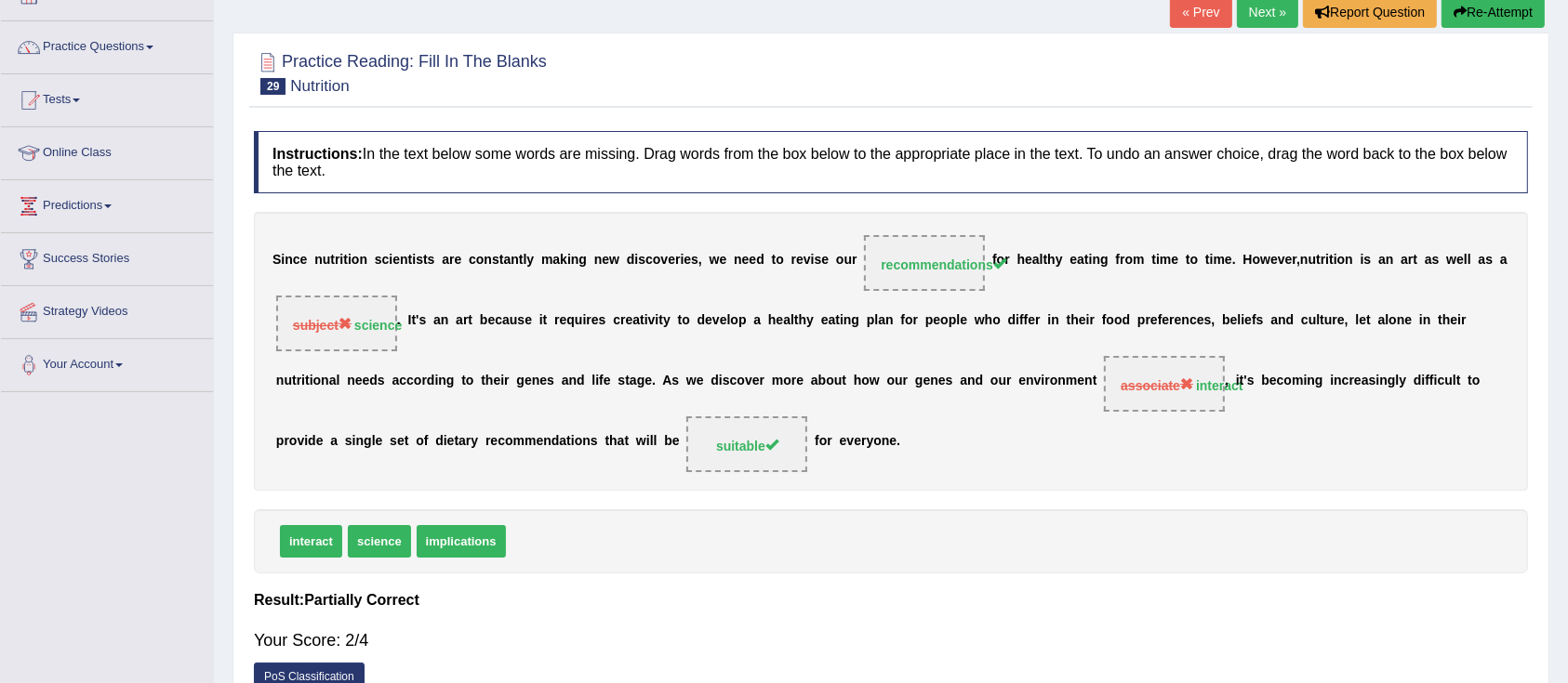
click at [1276, 12] on link "Next »" at bounding box center [1267, 12] width 61 height 32
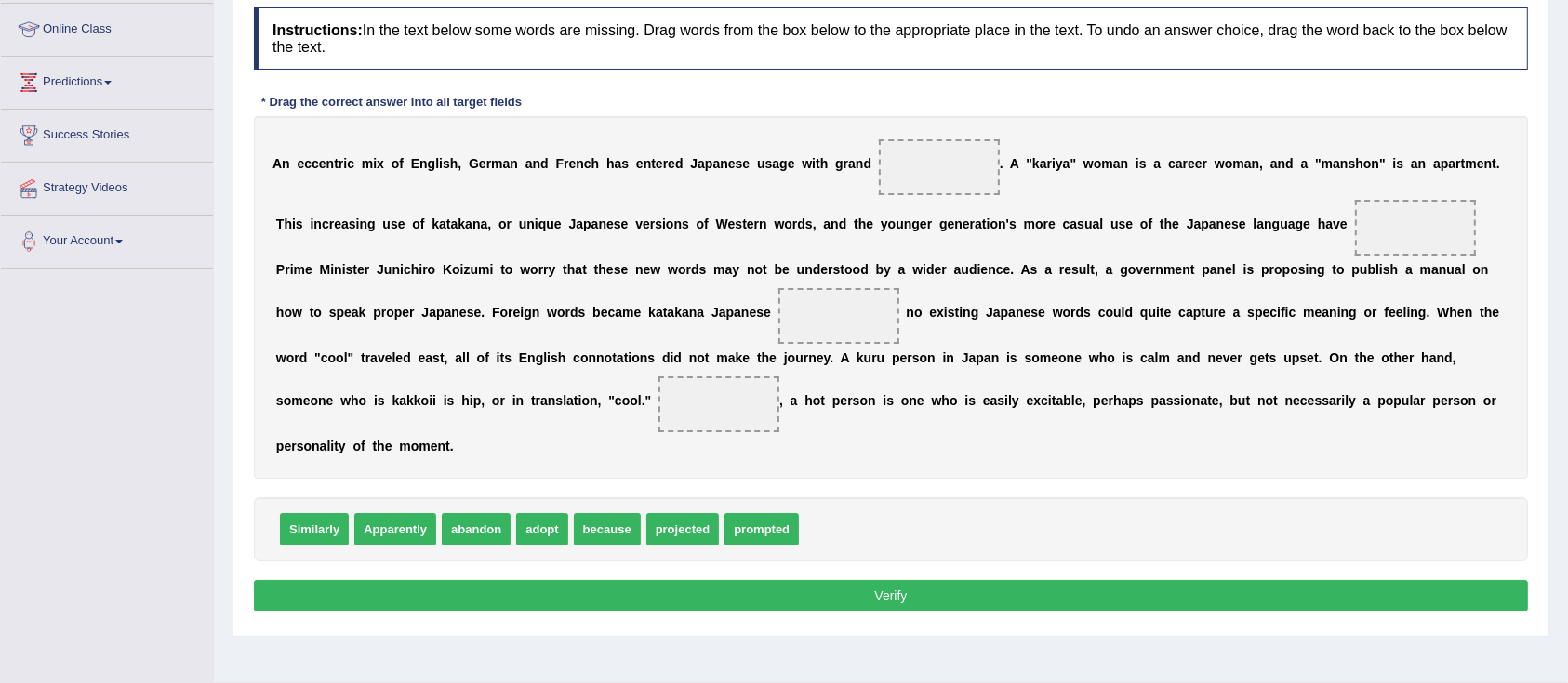
scroll to position [124, 0]
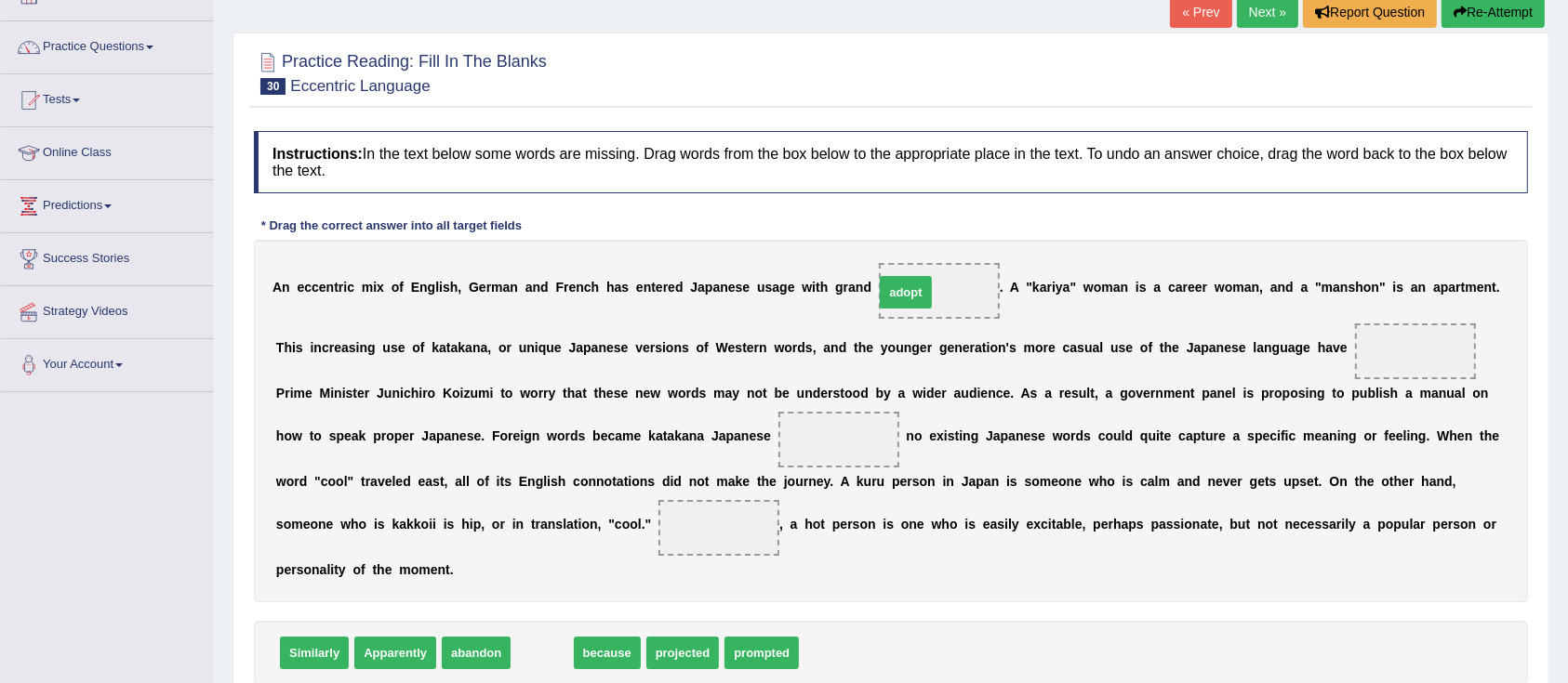
drag, startPoint x: 537, startPoint y: 641, endPoint x: 908, endPoint y: 288, distance: 512.1
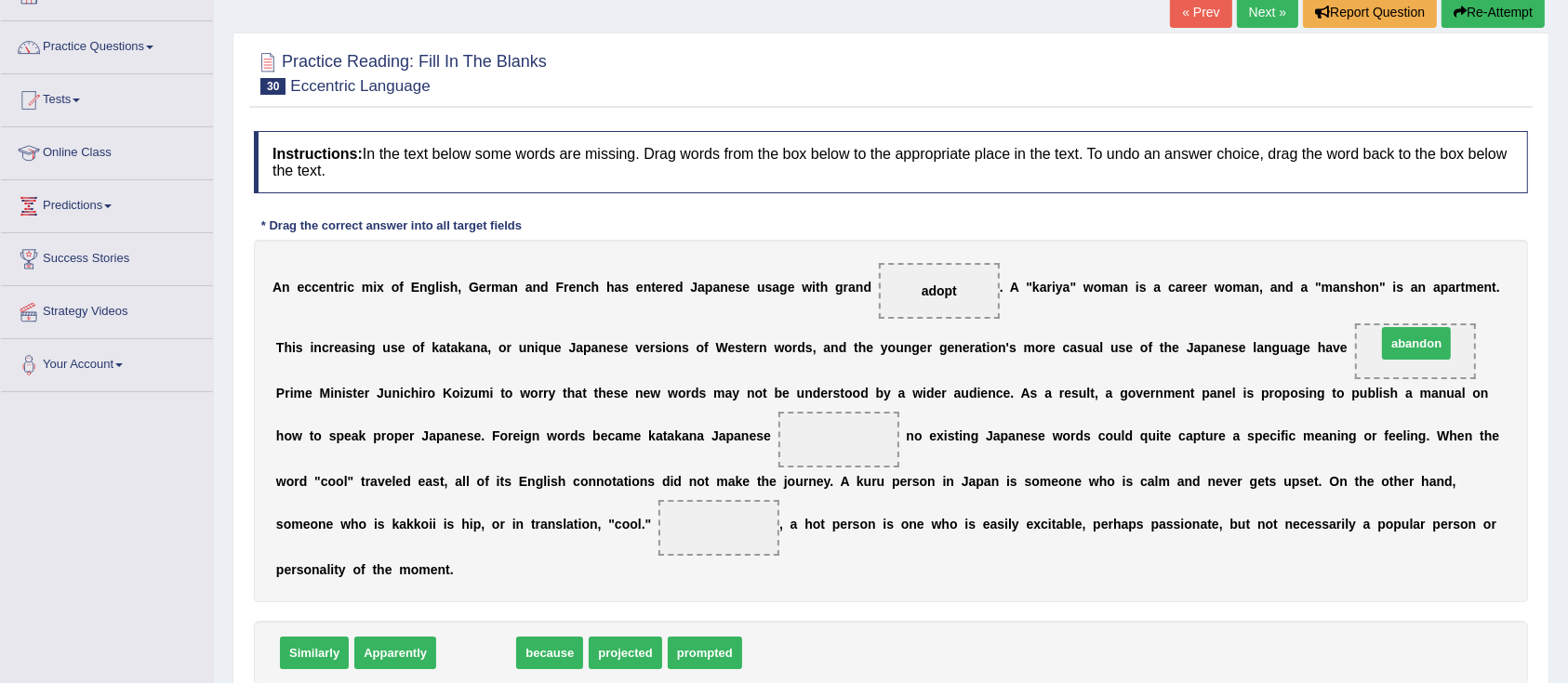
drag, startPoint x: 473, startPoint y: 656, endPoint x: 1414, endPoint y: 347, distance: 990.4
drag, startPoint x: 488, startPoint y: 654, endPoint x: 840, endPoint y: 447, distance: 408.4
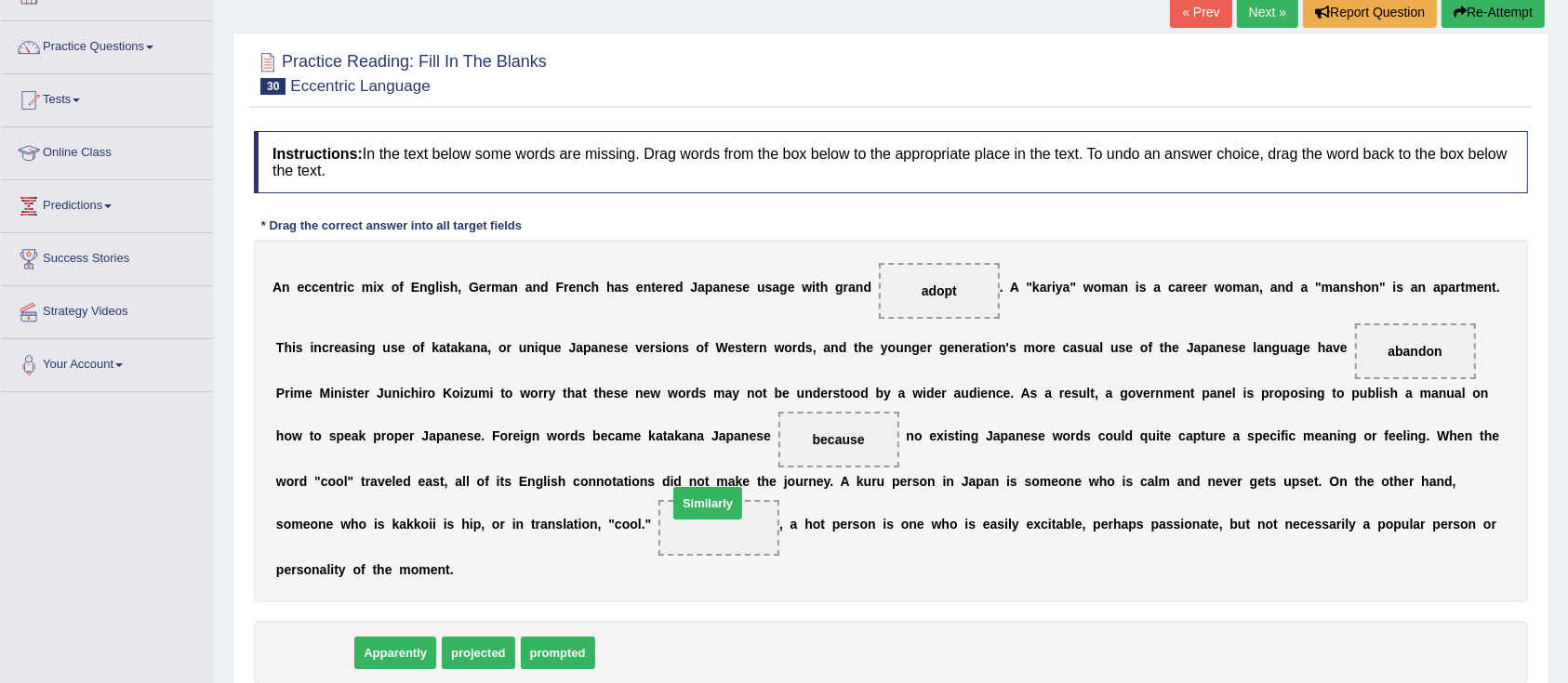
drag, startPoint x: 300, startPoint y: 653, endPoint x: 694, endPoint y: 505, distance: 420.9
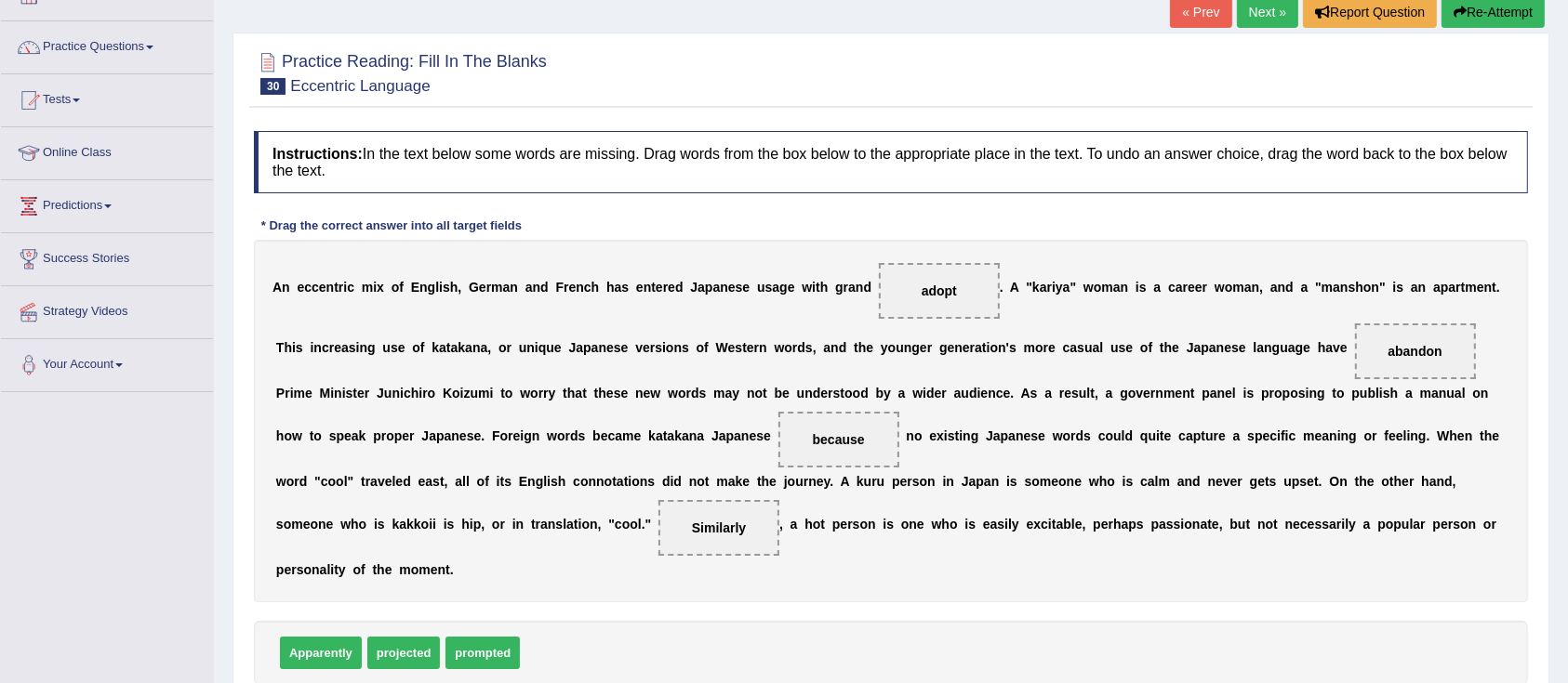
scroll to position [292, 0]
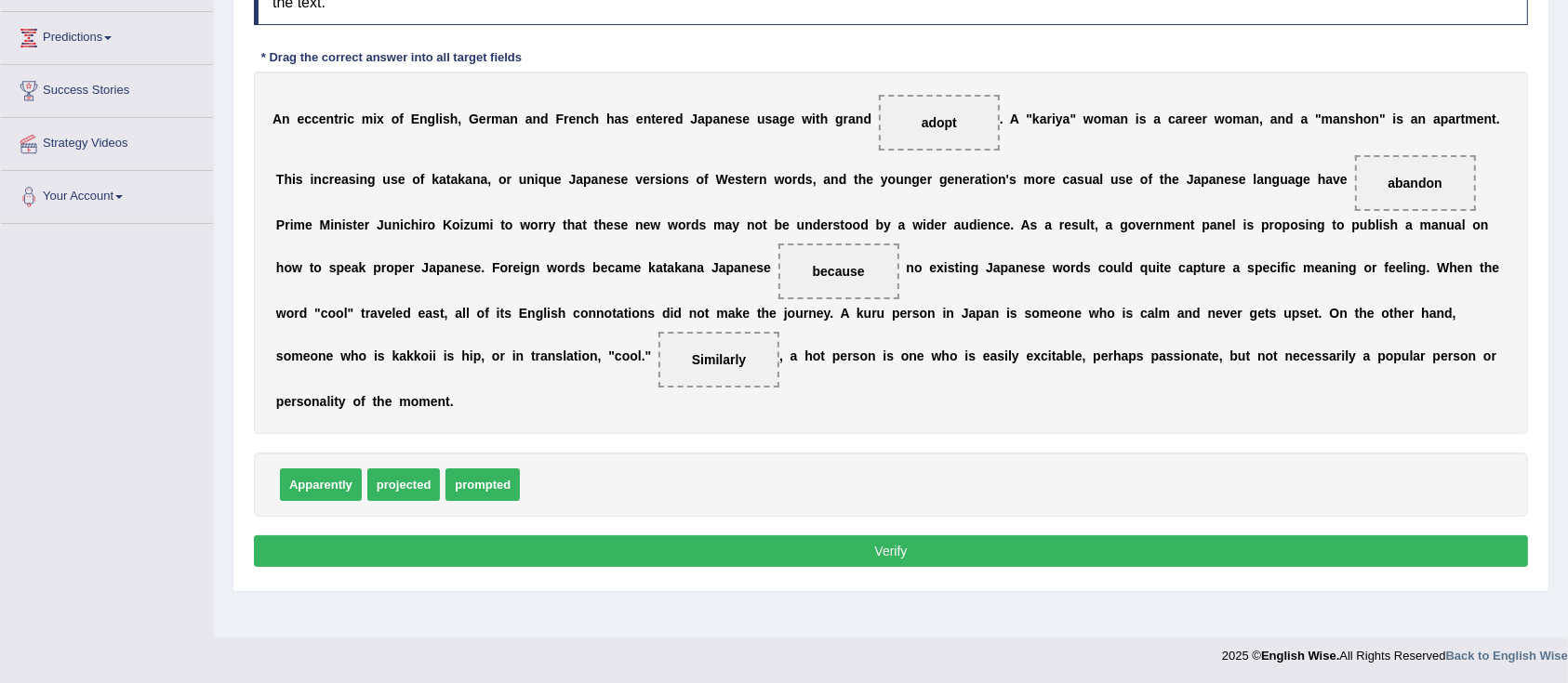
click at [662, 554] on button "Verify" at bounding box center [891, 551] width 1274 height 32
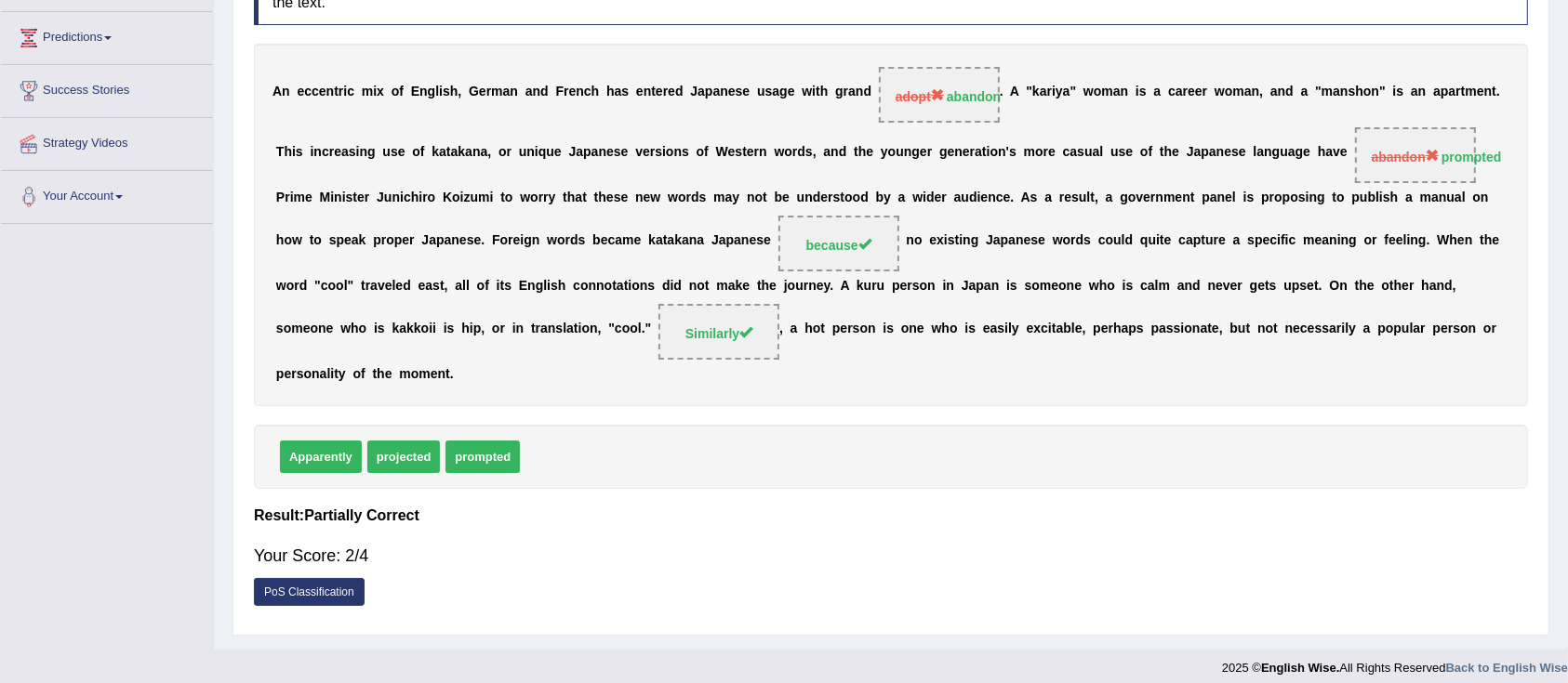
scroll to position [45, 0]
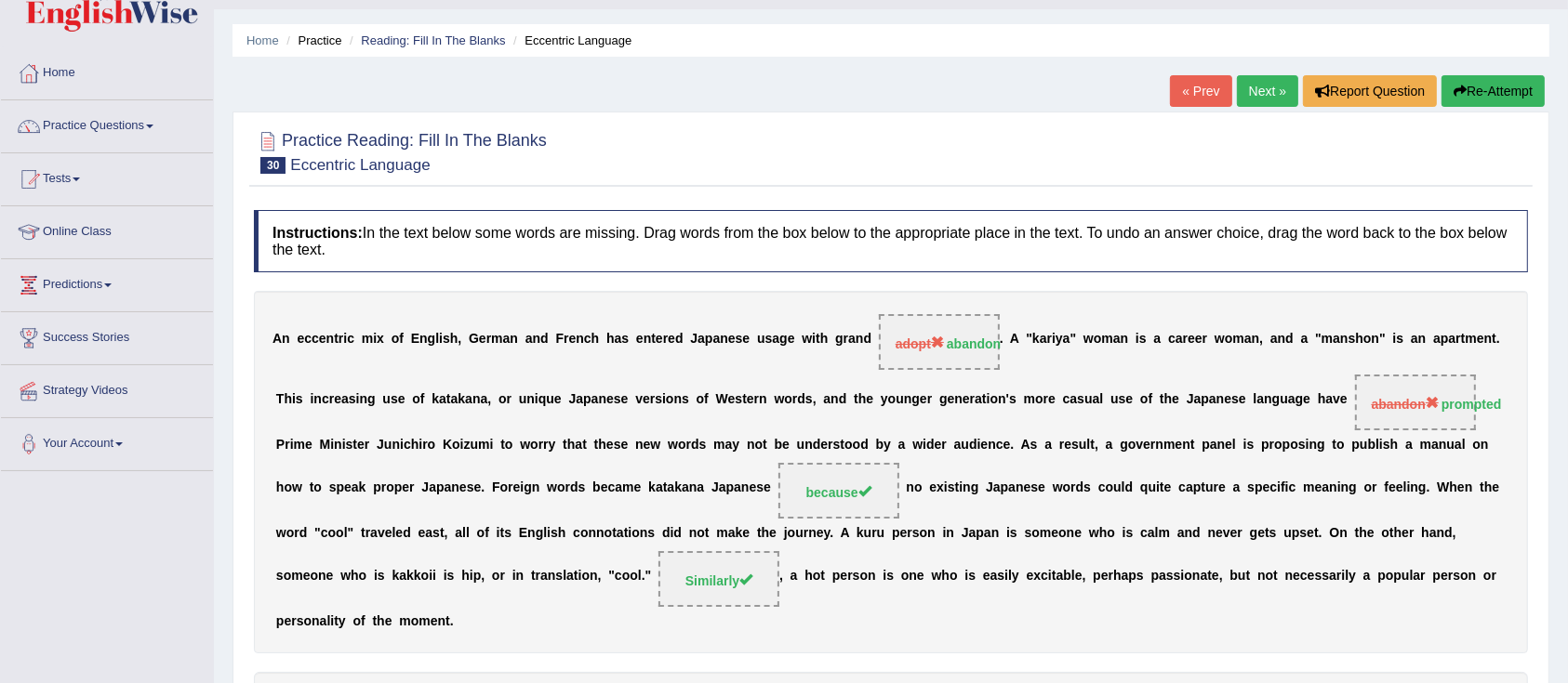
click at [1237, 93] on link "Next »" at bounding box center [1267, 91] width 61 height 32
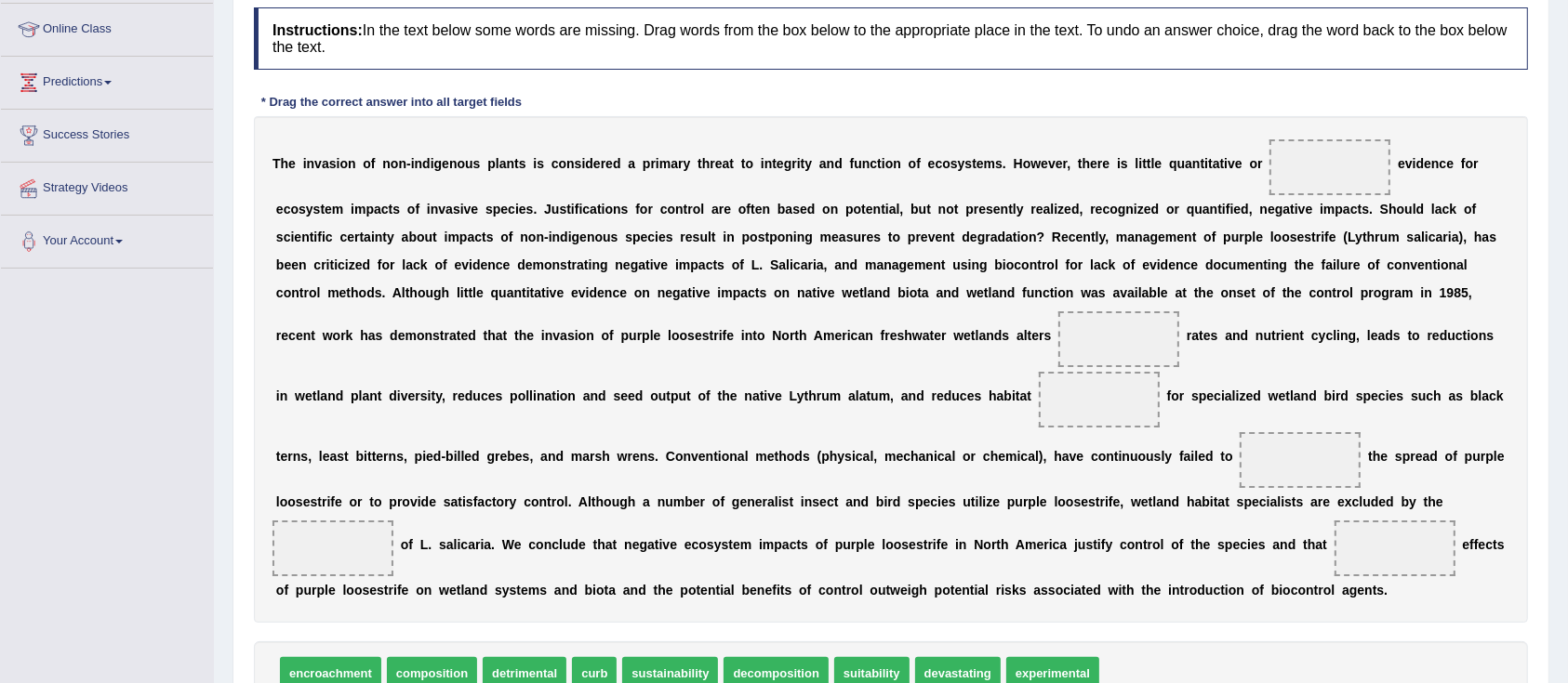
scroll to position [372, 0]
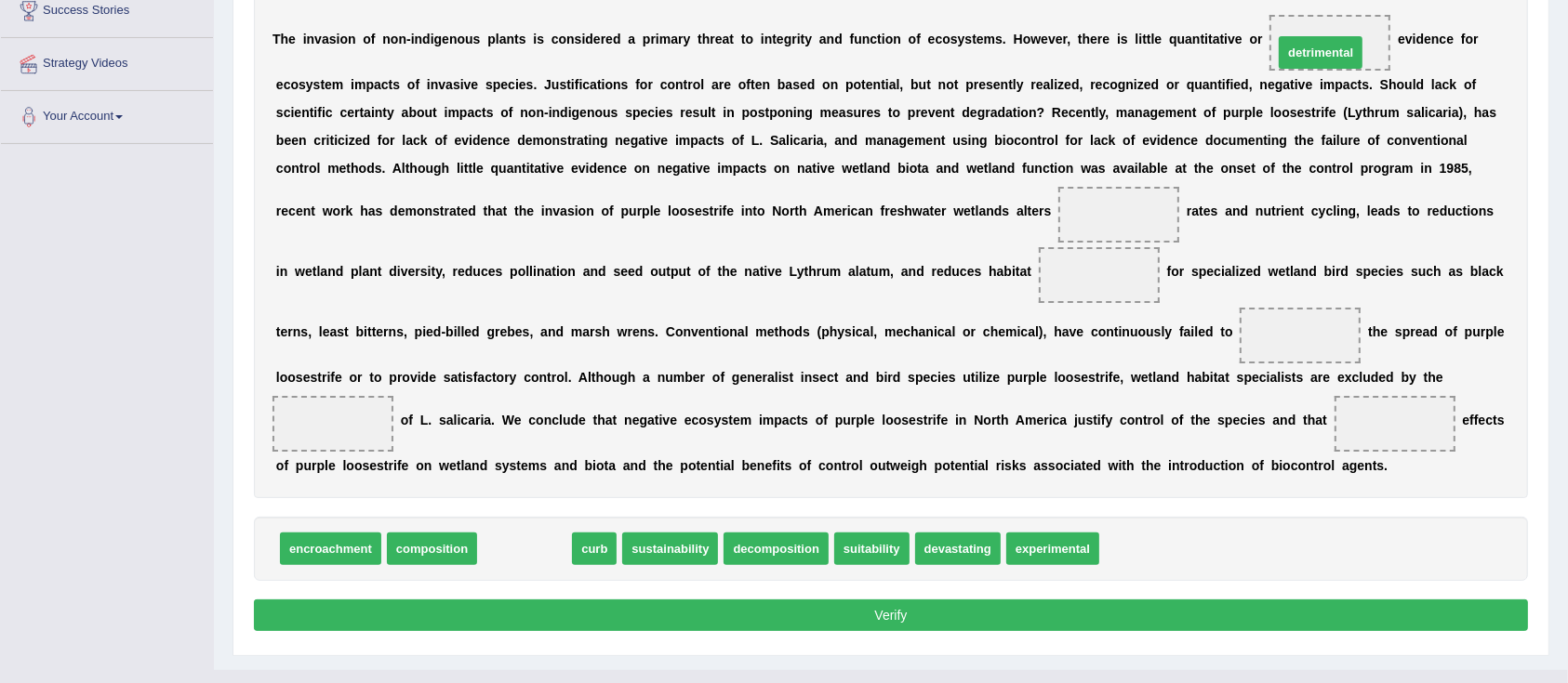
drag, startPoint x: 511, startPoint y: 541, endPoint x: 1306, endPoint y: 44, distance: 937.6
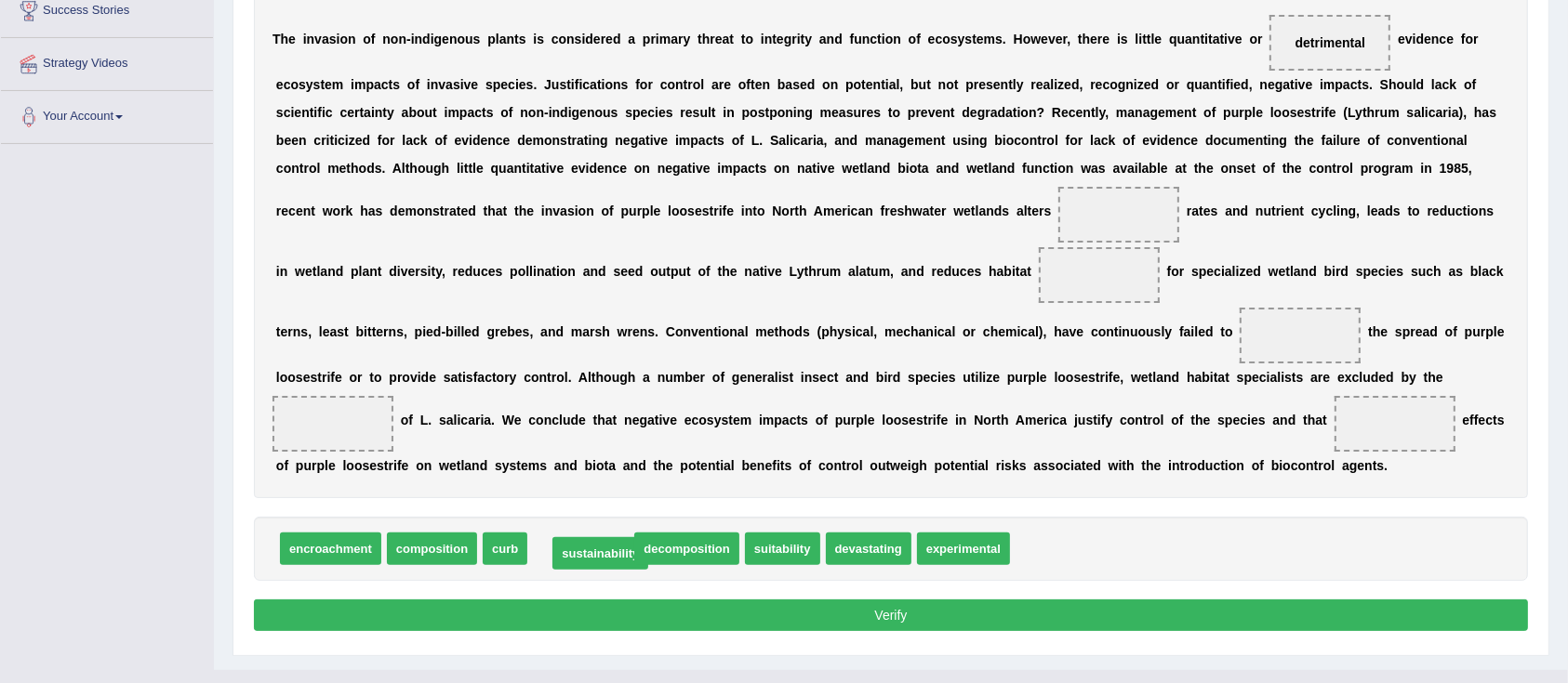
drag, startPoint x: 599, startPoint y: 548, endPoint x: 618, endPoint y: 554, distance: 19.9
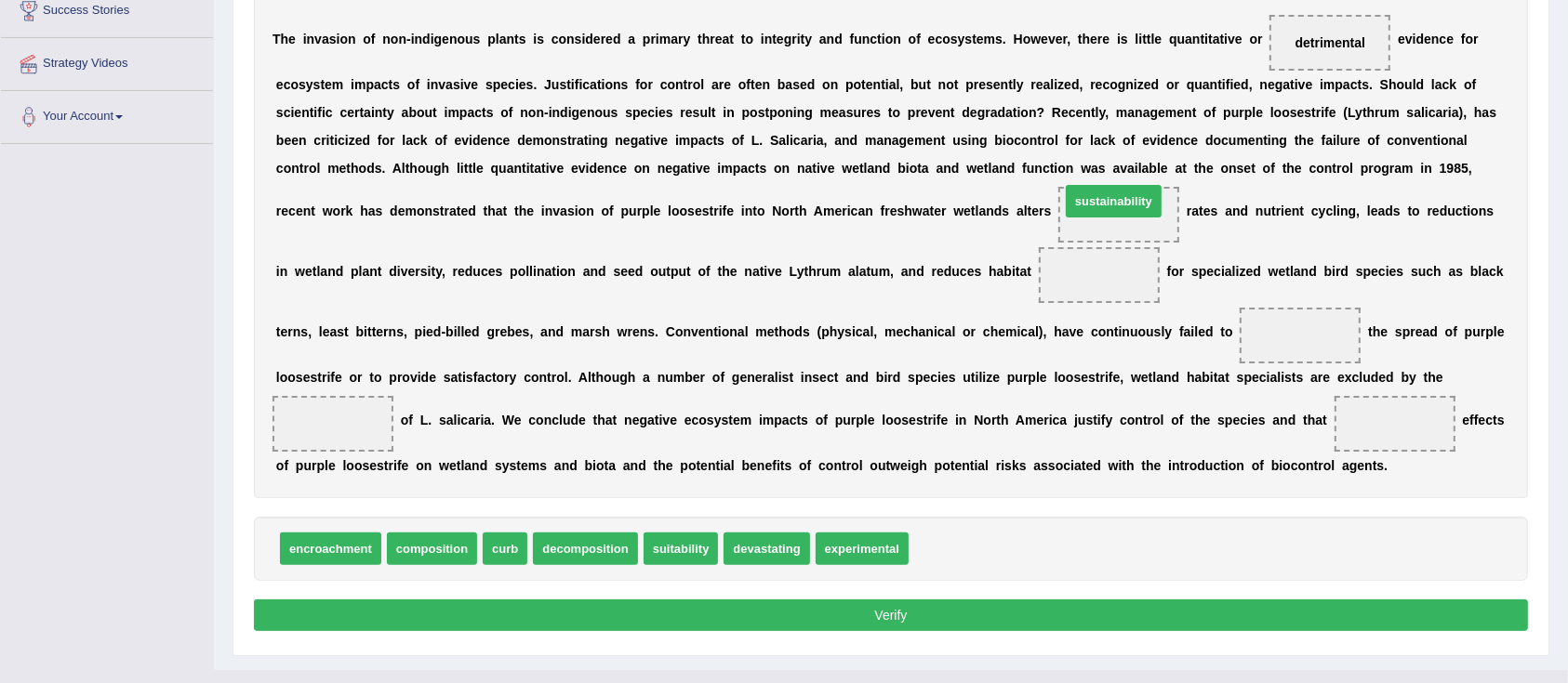
drag, startPoint x: 945, startPoint y: 551, endPoint x: 1096, endPoint y: 205, distance: 377.5
